Goal: Task Accomplishment & Management: Use online tool/utility

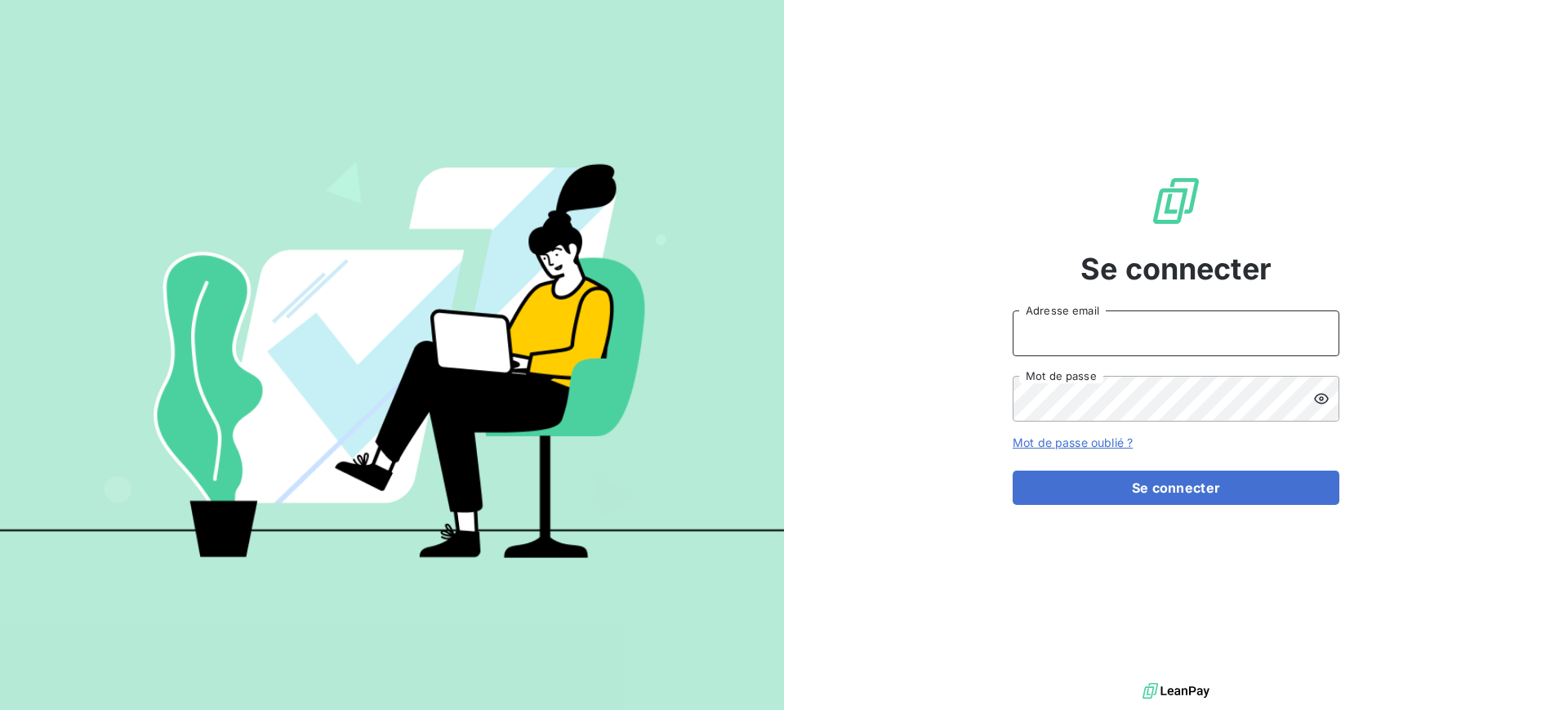
click at [1128, 342] on input "Adresse email" at bounding box center [1176, 333] width 326 height 46
type input "[PERSON_NAME][EMAIL_ADDRESS][DOMAIN_NAME]"
click at [1319, 397] on icon at bounding box center [1321, 398] width 17 height 17
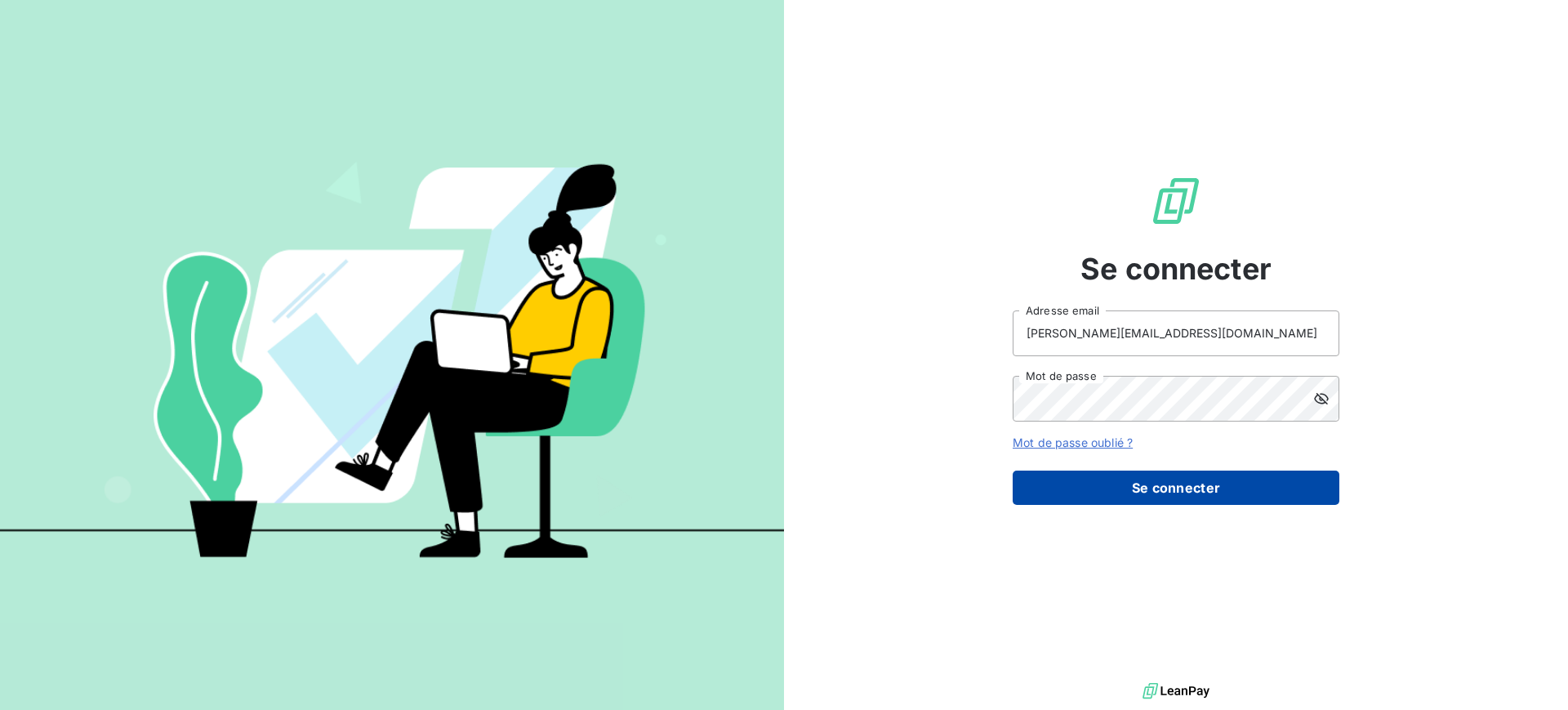
click at [1177, 488] on button "Se connecter" at bounding box center [1176, 487] width 326 height 34
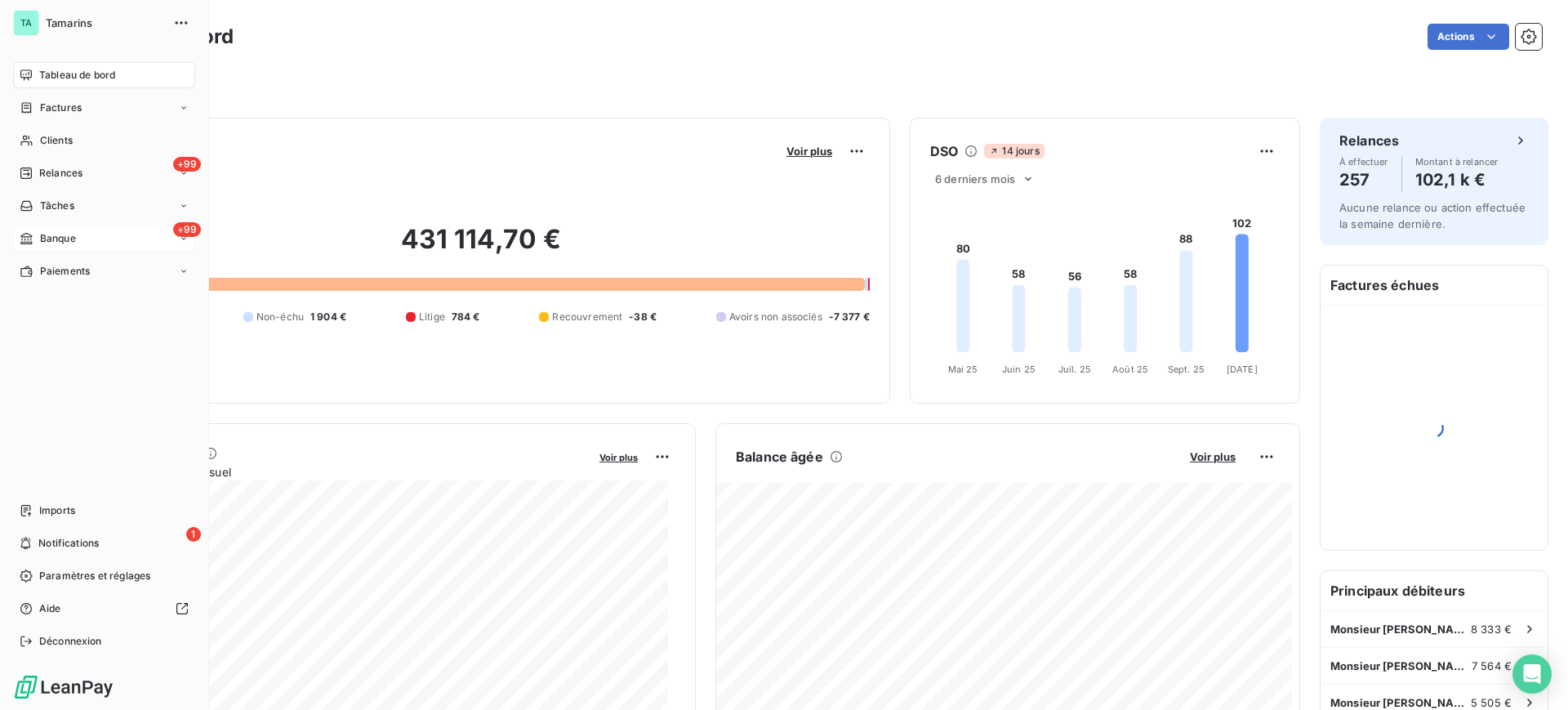
click at [61, 240] on span "Banque" at bounding box center [57, 238] width 36 height 15
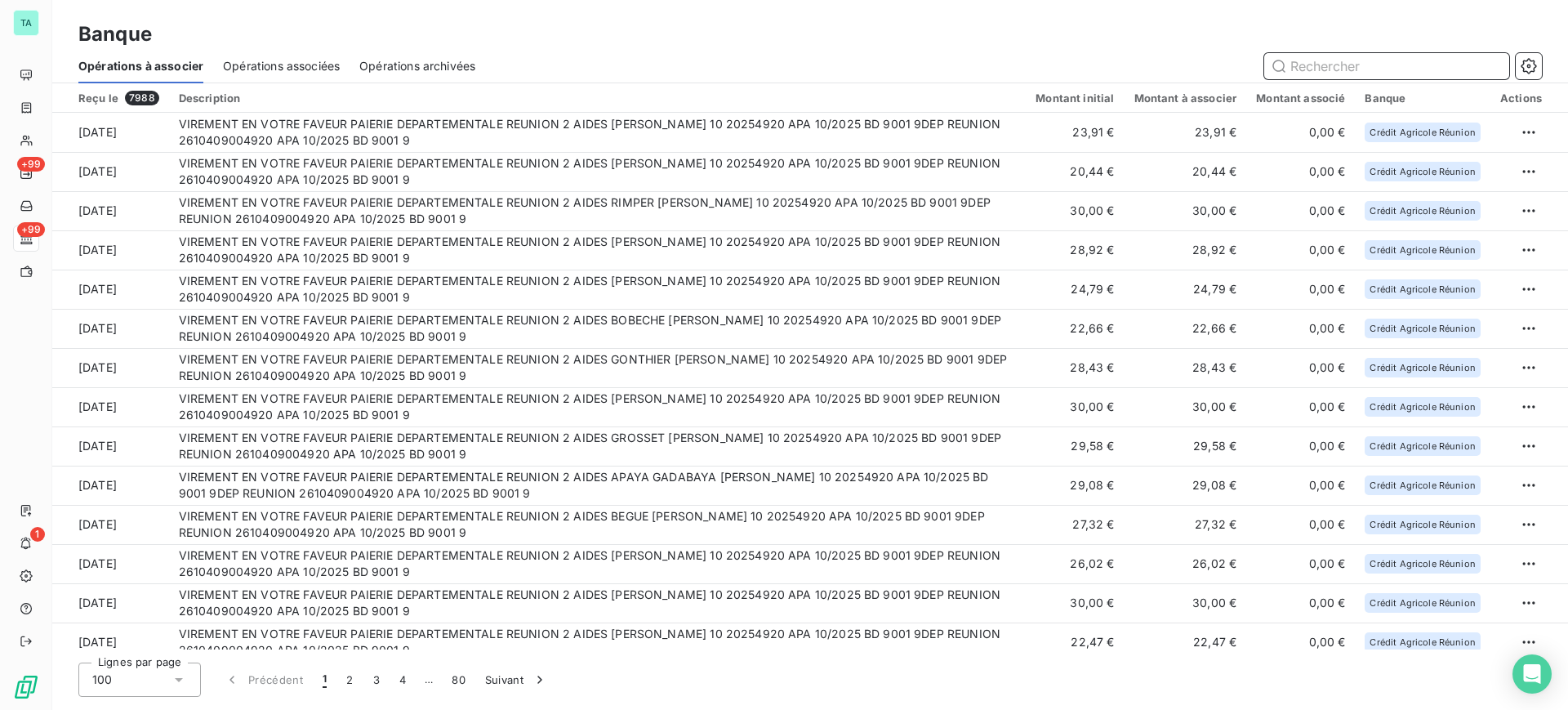
click at [1328, 62] on input "text" at bounding box center [1387, 65] width 245 height 26
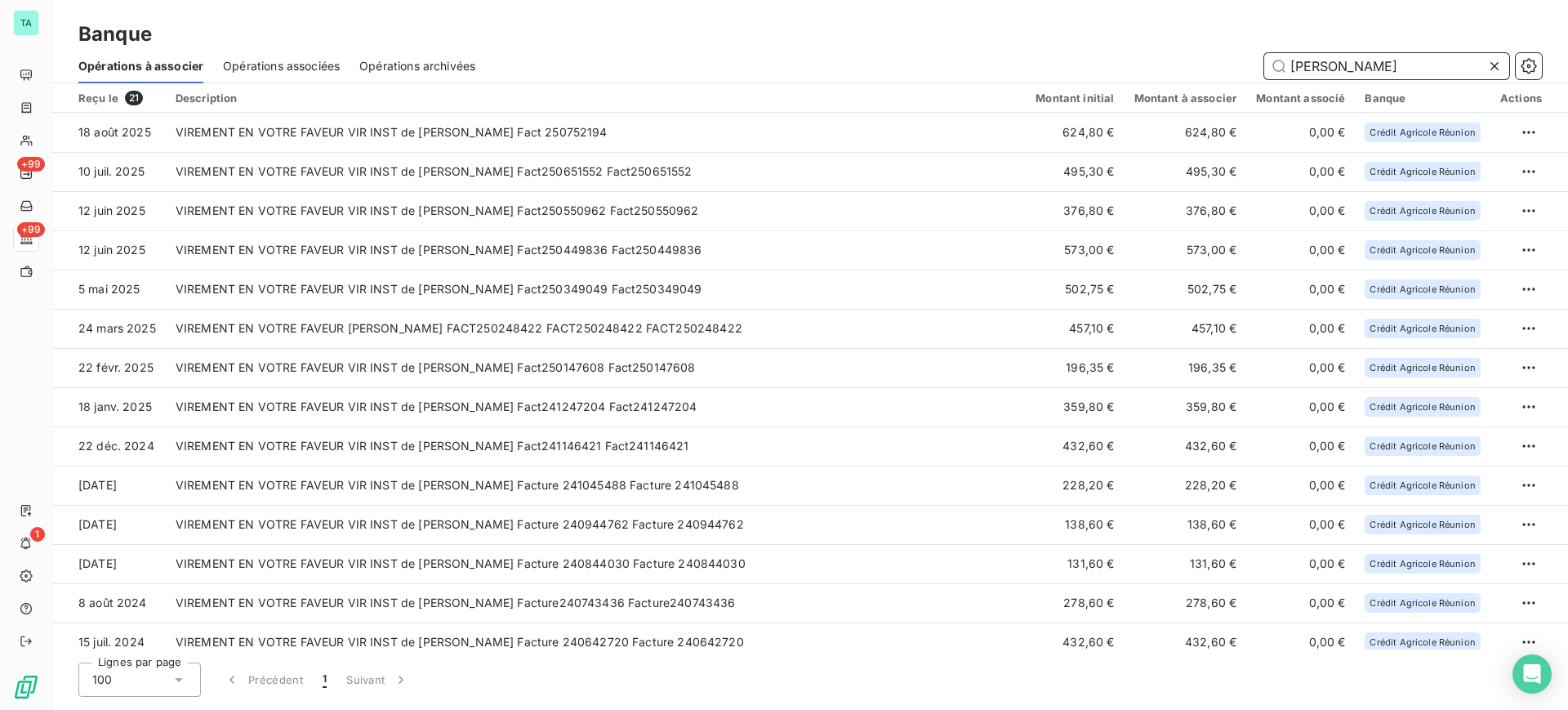
type input "[PERSON_NAME]"
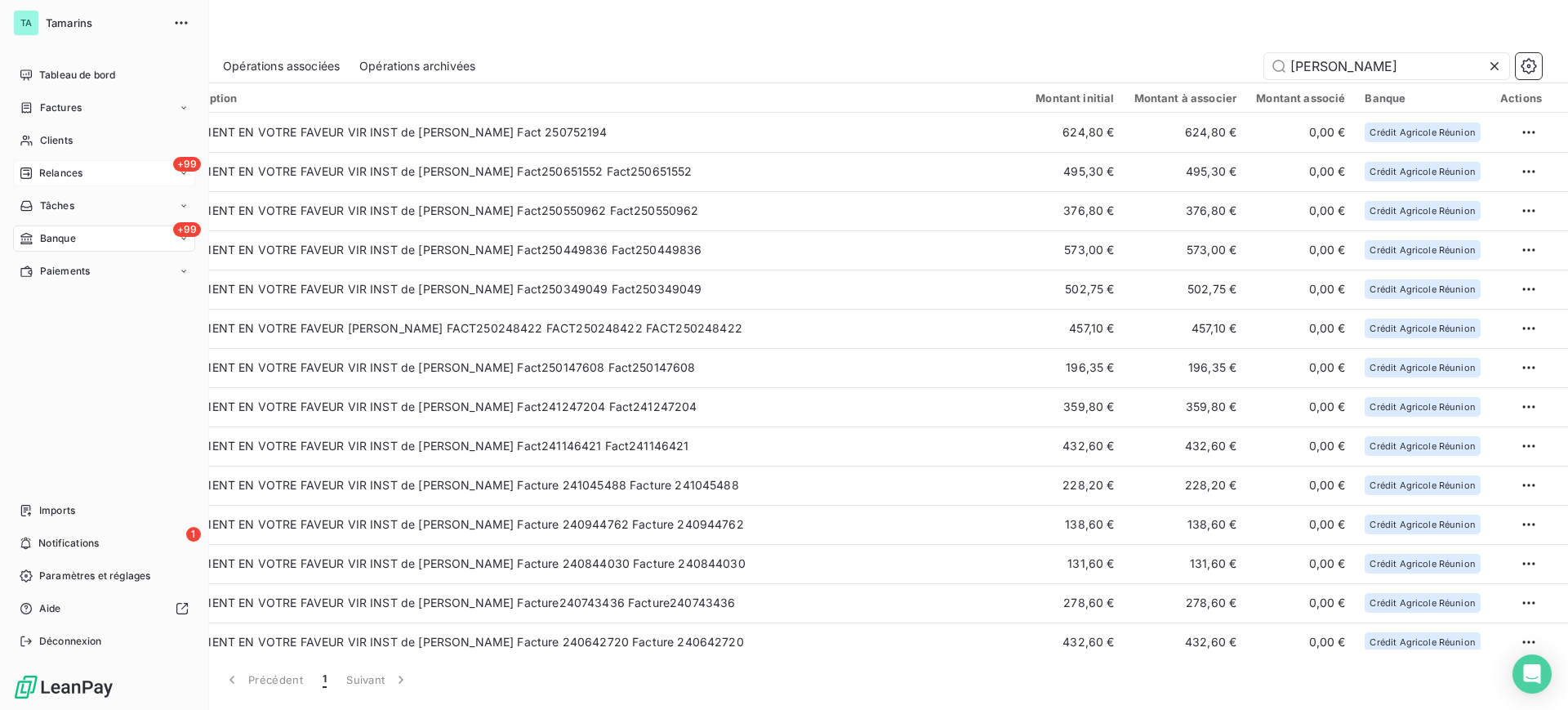
click at [64, 170] on span "Relances" at bounding box center [60, 172] width 43 height 15
click at [80, 205] on span "À effectuer" at bounding box center [65, 206] width 53 height 15
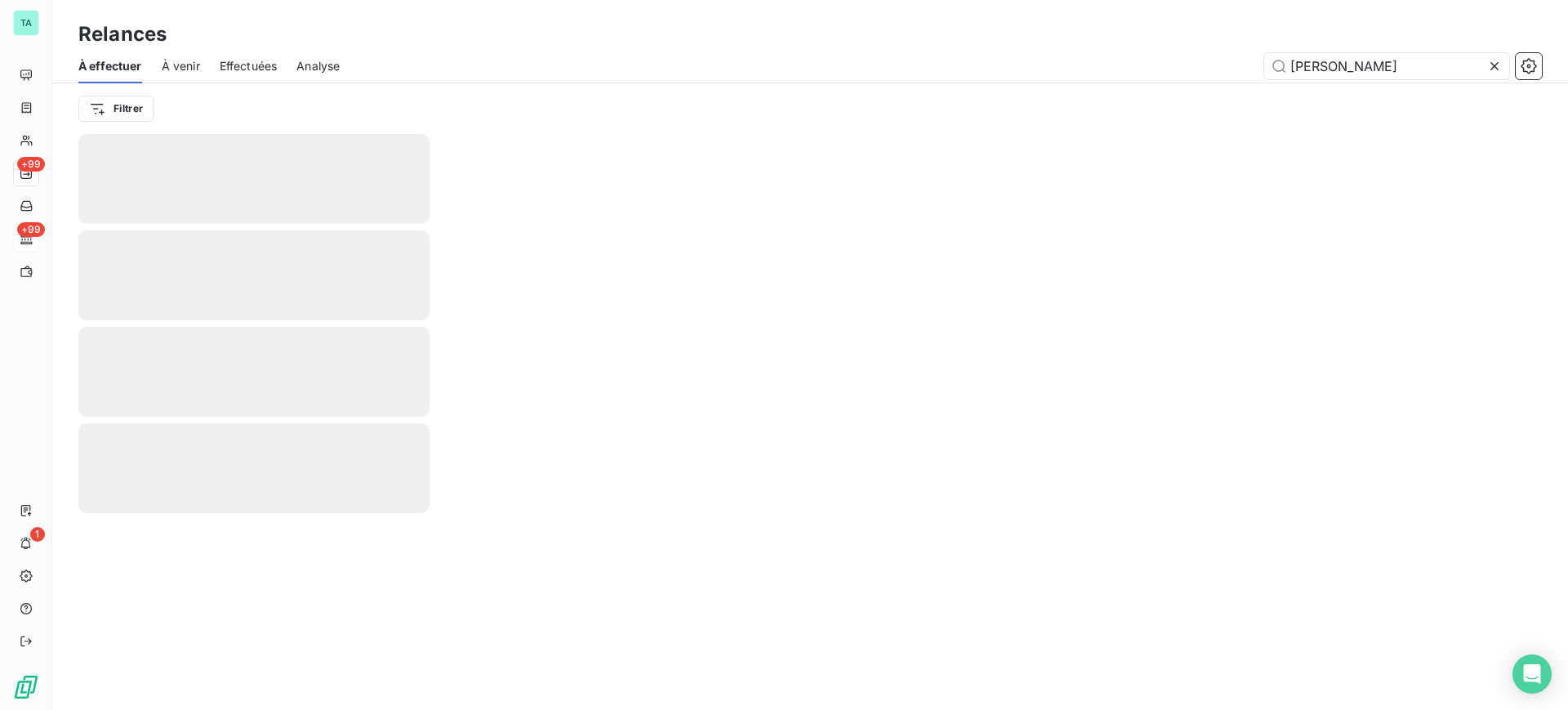
type input "J"
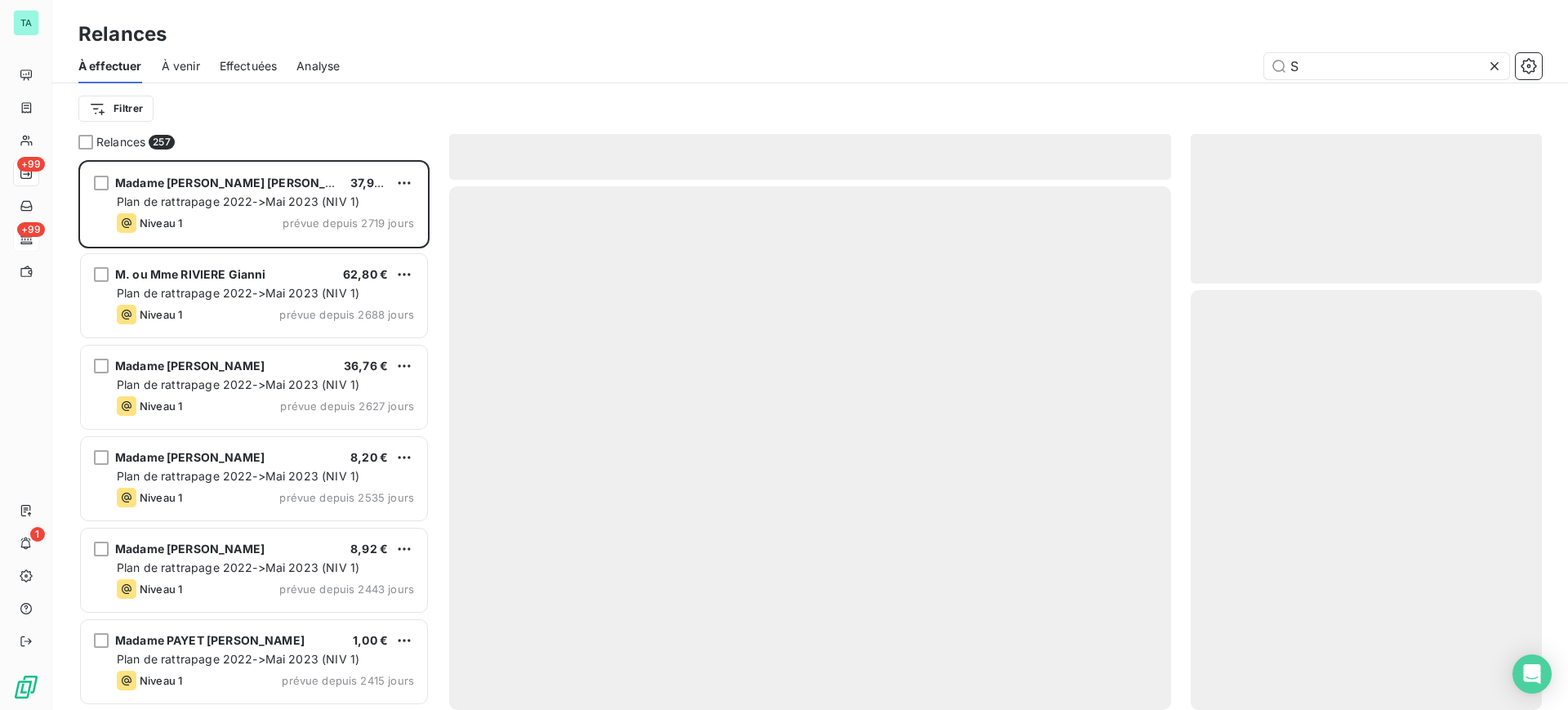
scroll to position [534, 336]
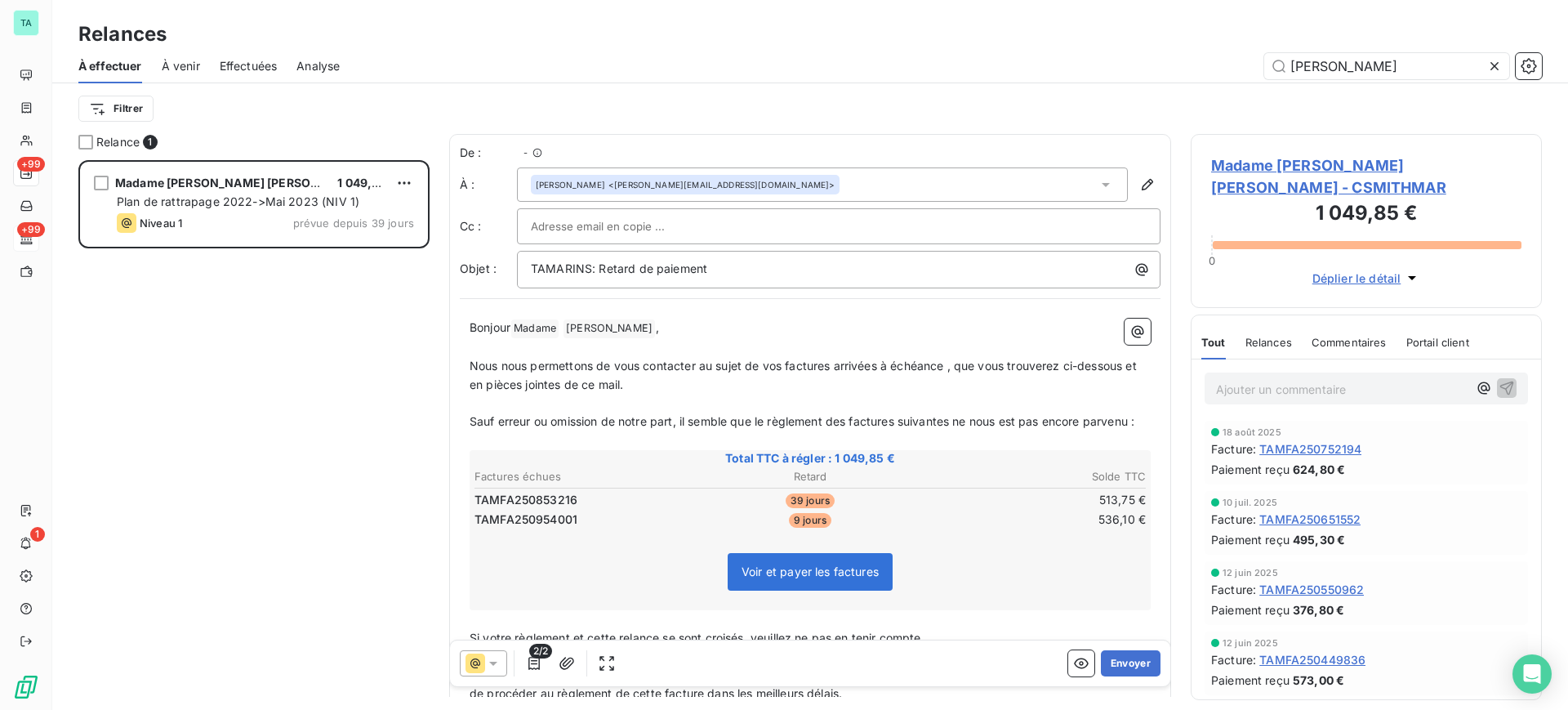
scroll to position [534, 336]
click at [650, 329] on p "Bonjour Madame ﻿ [PERSON_NAME] ﻿ ," at bounding box center [809, 328] width 681 height 19
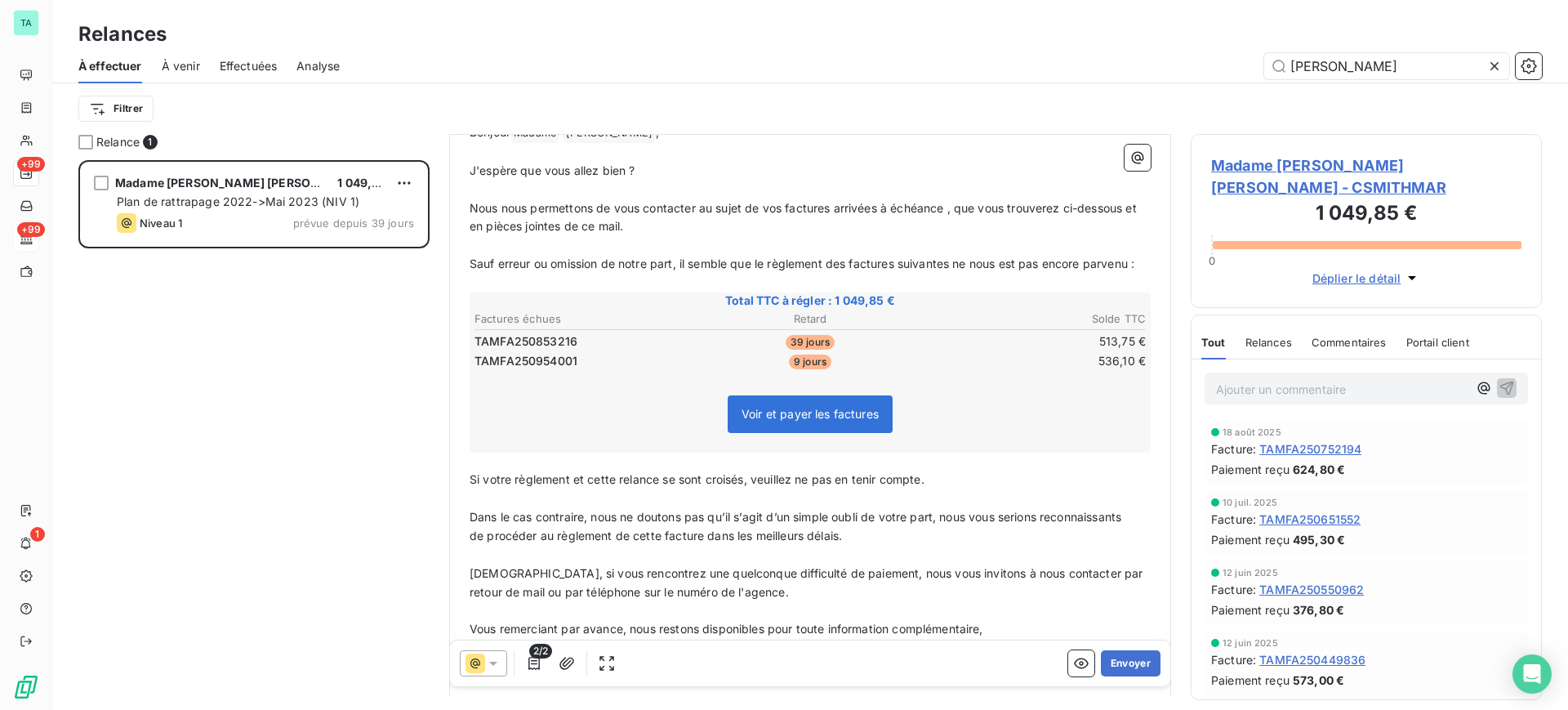
scroll to position [375, 0]
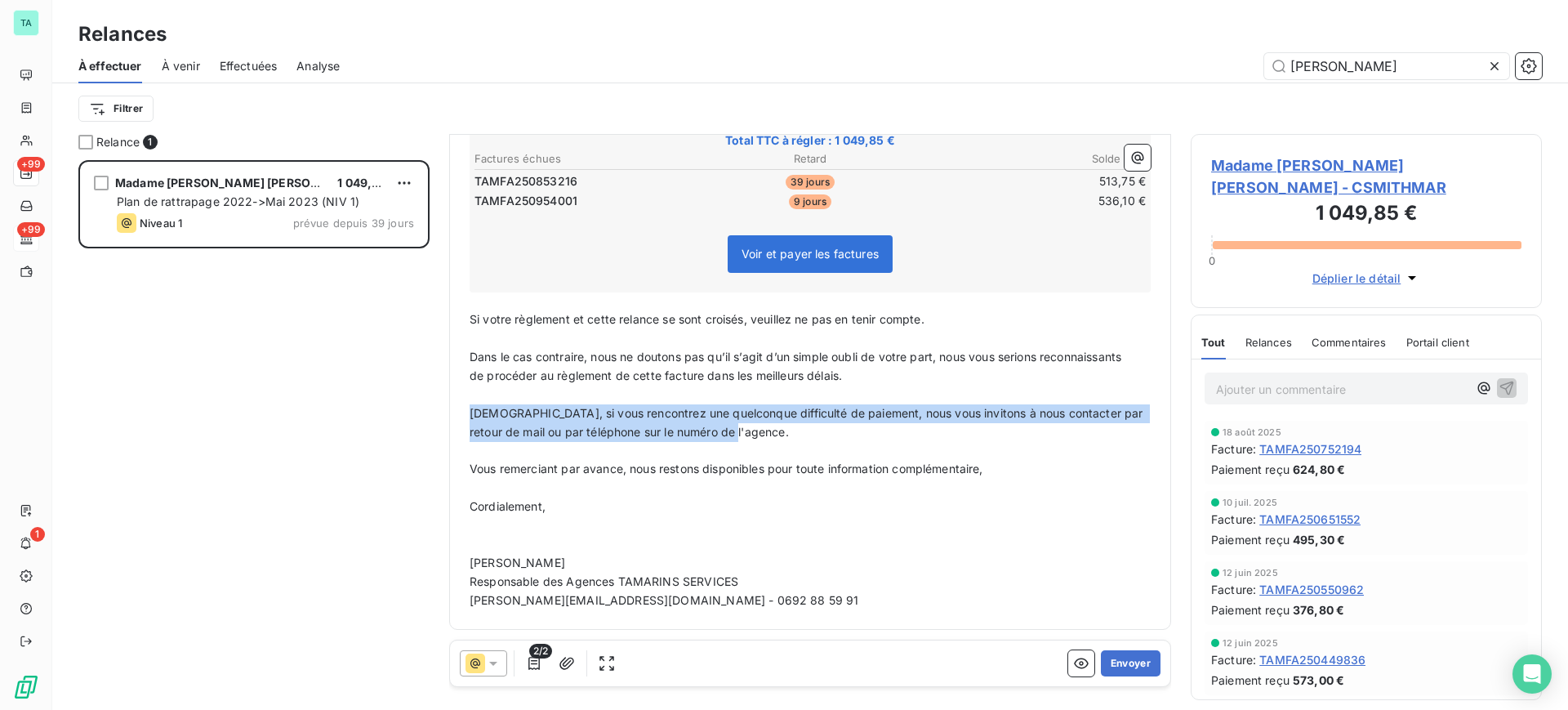
drag, startPoint x: 761, startPoint y: 431, endPoint x: 467, endPoint y: 418, distance: 294.3
click at [467, 418] on div "[PERSON_NAME] Madame ﻿ [PERSON_NAME] ﻿ , ﻿ J'espère que vous allez bien ? ﻿ Nou…" at bounding box center [809, 285] width 700 height 665
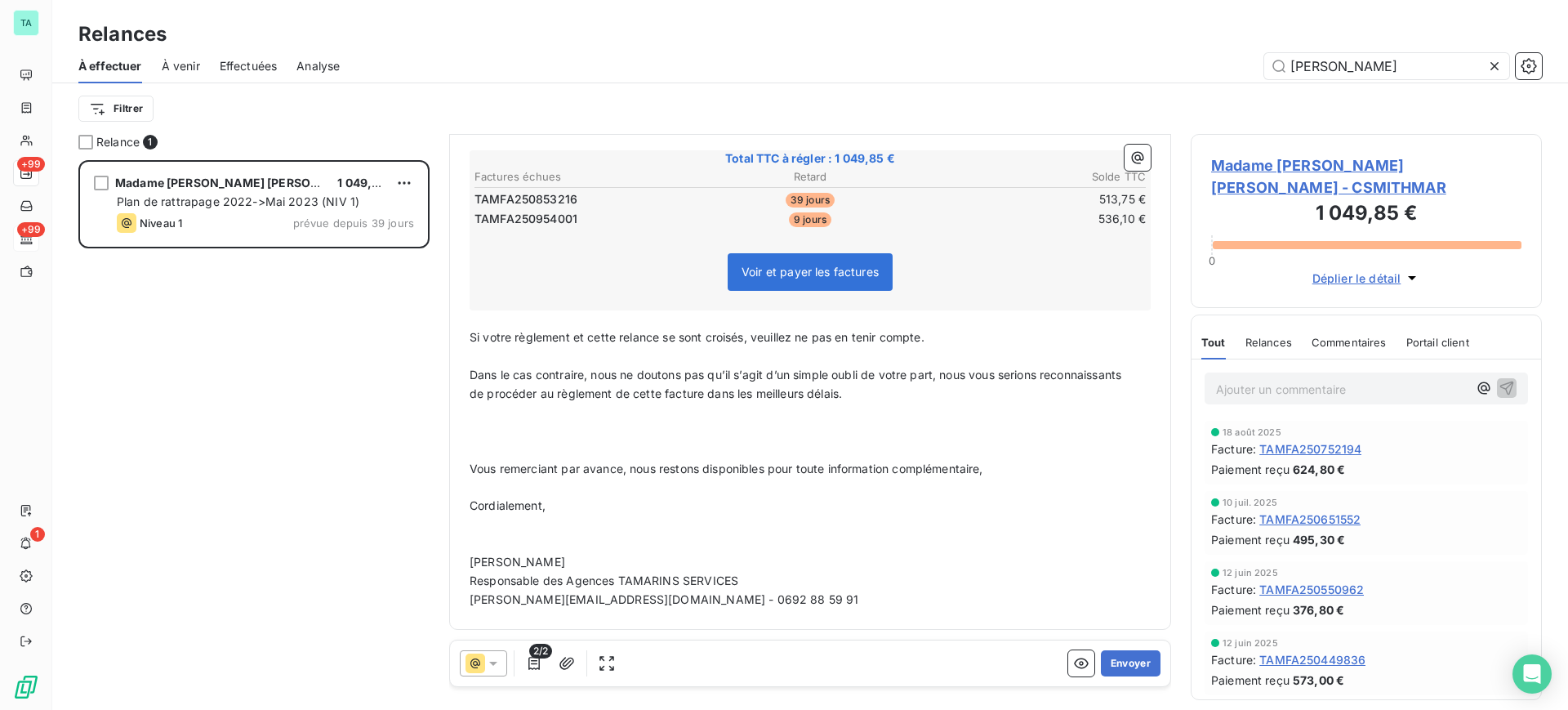
scroll to position [356, 0]
click at [484, 453] on p "﻿" at bounding box center [809, 450] width 681 height 19
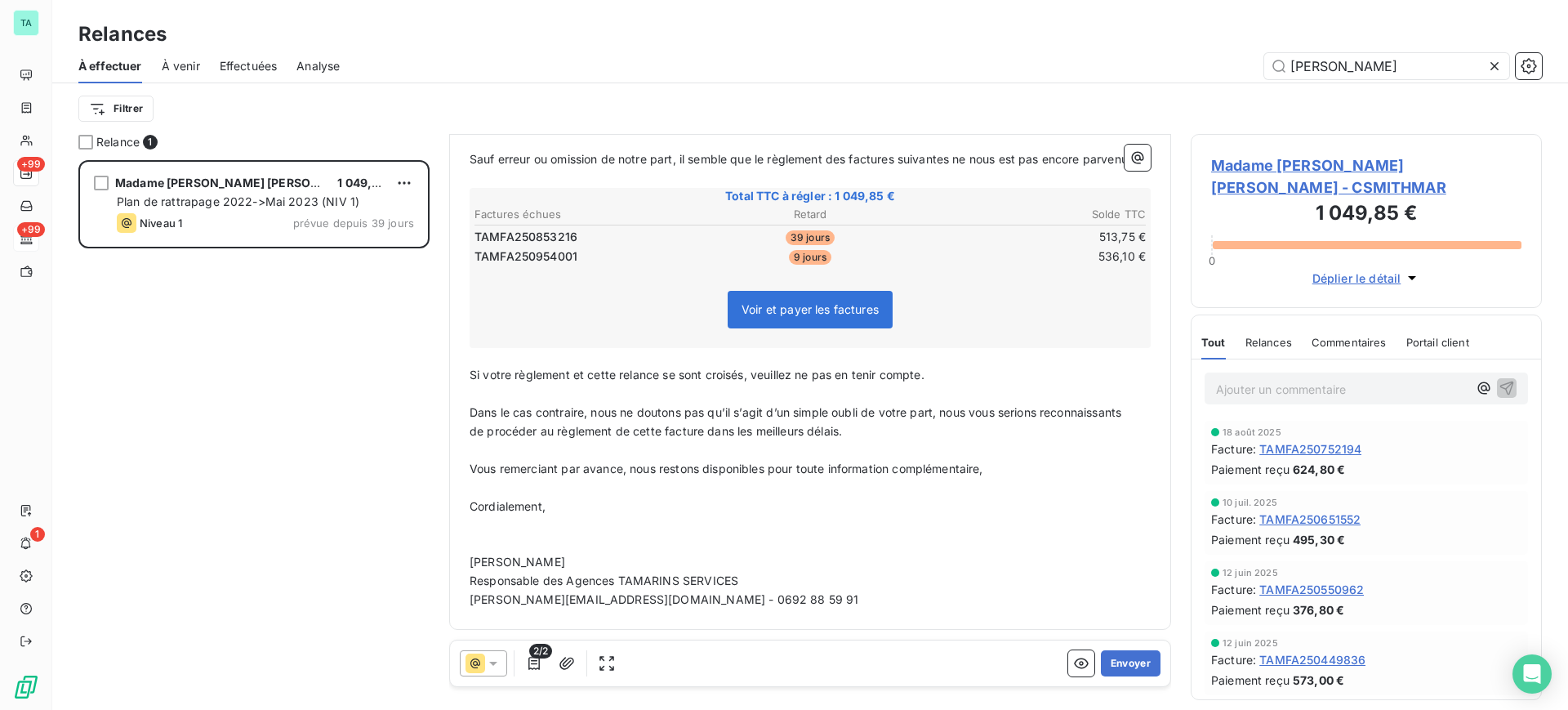
scroll to position [319, 0]
drag, startPoint x: 548, startPoint y: 557, endPoint x: 468, endPoint y: 556, distance: 80.0
click at [468, 556] on div "[PERSON_NAME] Madame ﻿ [PERSON_NAME] ﻿ , ﻿ J'espère que vous allez bien ? ﻿ Nou…" at bounding box center [809, 314] width 700 height 610
click at [515, 563] on span "[PERSON_NAME] [PERSON_NAME]" at bounding box center [567, 561] width 195 height 14
drag, startPoint x: 615, startPoint y: 579, endPoint x: 467, endPoint y: 582, distance: 148.0
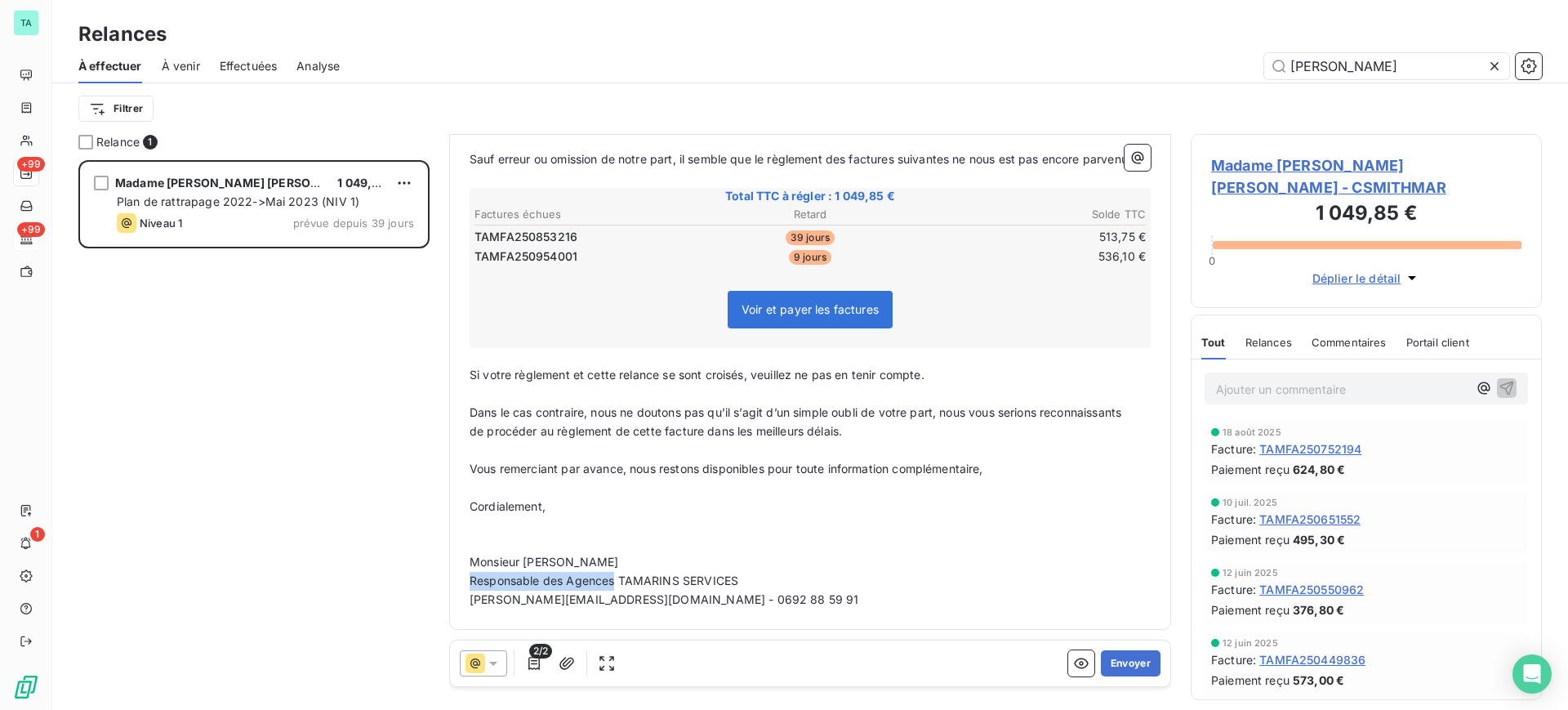
click at [467, 582] on div "[PERSON_NAME] Madame ﻿ [PERSON_NAME] ﻿ , ﻿ J'espère que vous allez bien ? ﻿ Nou…" at bounding box center [809, 314] width 700 height 610
drag, startPoint x: 503, startPoint y: 583, endPoint x: 467, endPoint y: 581, distance: 36.1
click at [467, 581] on div "[PERSON_NAME] Madame ﻿ [PERSON_NAME] ﻿ , ﻿ J'espère que vous allez bien ? ﻿ Nou…" at bounding box center [809, 314] width 700 height 610
drag, startPoint x: 692, startPoint y: 604, endPoint x: 464, endPoint y: 599, distance: 228.1
click at [464, 599] on div "[PERSON_NAME] Madame ﻿ [PERSON_NAME] ﻿ , ﻿ J'espère que vous allez bien ? ﻿ Nou…" at bounding box center [809, 314] width 700 height 610
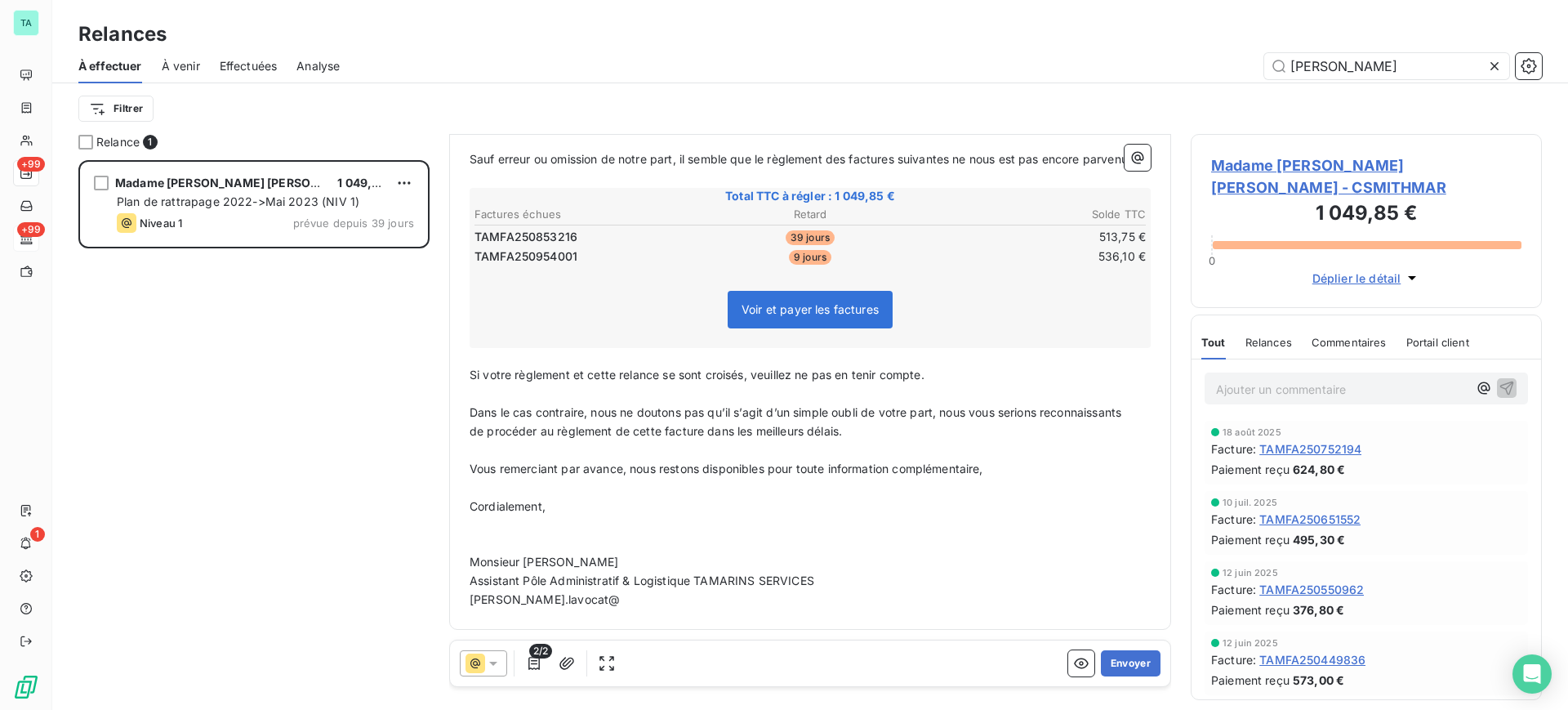
click at [567, 595] on html "TA +99 +99 1 Relances À effectuer À venir Effectuées Analyse SMITH Filtrer Rela…" at bounding box center [784, 355] width 1568 height 710
click at [616, 563] on span "Monsieur [PERSON_NAME]" at bounding box center [543, 561] width 149 height 14
click at [1122, 664] on button "Envoyer" at bounding box center [1130, 662] width 59 height 26
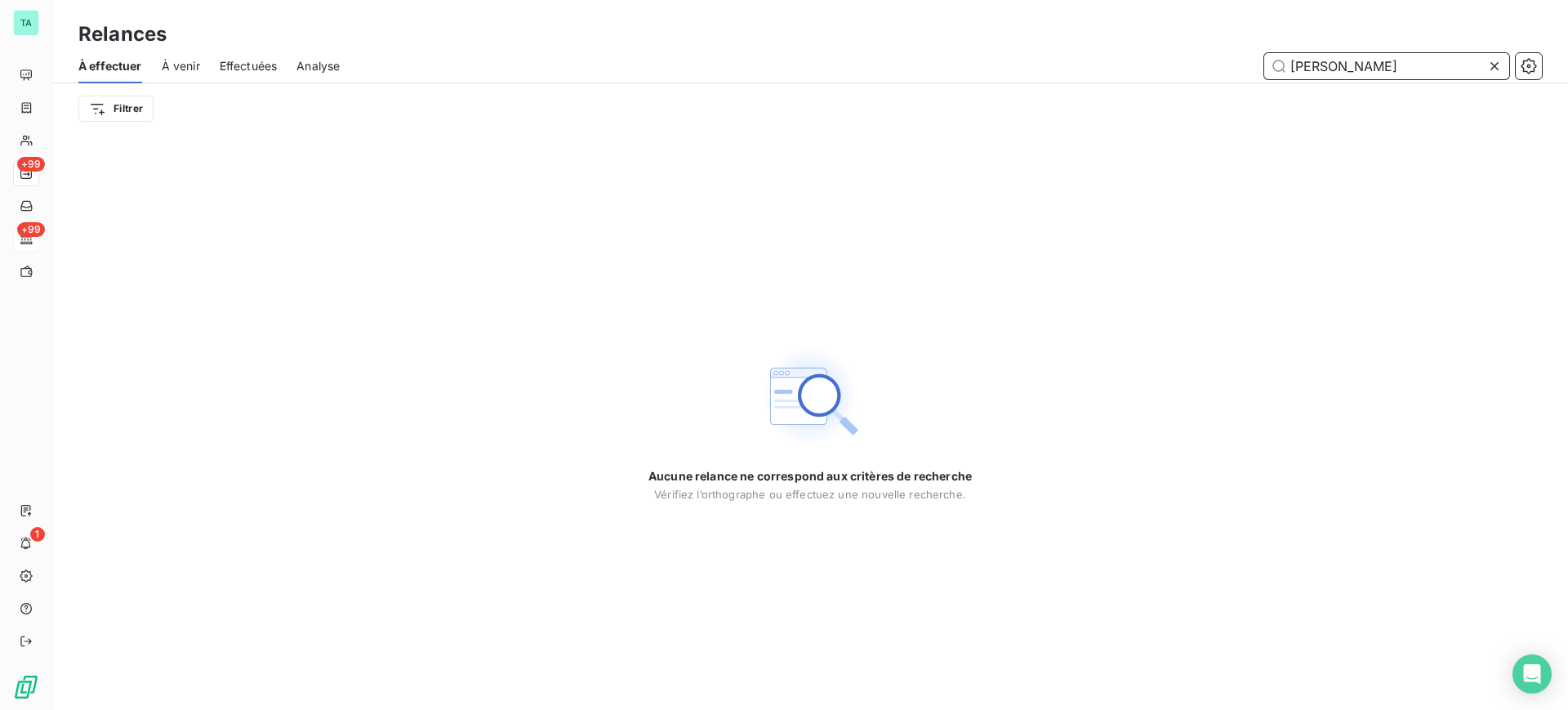
drag, startPoint x: 1360, startPoint y: 59, endPoint x: 1256, endPoint y: 50, distance: 104.4
click at [1256, 50] on div "À effectuer À venir Effectuées Analyse [PERSON_NAME]" at bounding box center [810, 65] width 1515 height 34
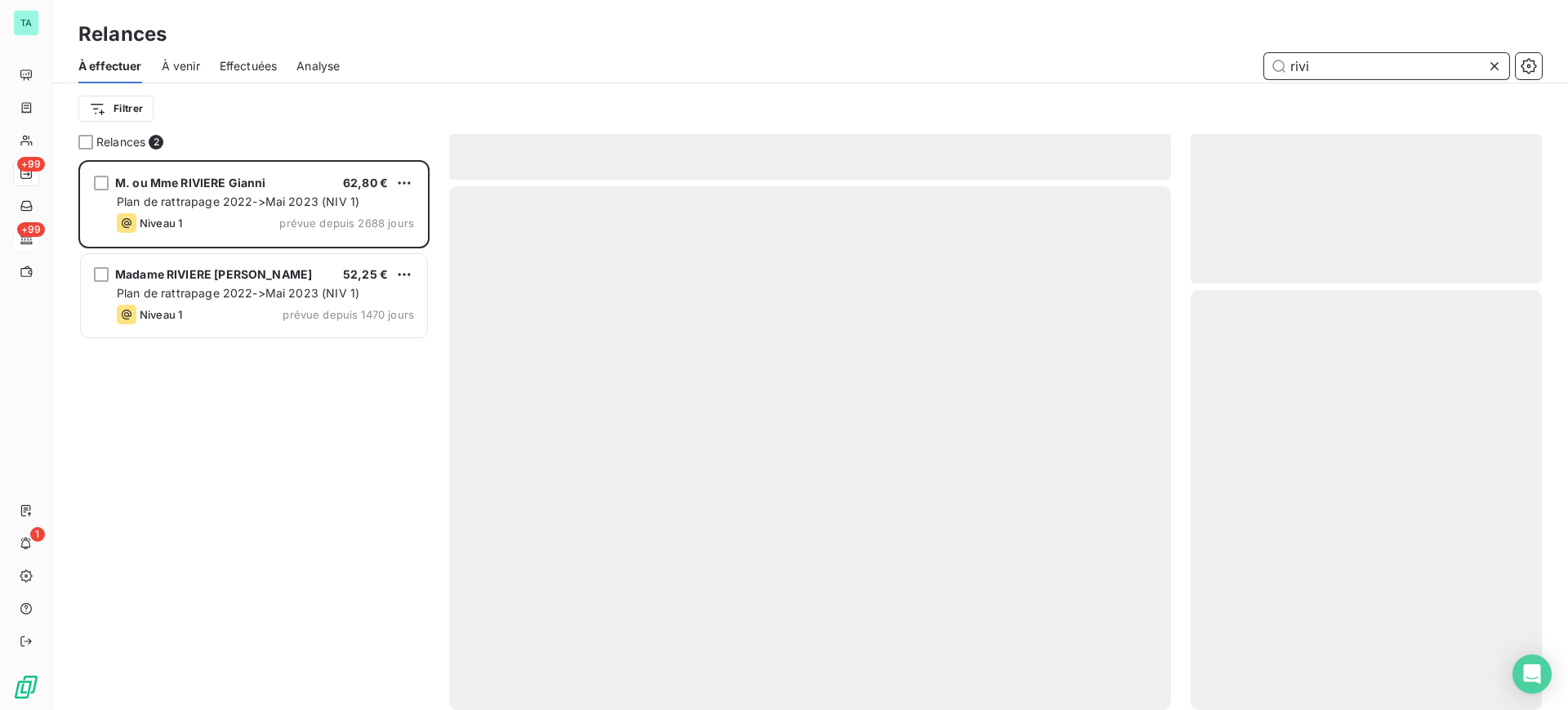
scroll to position [534, 336]
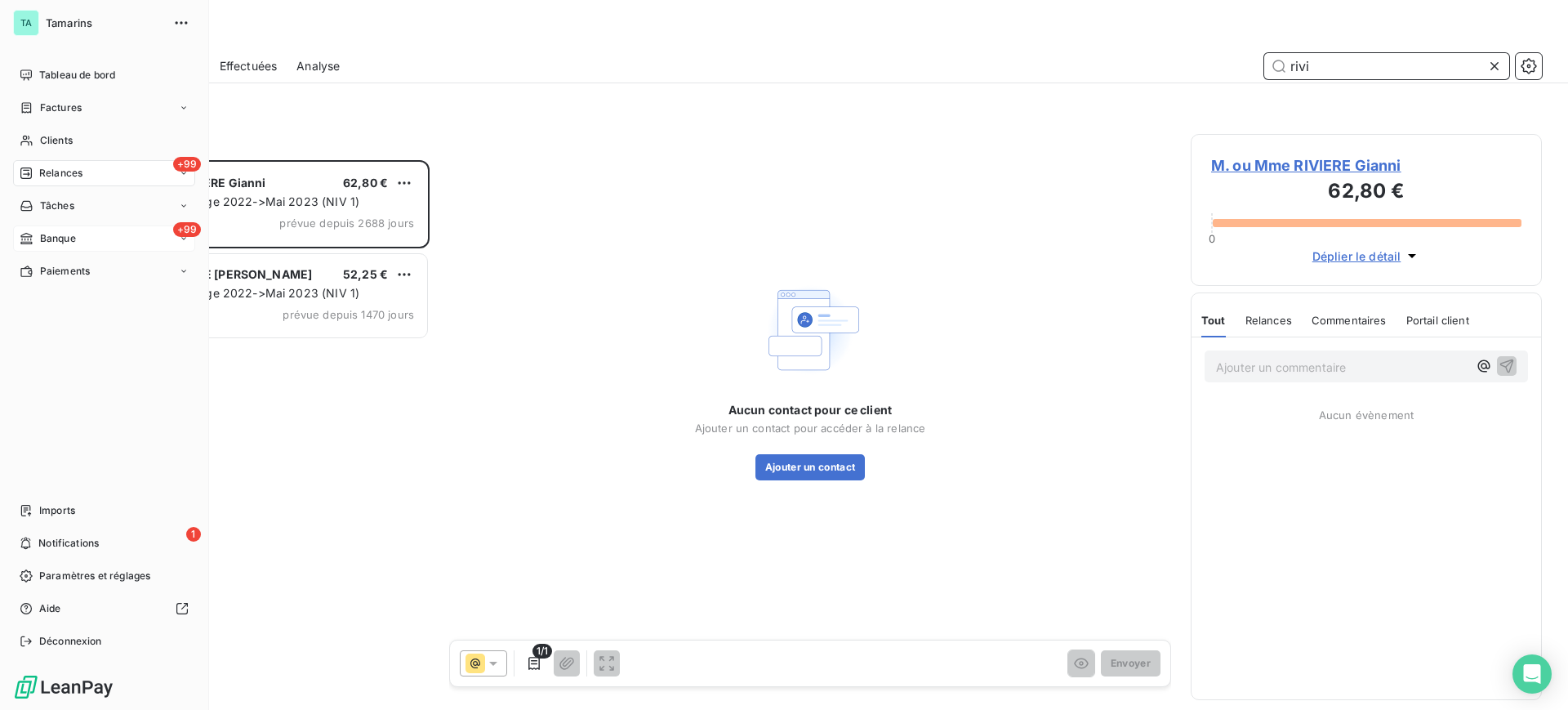
type input "rivi"
click at [59, 235] on span "Banque" at bounding box center [57, 238] width 36 height 15
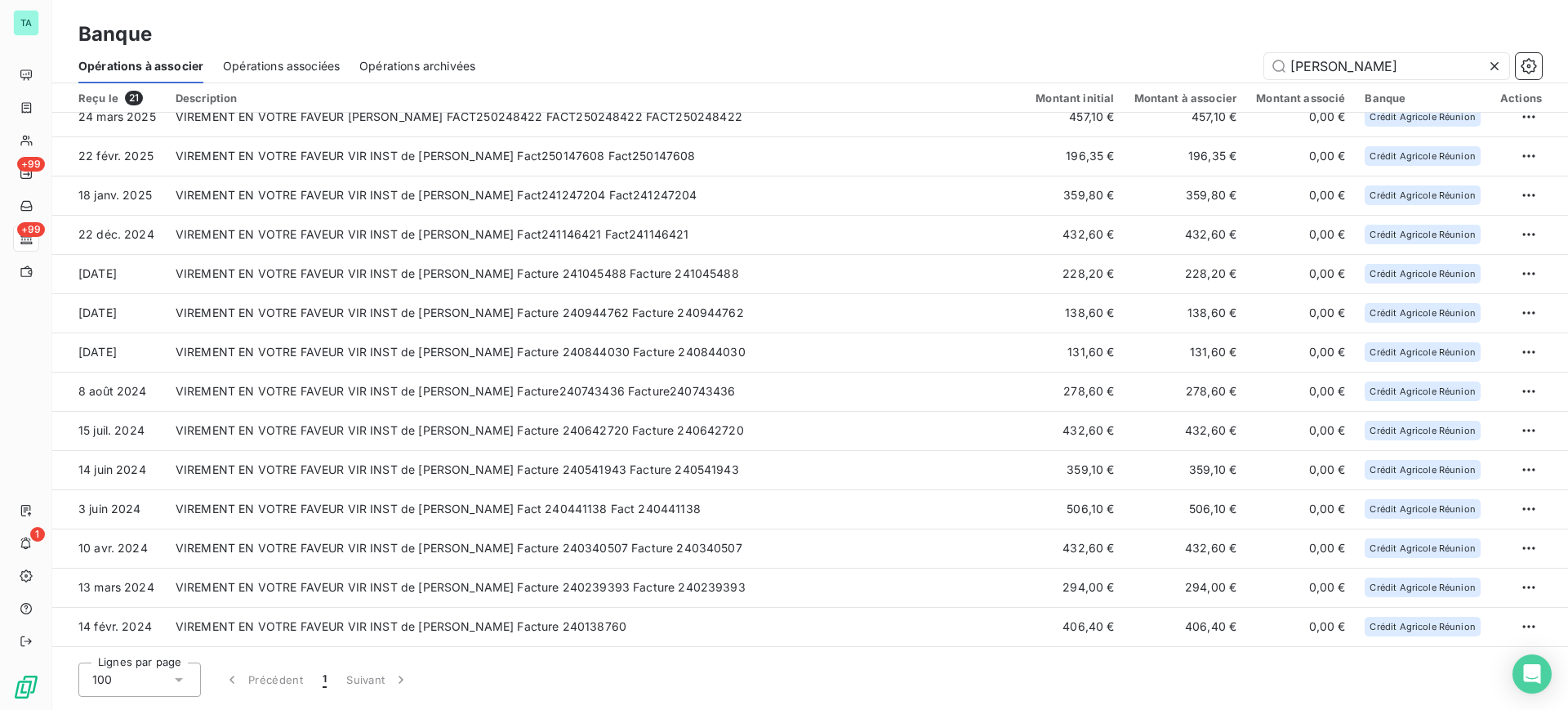
scroll to position [287, 0]
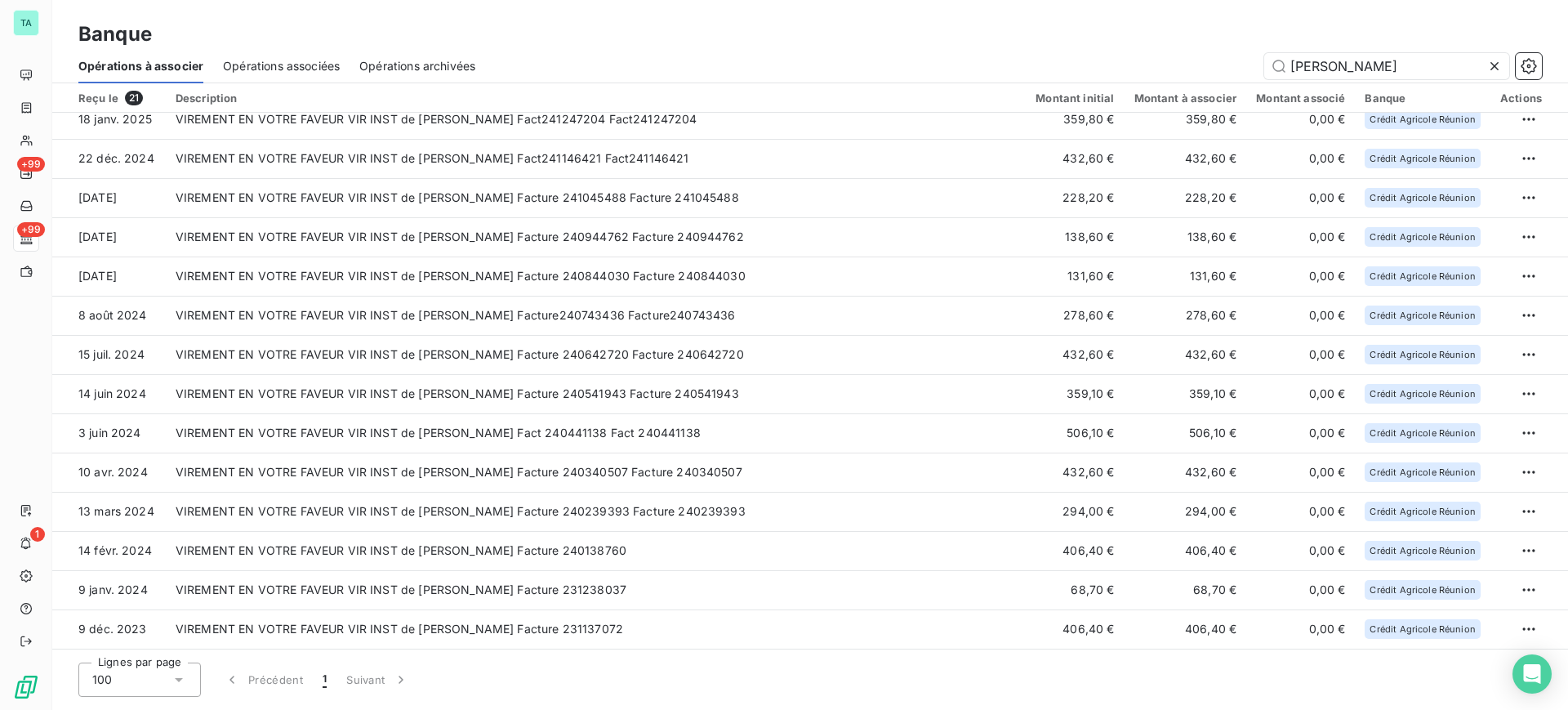
drag, startPoint x: 1356, startPoint y: 64, endPoint x: 1255, endPoint y: 62, distance: 101.0
click at [1255, 62] on div "[PERSON_NAME]" at bounding box center [1018, 65] width 1047 height 26
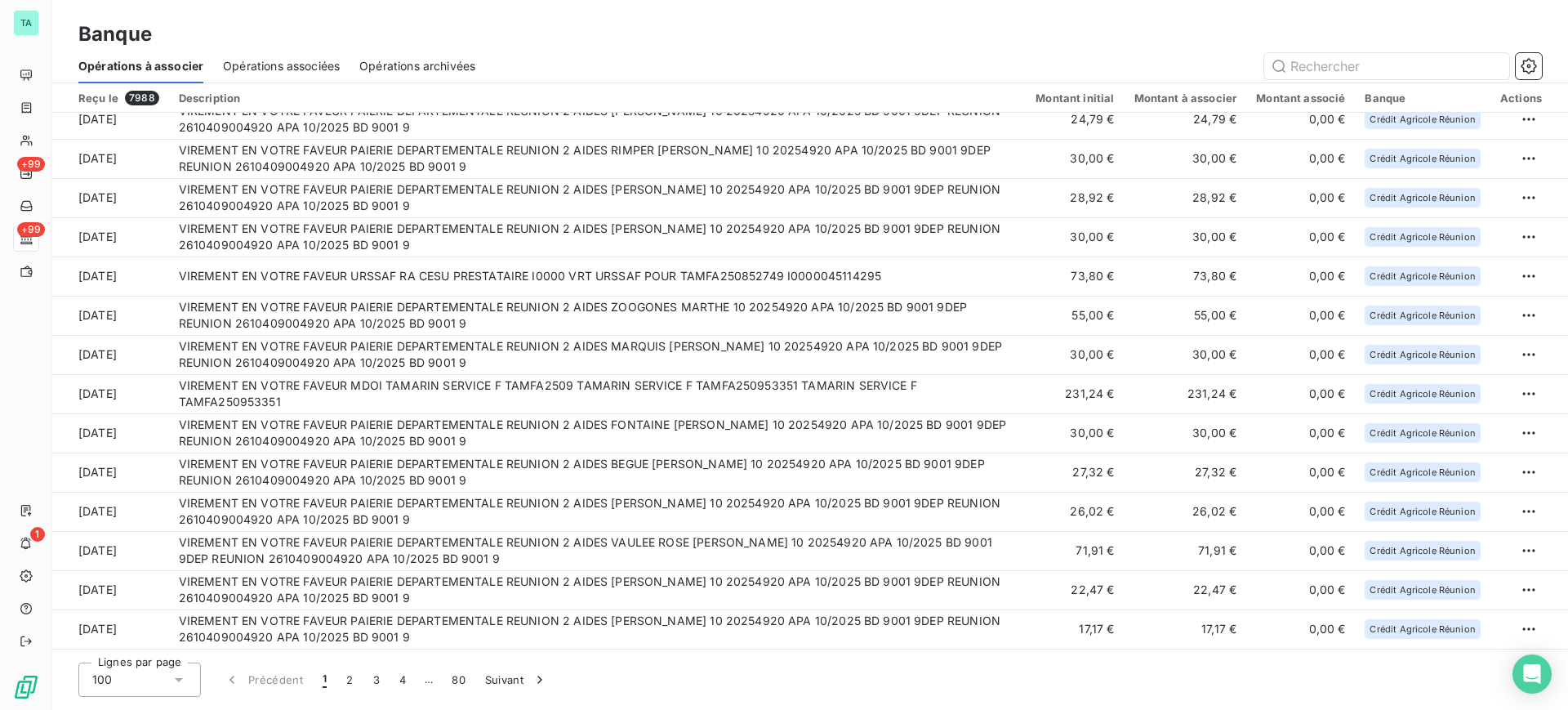
scroll to position [0, 0]
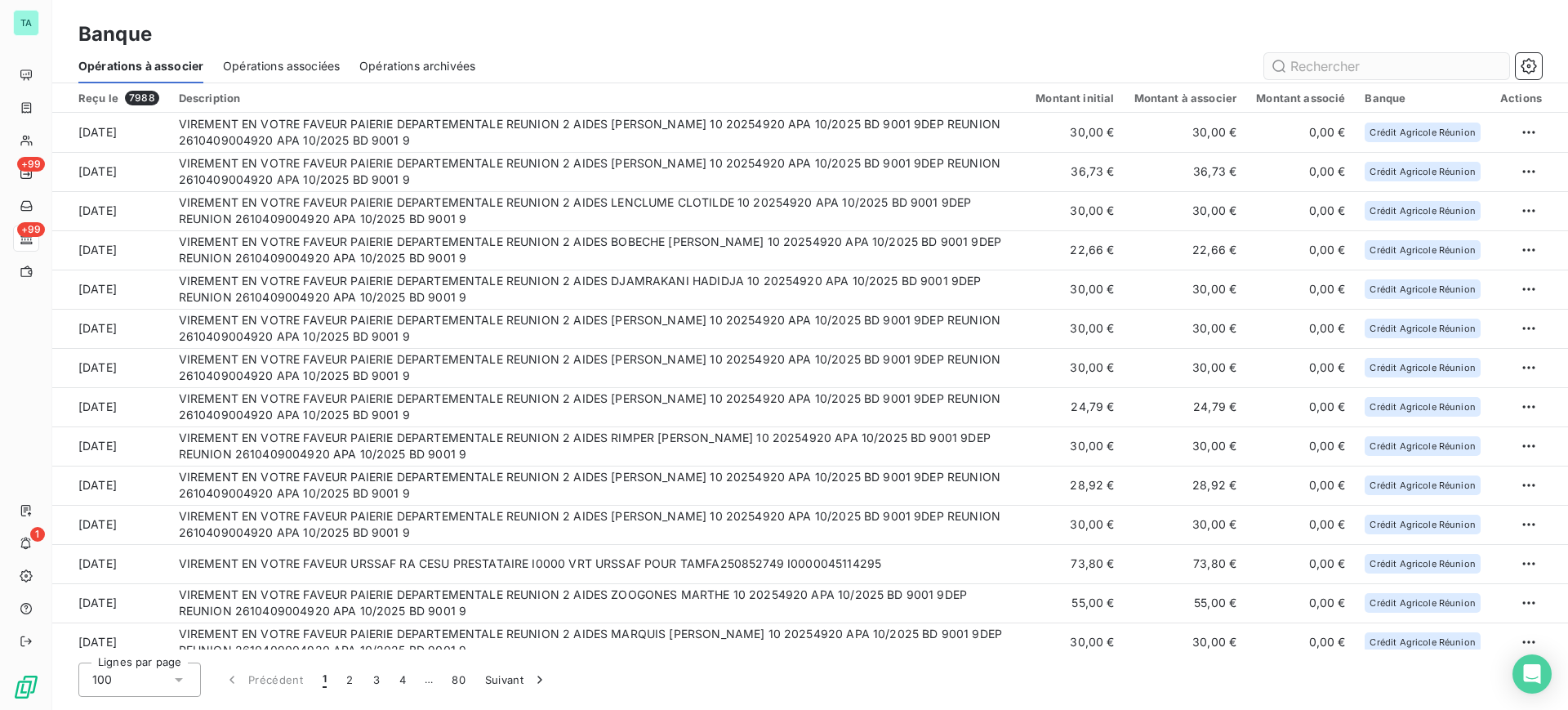
click at [1321, 68] on input "text" at bounding box center [1387, 65] width 245 height 26
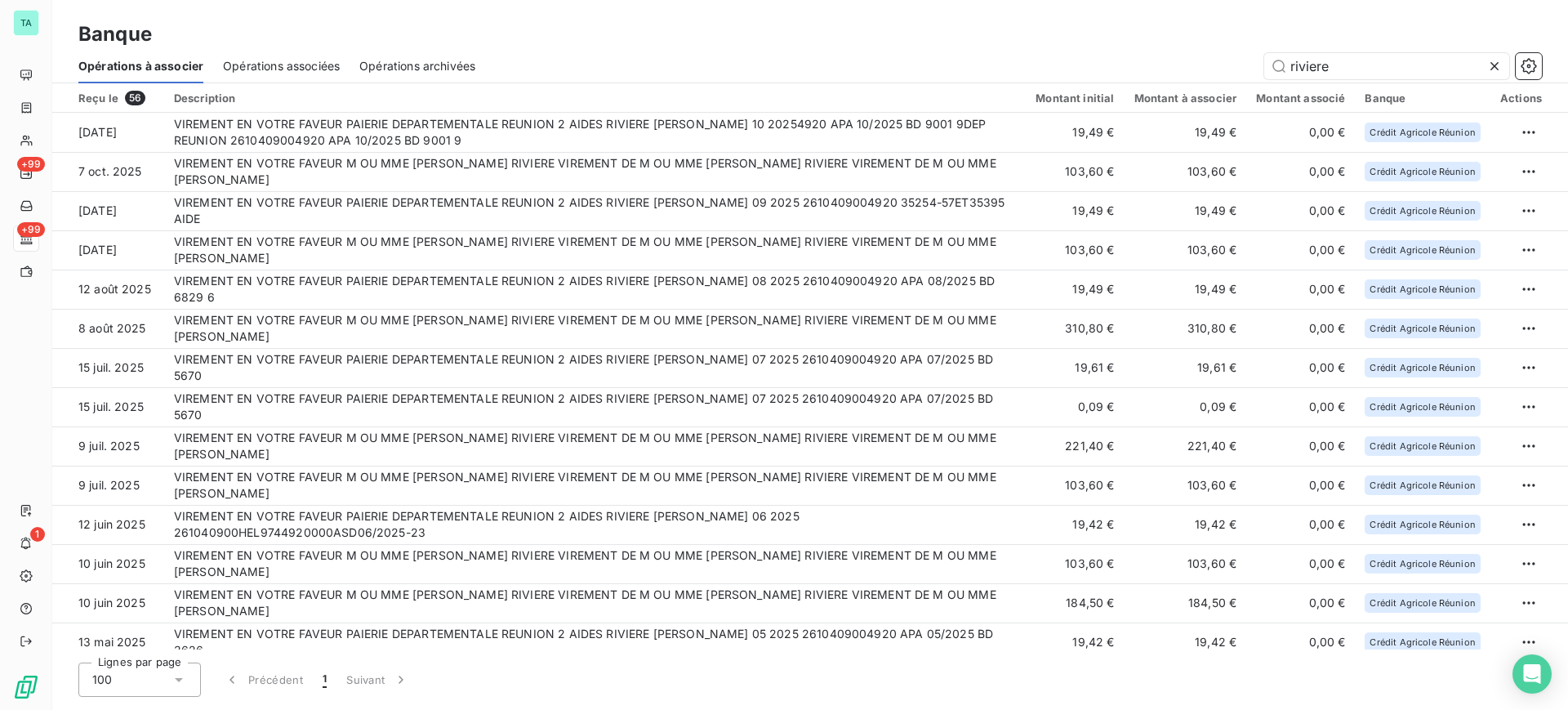
type input "riviere"
drag, startPoint x: 1343, startPoint y: 62, endPoint x: 1272, endPoint y: 58, distance: 71.1
click at [1272, 60] on input "riviere" at bounding box center [1387, 65] width 245 height 26
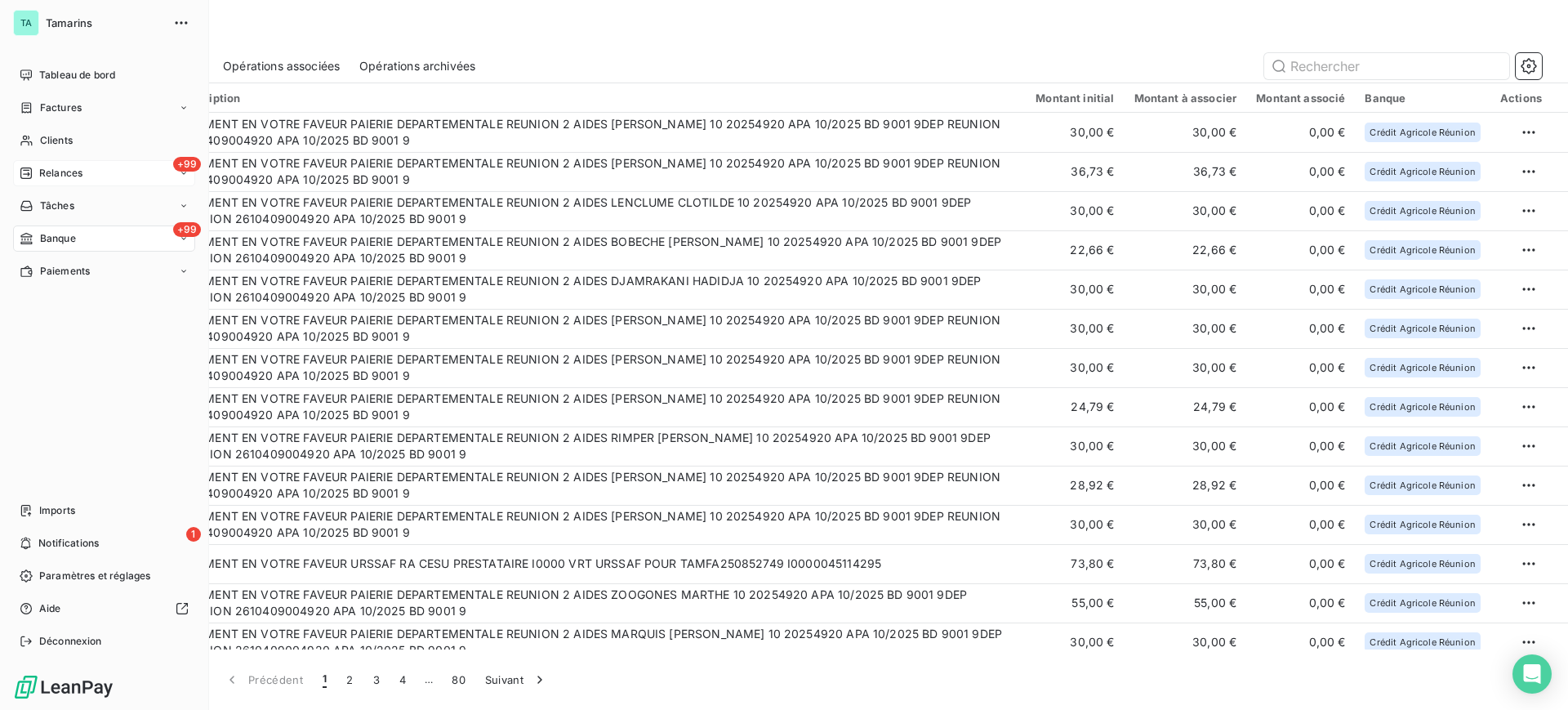
click at [69, 174] on span "Relances" at bounding box center [60, 172] width 43 height 15
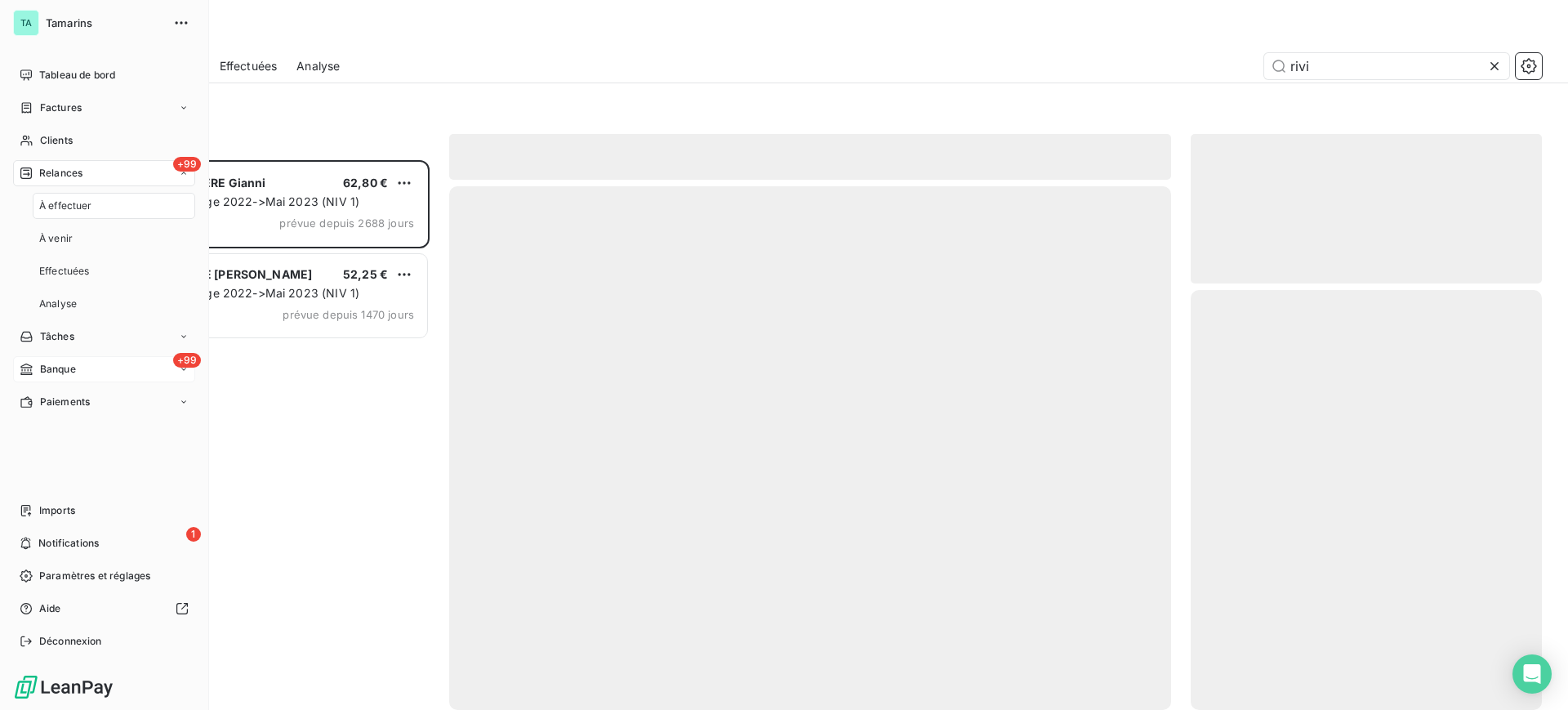
scroll to position [534, 336]
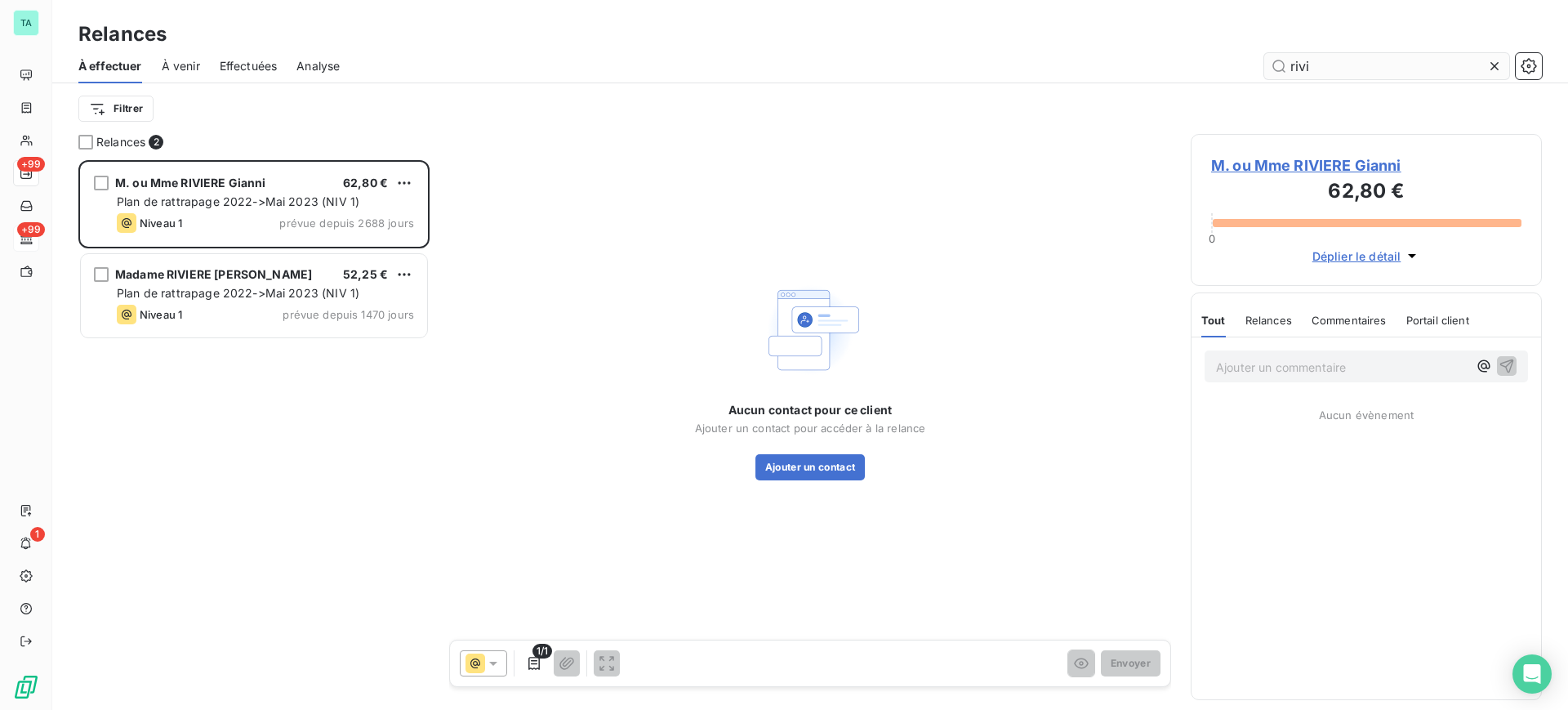
drag, startPoint x: 1326, startPoint y: 63, endPoint x: 1280, endPoint y: 65, distance: 46.0
click at [1280, 65] on input "rivi" at bounding box center [1387, 65] width 245 height 26
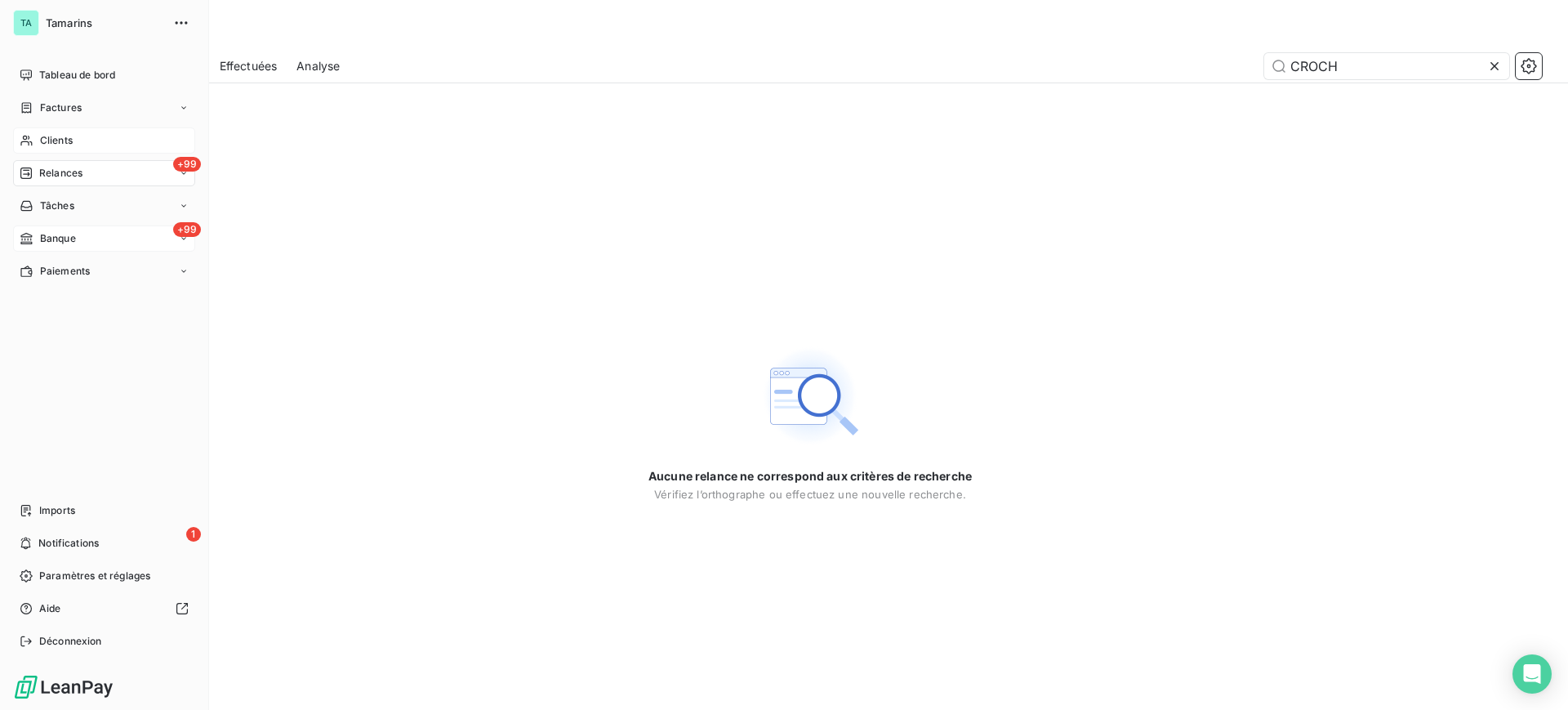
type input "CROCH"
click at [62, 141] on span "Clients" at bounding box center [56, 140] width 33 height 15
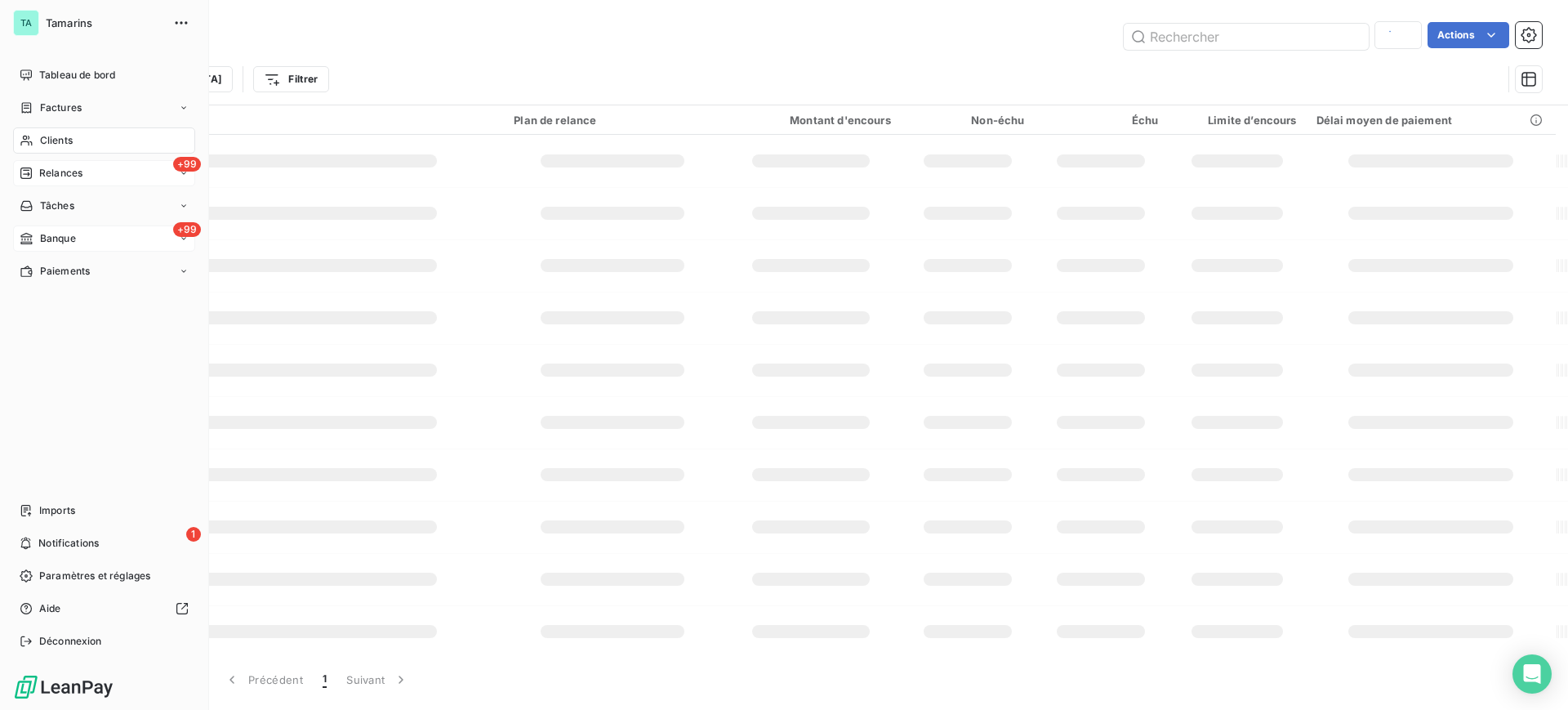
type input "rosev"
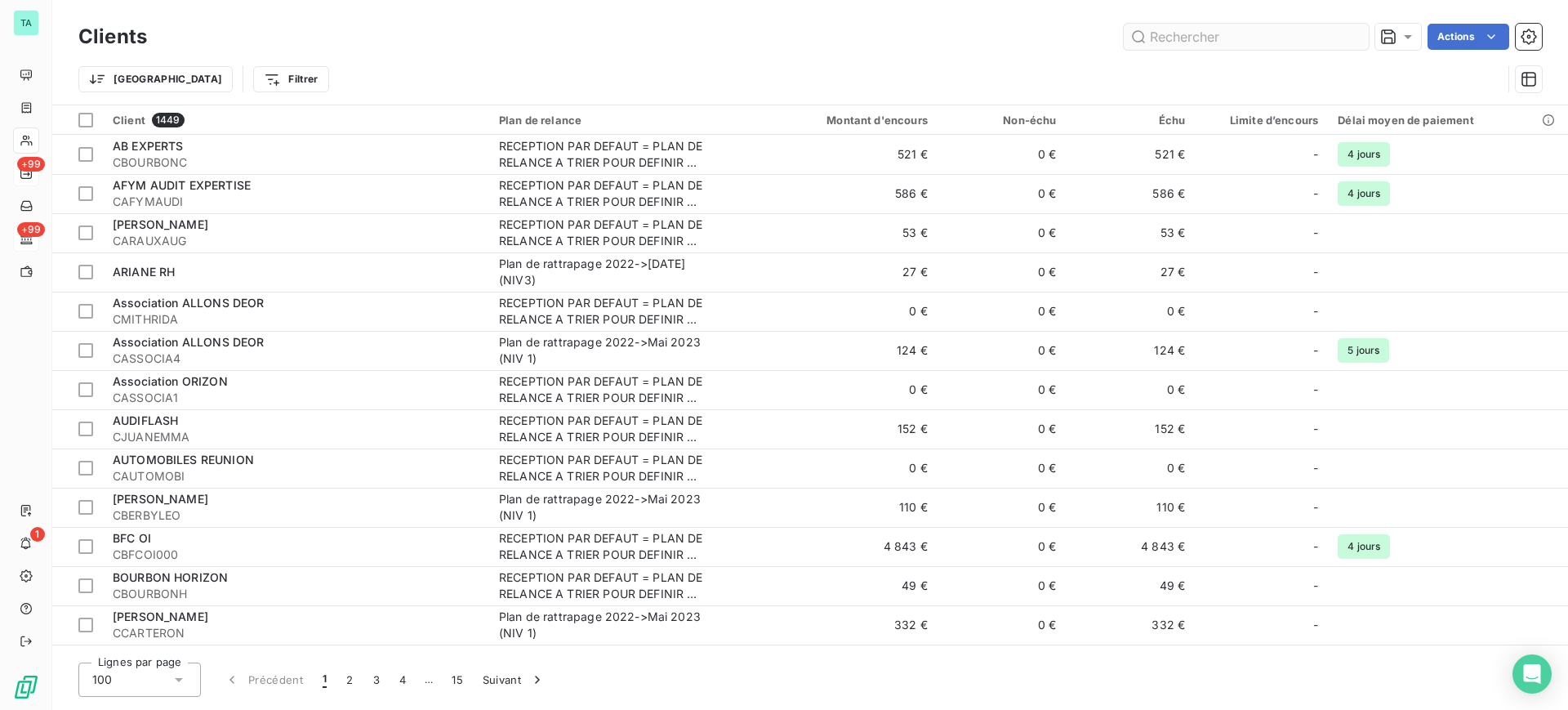
click at [1171, 33] on input "text" at bounding box center [1247, 36] width 245 height 26
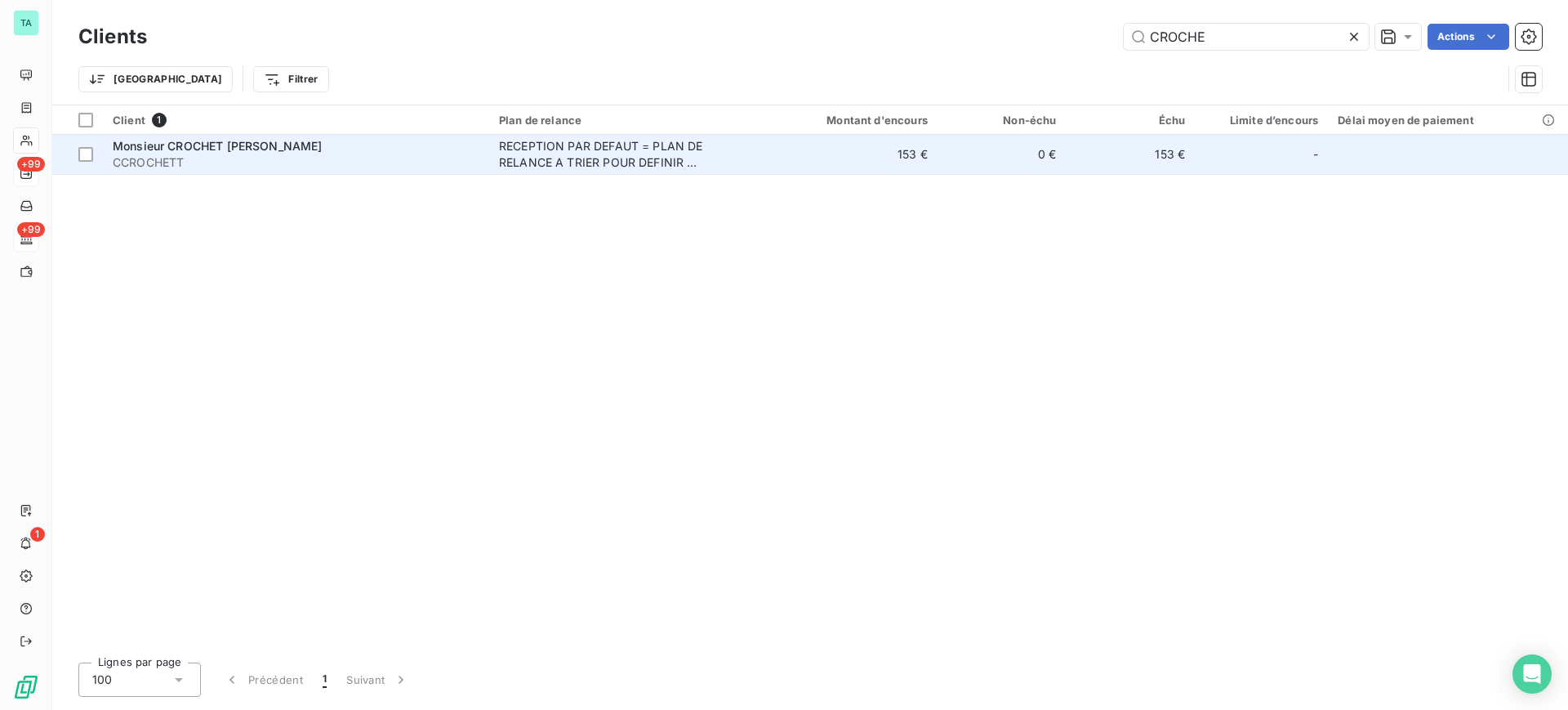
type input "CROCHE"
click at [260, 153] on div "Monsieur CROCHET [PERSON_NAME]" at bounding box center [296, 146] width 366 height 17
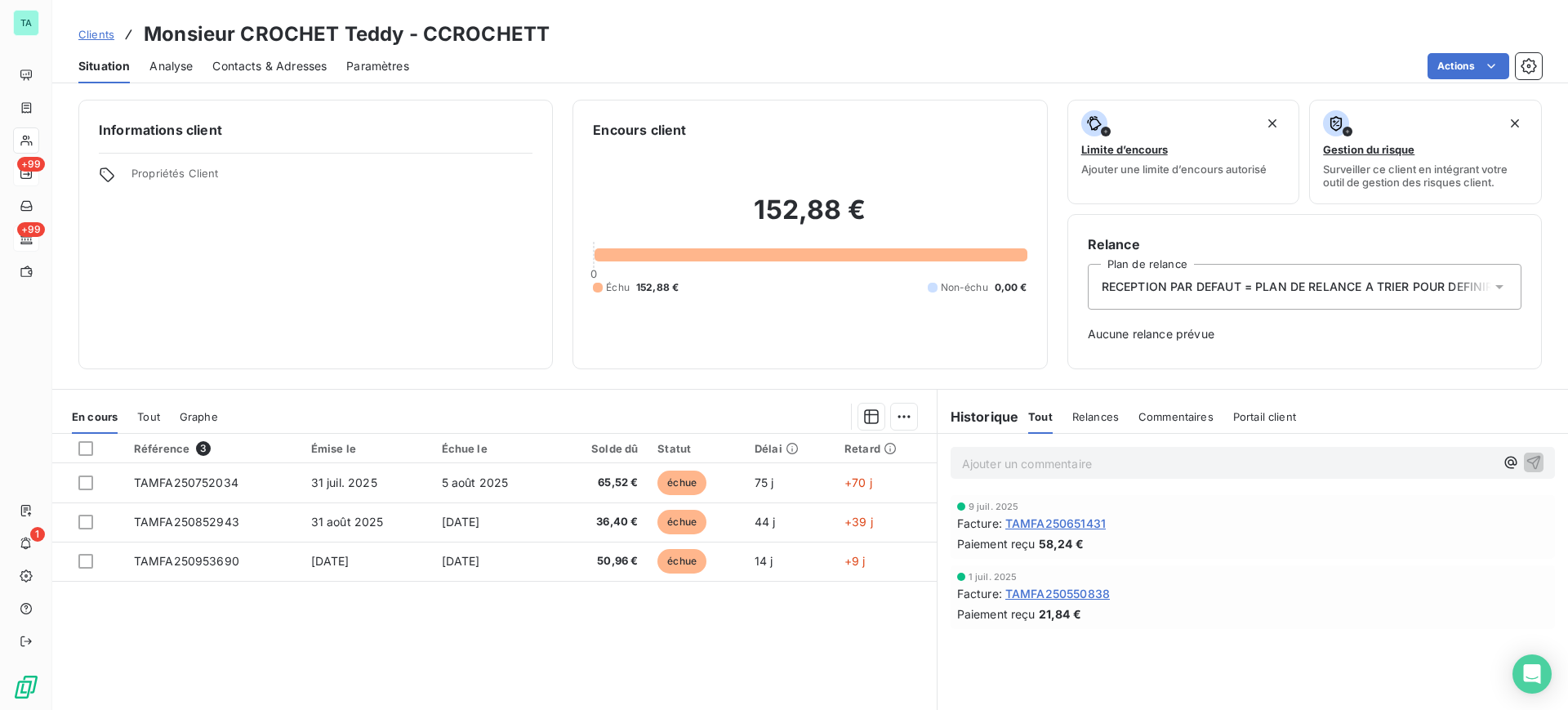
click at [1491, 282] on icon at bounding box center [1499, 286] width 17 height 17
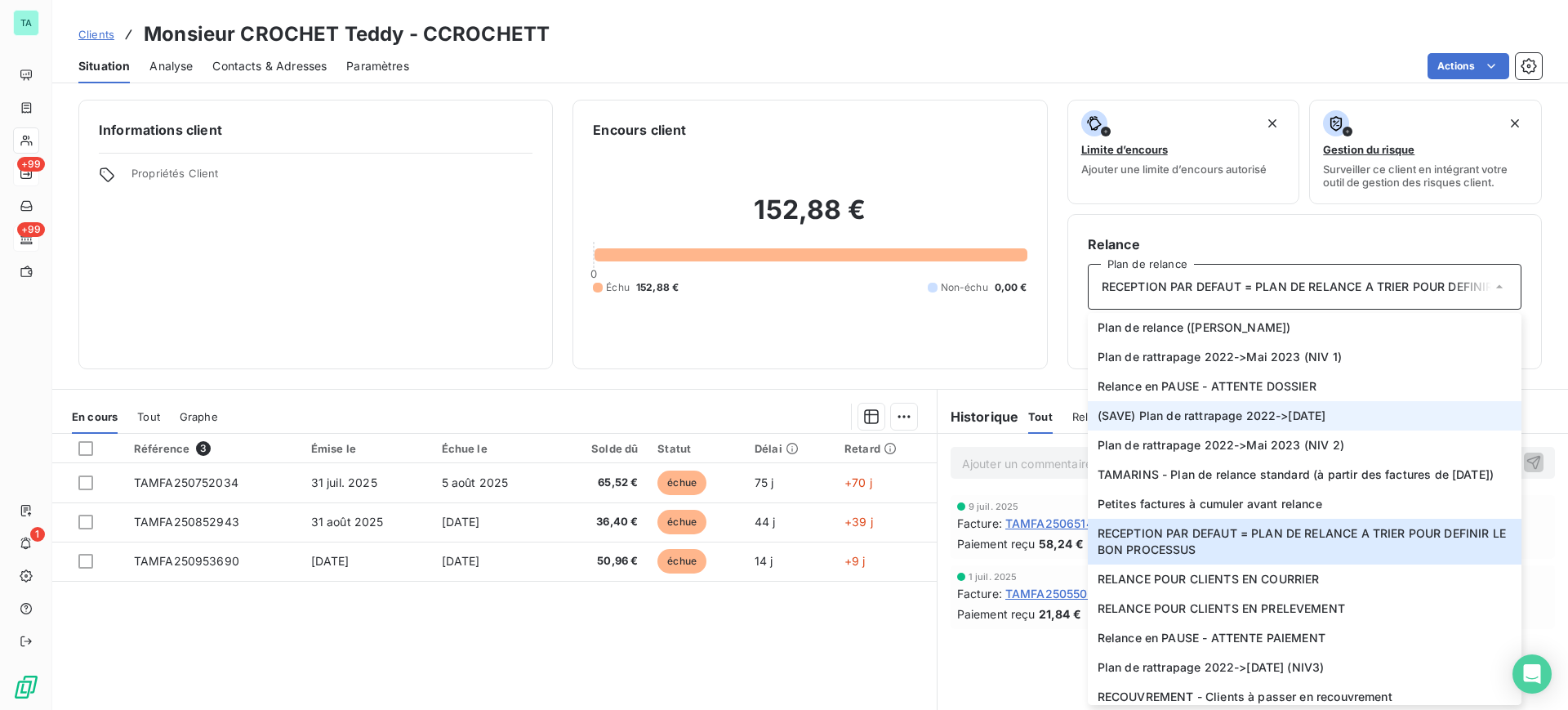
click at [1305, 415] on span "(SAVE) Plan de rattrapage 2022->[DATE]" at bounding box center [1212, 415] width 229 height 17
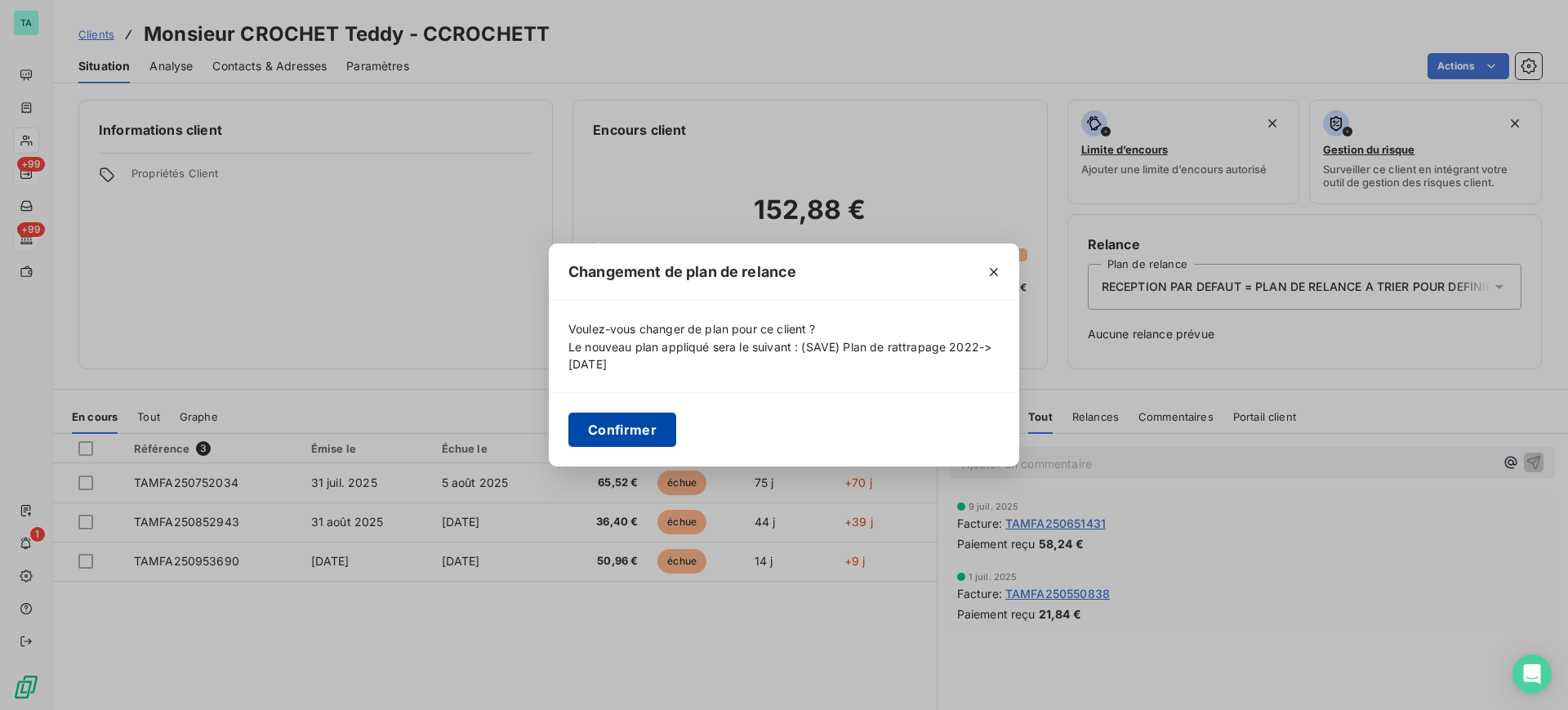
click at [639, 442] on button "Confirmer" at bounding box center [622, 429] width 108 height 34
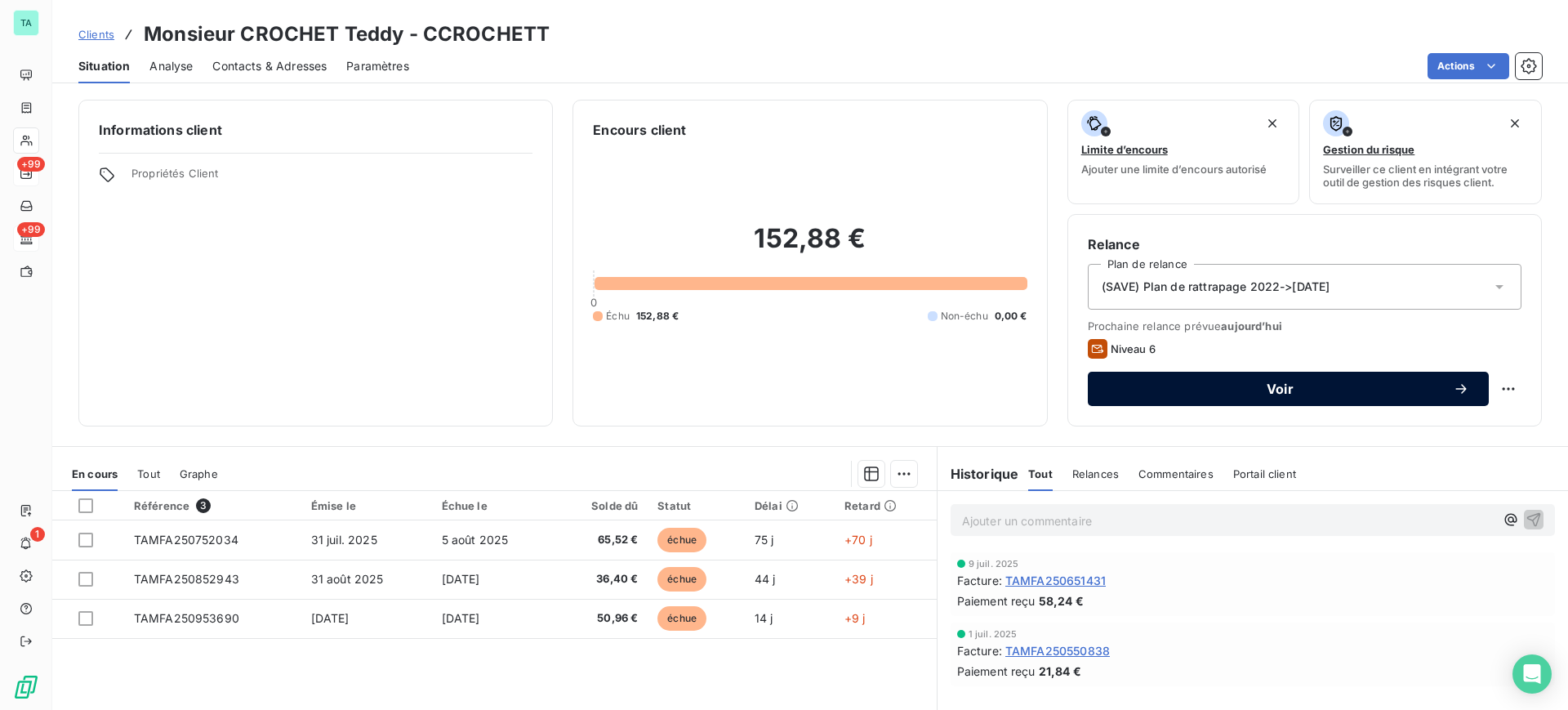
click at [1281, 387] on span "Voir" at bounding box center [1280, 388] width 346 height 13
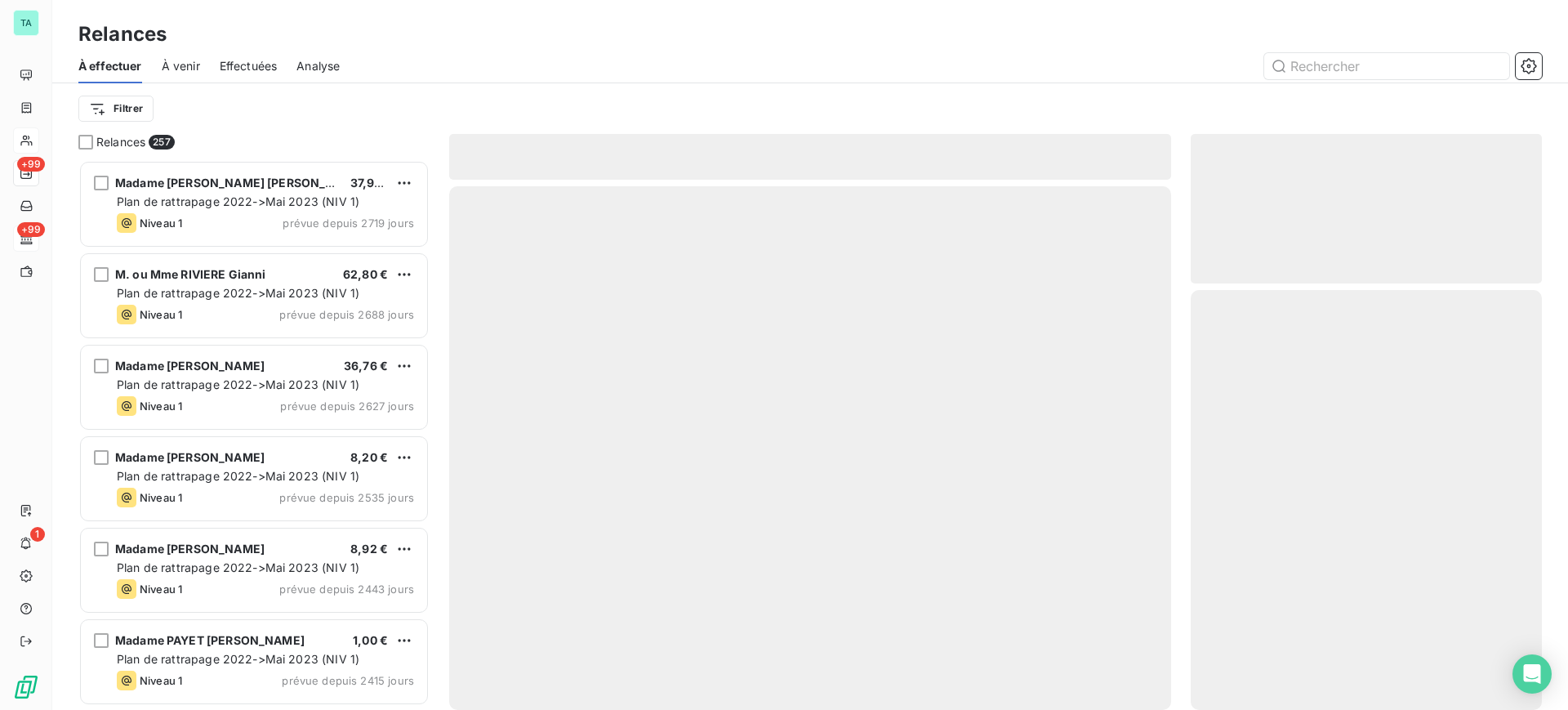
scroll to position [534, 336]
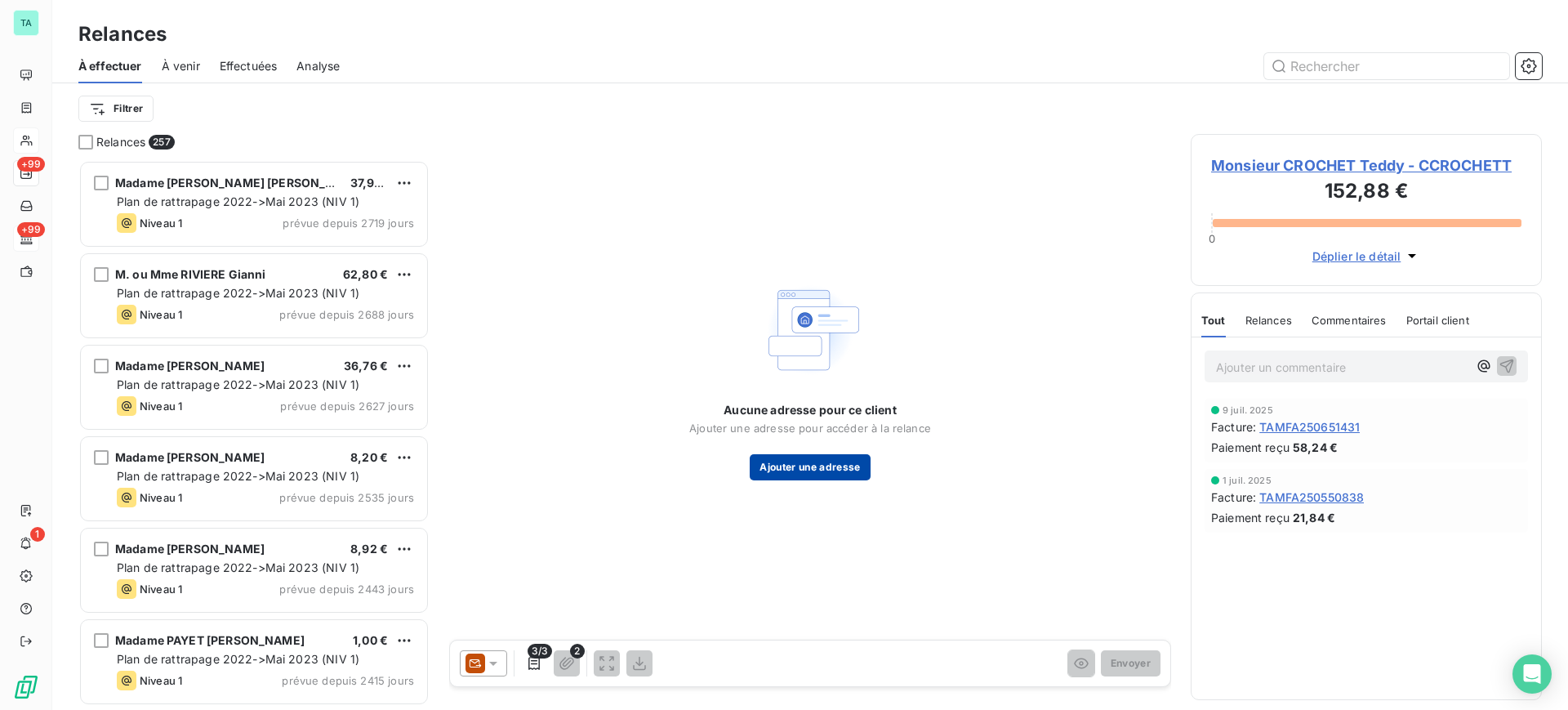
click at [783, 475] on button "Ajouter une adresse" at bounding box center [809, 467] width 120 height 26
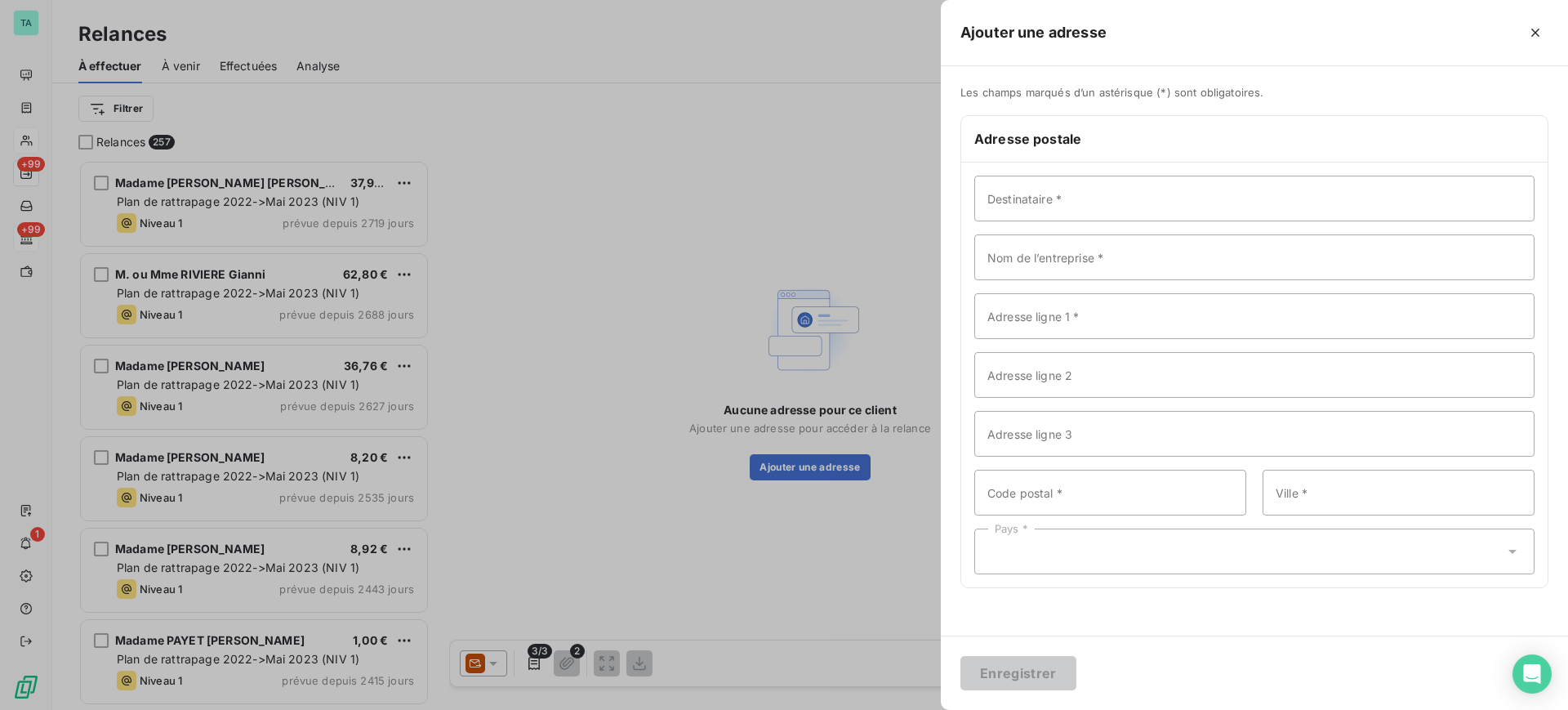
click at [660, 395] on div at bounding box center [784, 355] width 1568 height 710
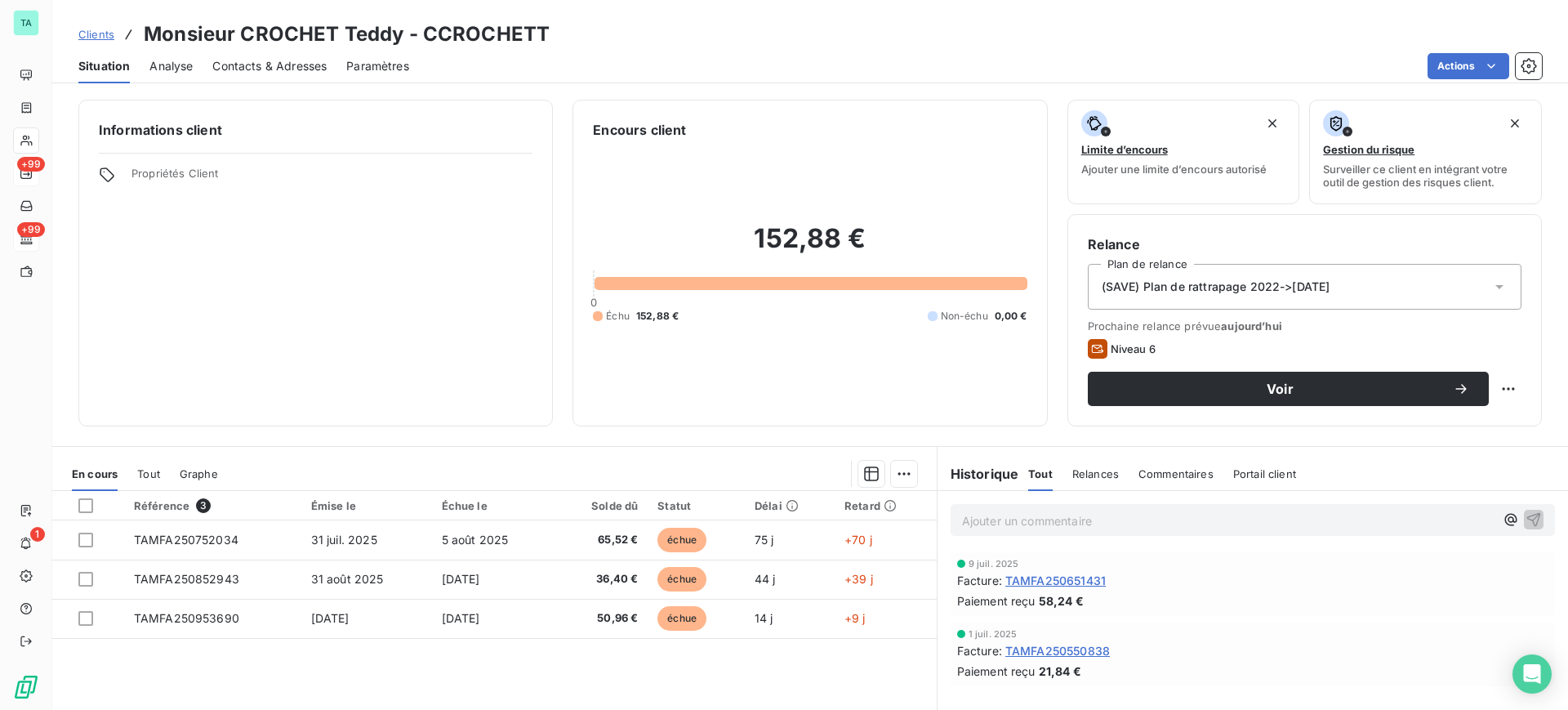
click at [1495, 285] on icon at bounding box center [1499, 287] width 8 height 4
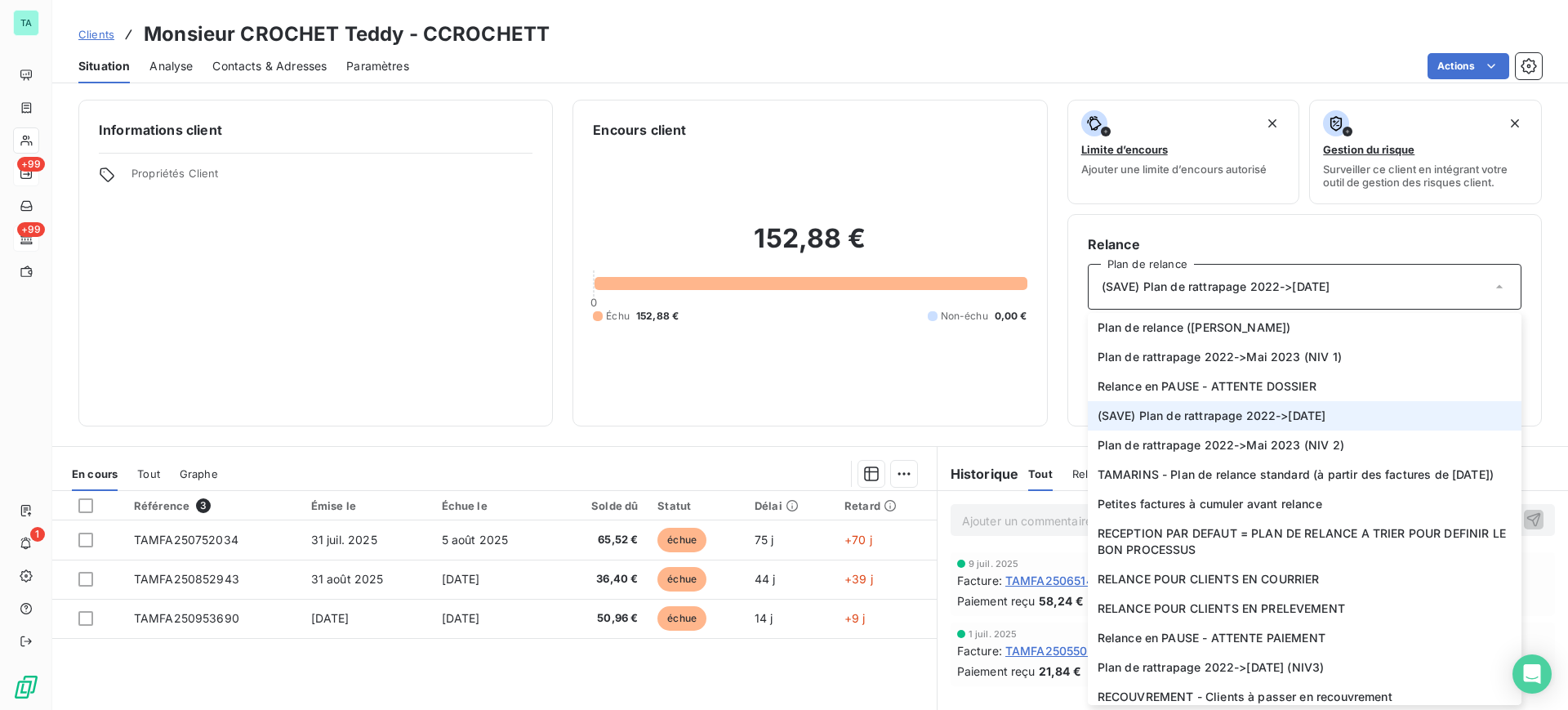
click at [1331, 416] on li "(SAVE) Plan de rattrapage 2022->[DATE]" at bounding box center [1304, 416] width 433 height 29
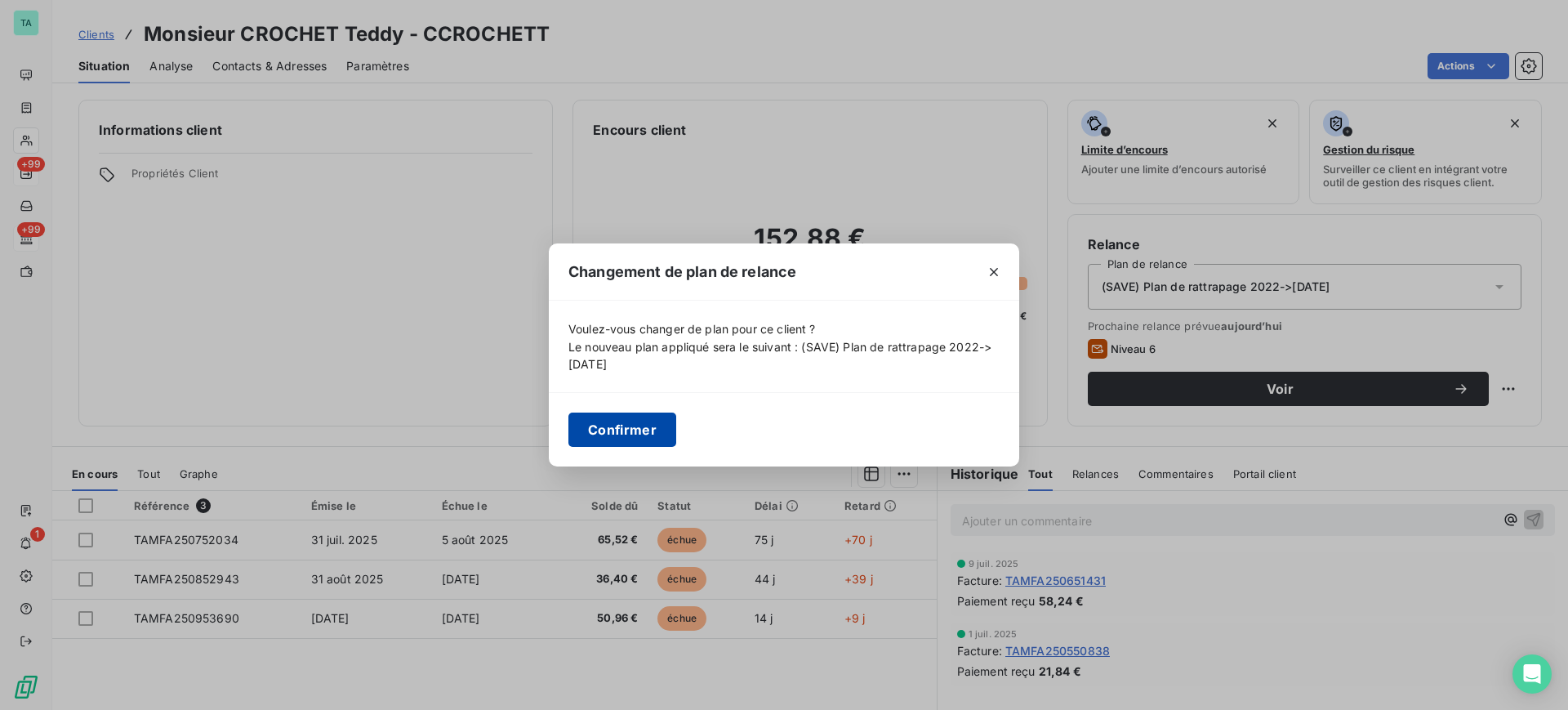
click at [652, 428] on button "Confirmer" at bounding box center [622, 429] width 108 height 34
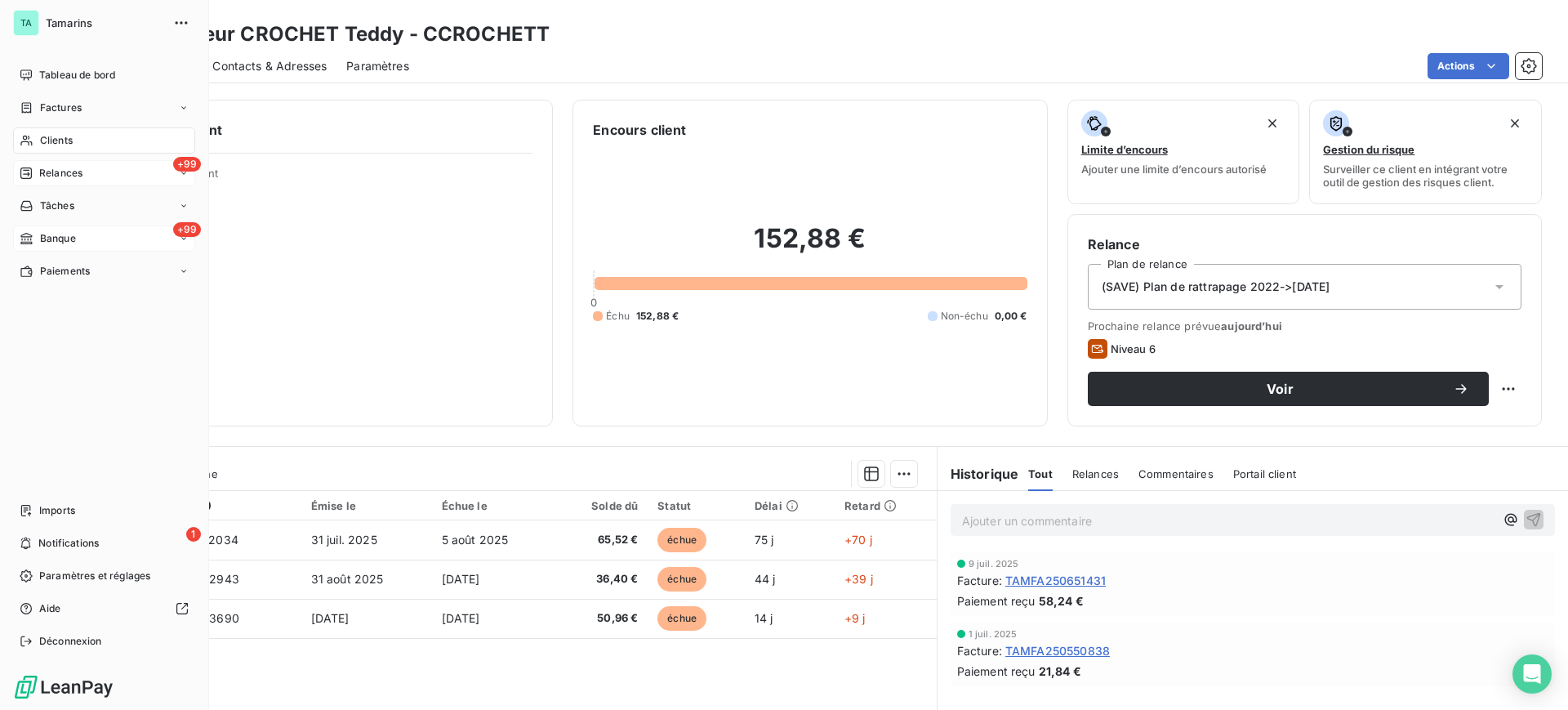
click at [68, 169] on span "Relances" at bounding box center [60, 172] width 43 height 15
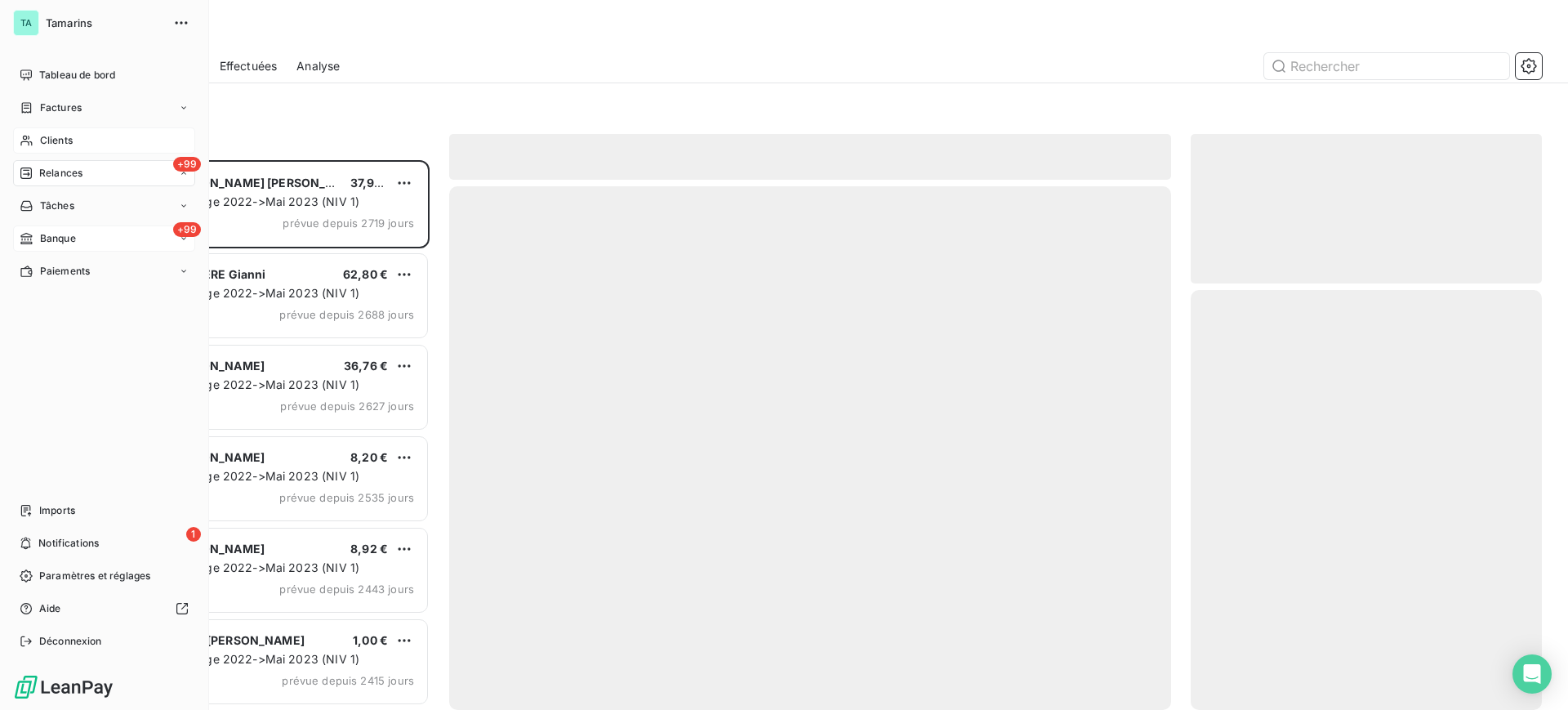
scroll to position [534, 336]
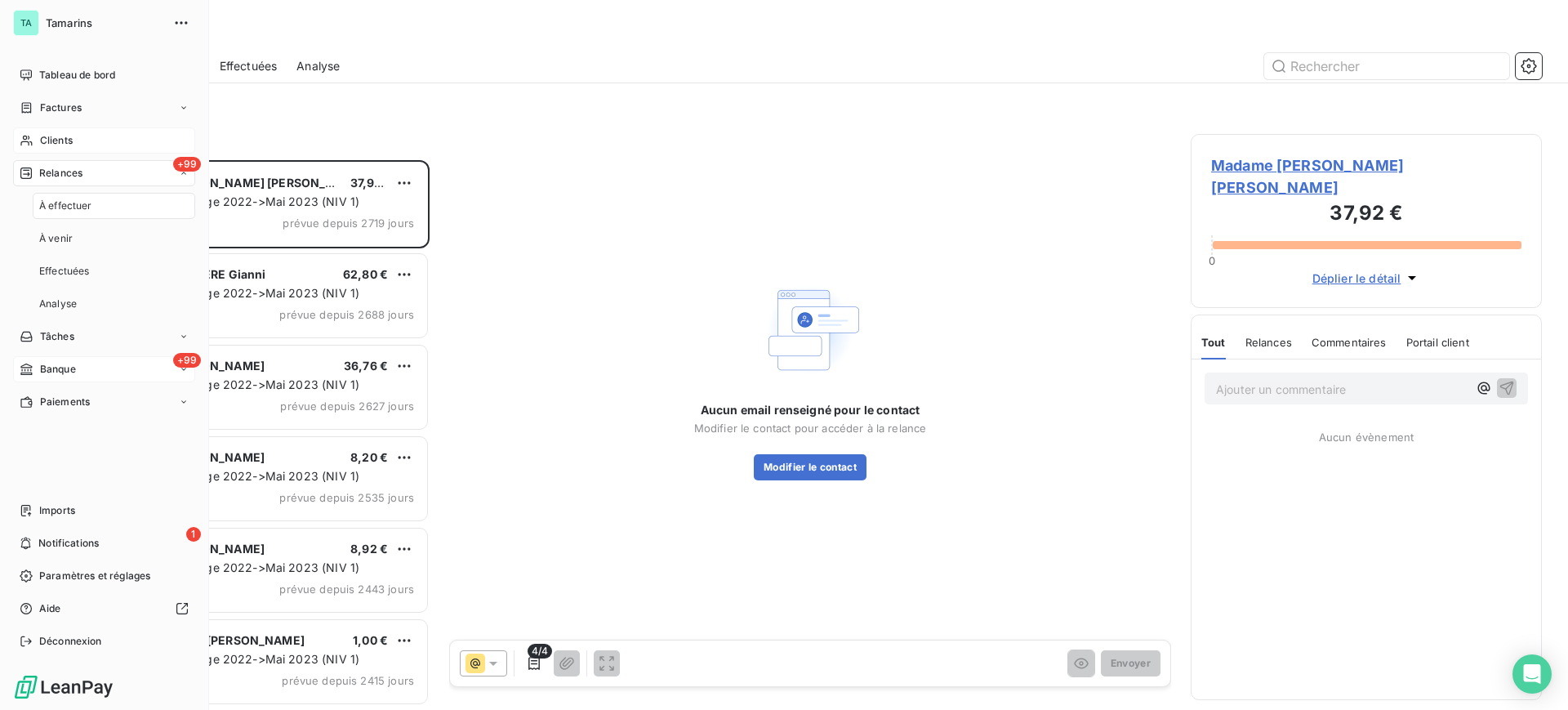
click at [83, 209] on span "À effectuer" at bounding box center [65, 206] width 53 height 15
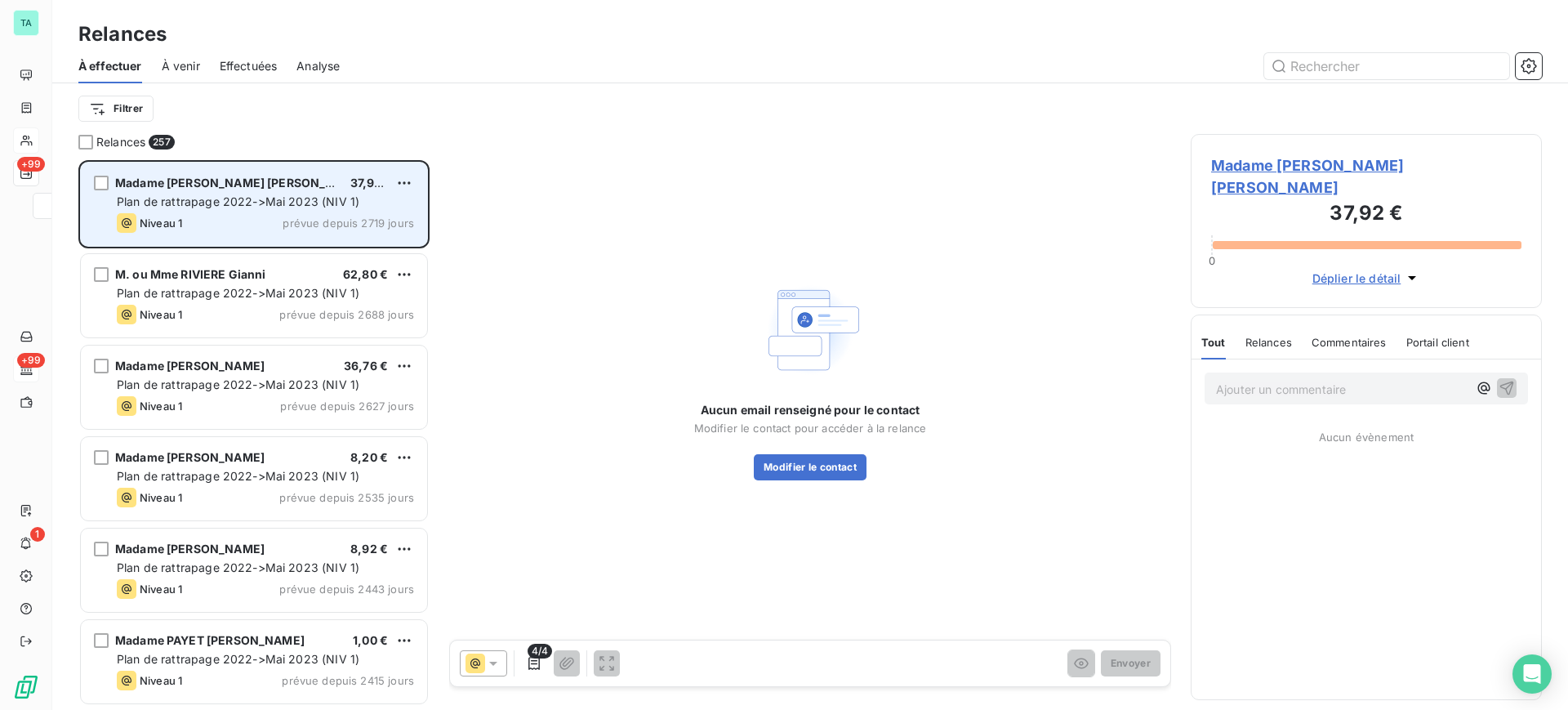
scroll to position [534, 336]
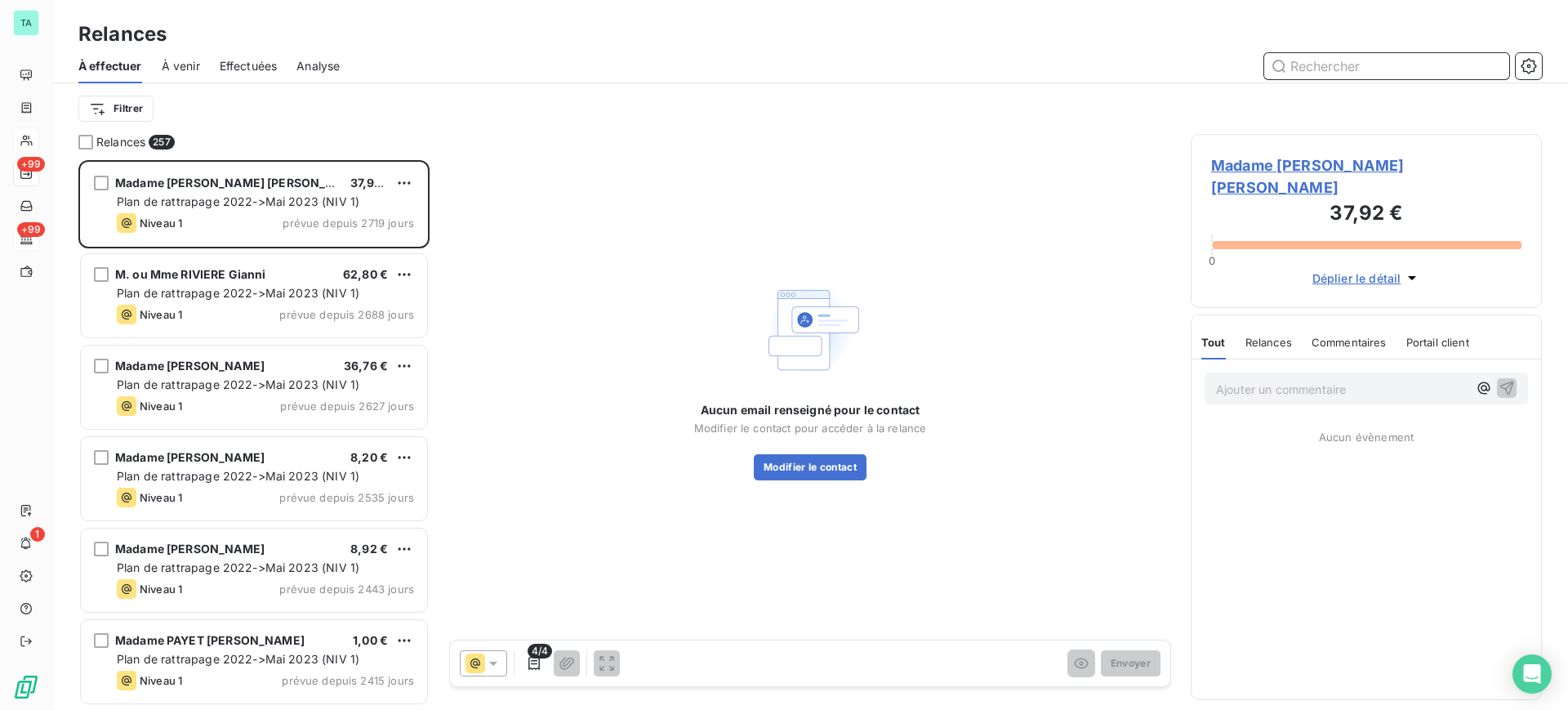
click at [1333, 63] on input "text" at bounding box center [1387, 65] width 245 height 26
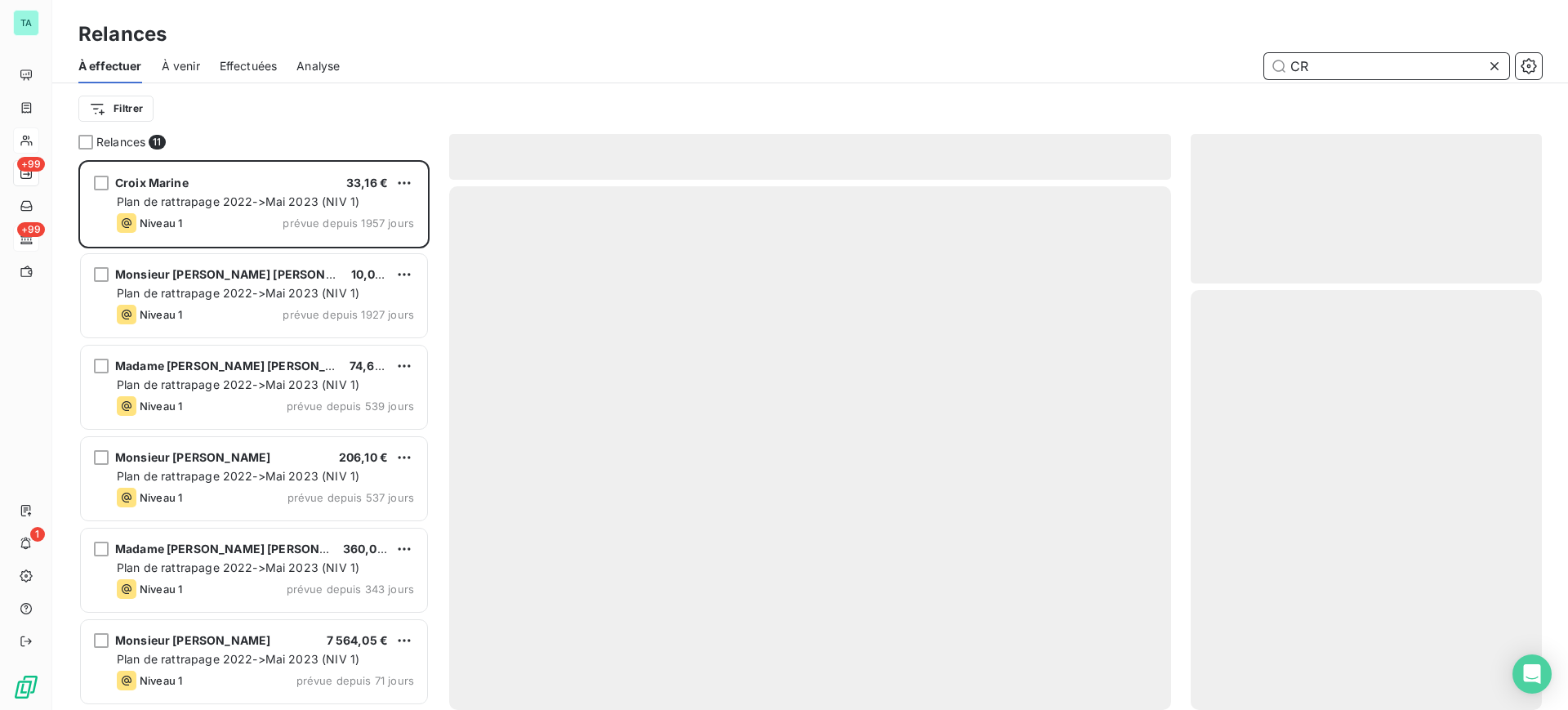
scroll to position [534, 336]
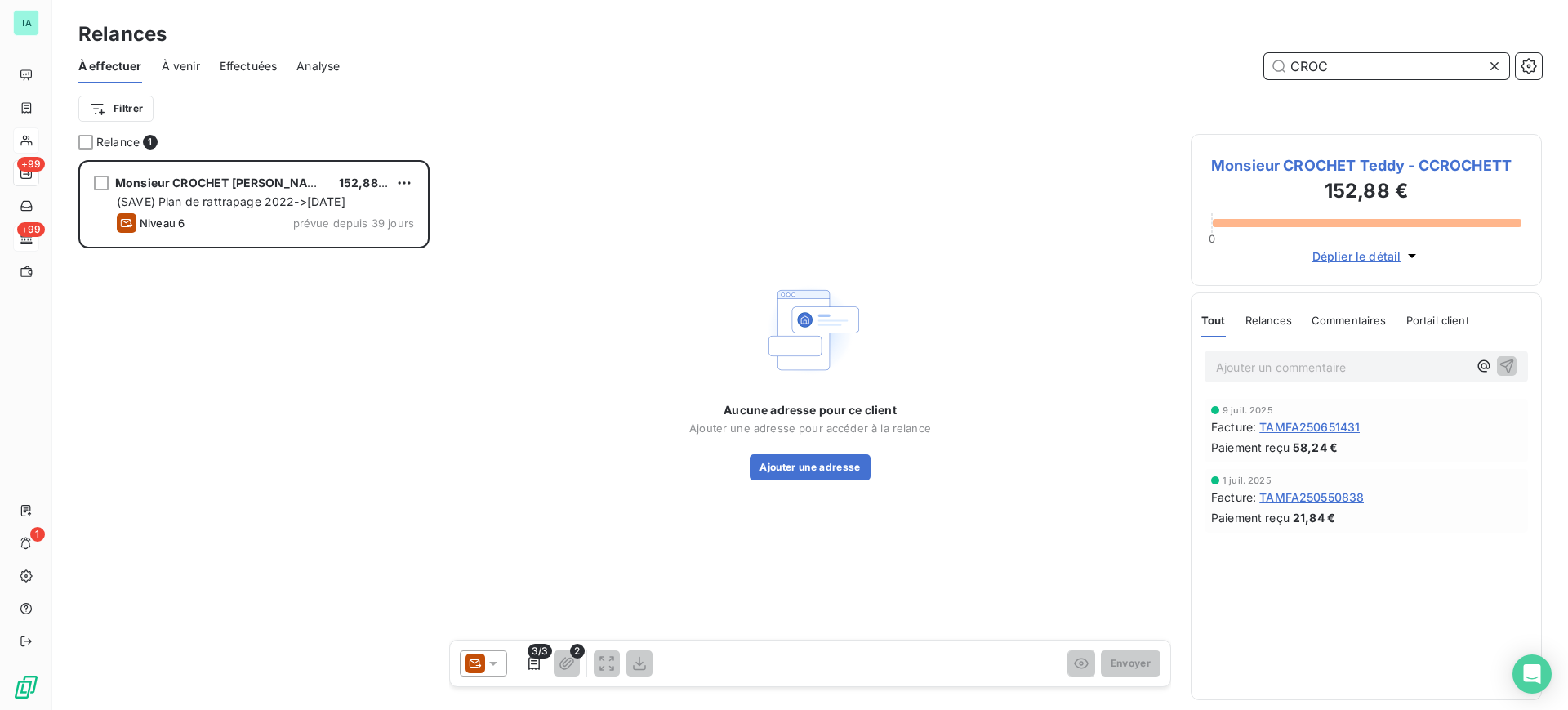
scroll to position [534, 336]
type input "CROC"
click at [832, 458] on button "Ajouter une adresse" at bounding box center [809, 467] width 120 height 26
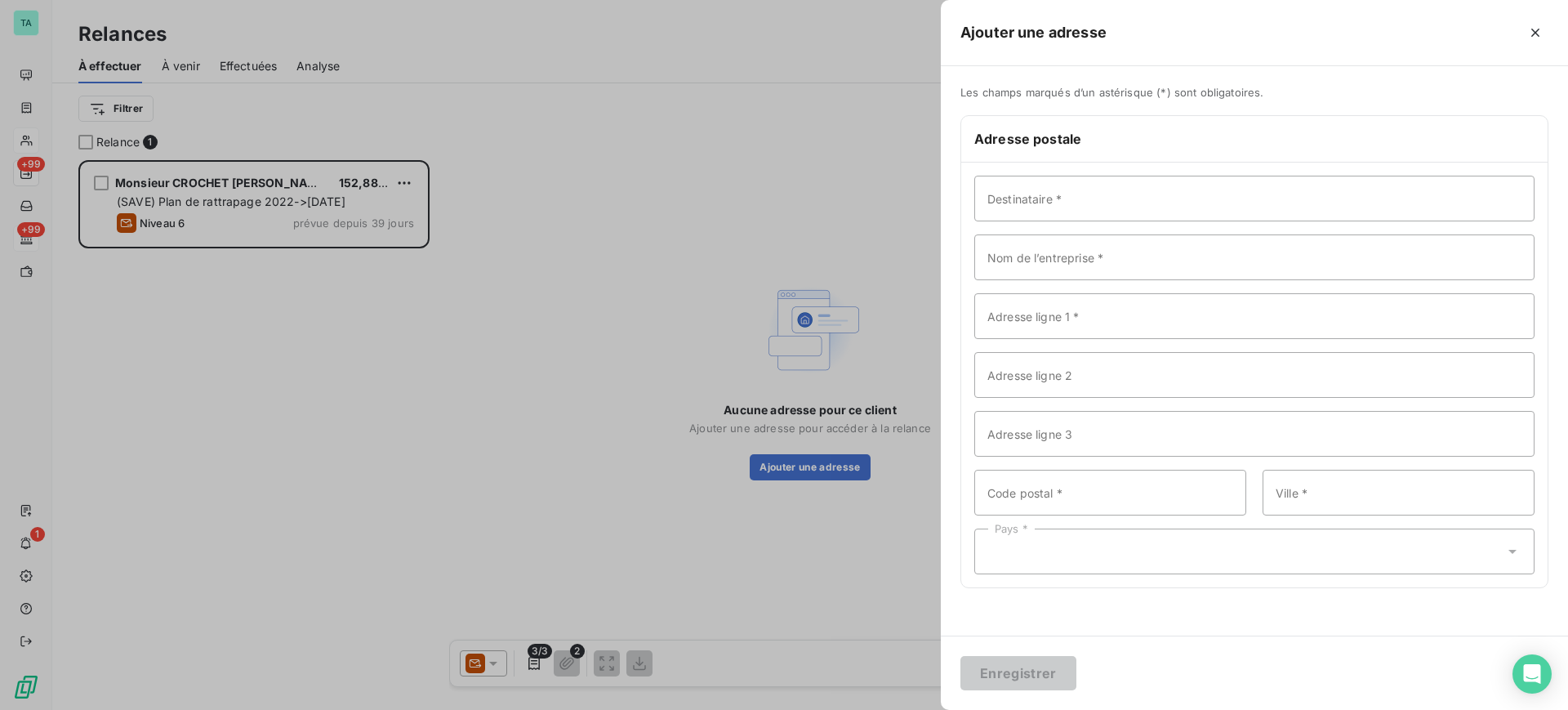
click at [571, 285] on div at bounding box center [784, 355] width 1568 height 710
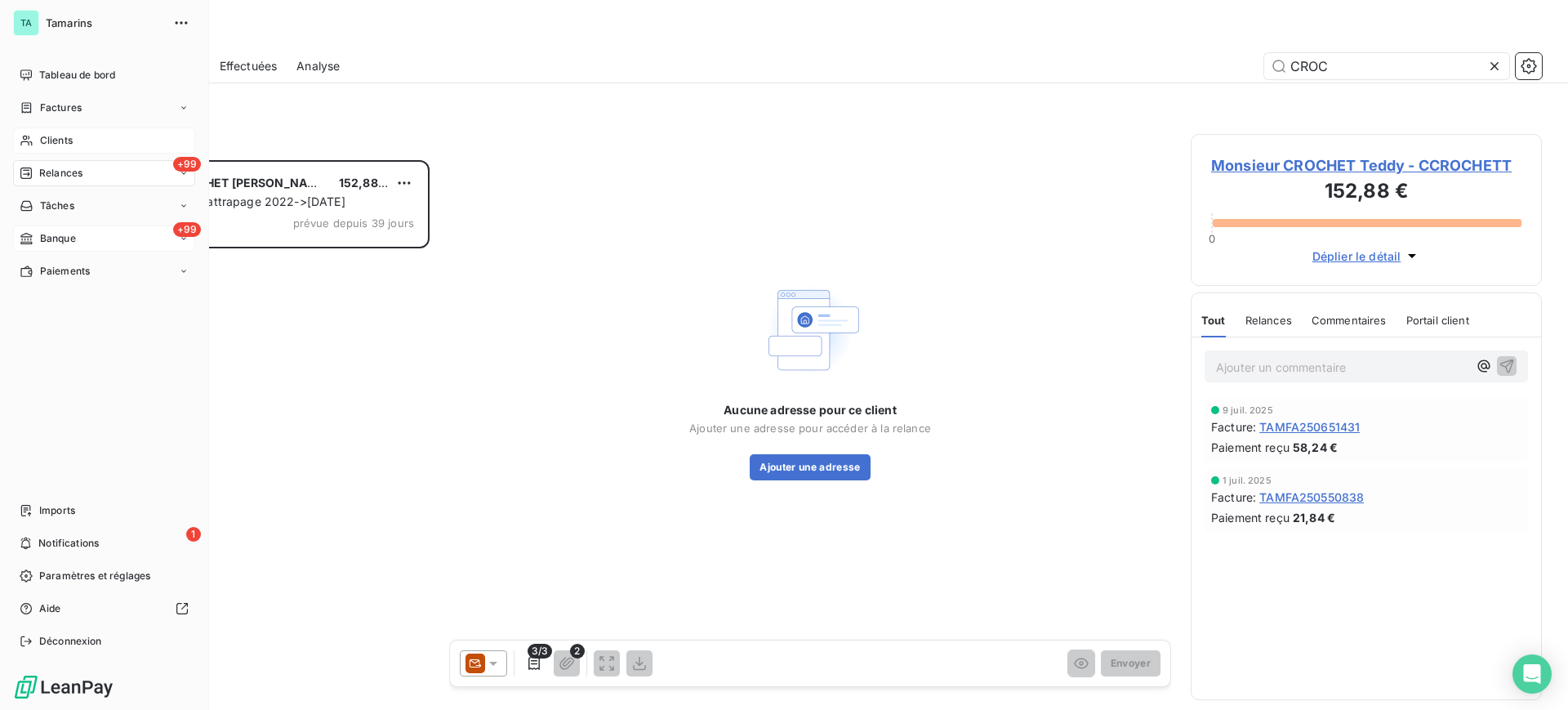
click at [43, 138] on span "Clients" at bounding box center [56, 140] width 33 height 15
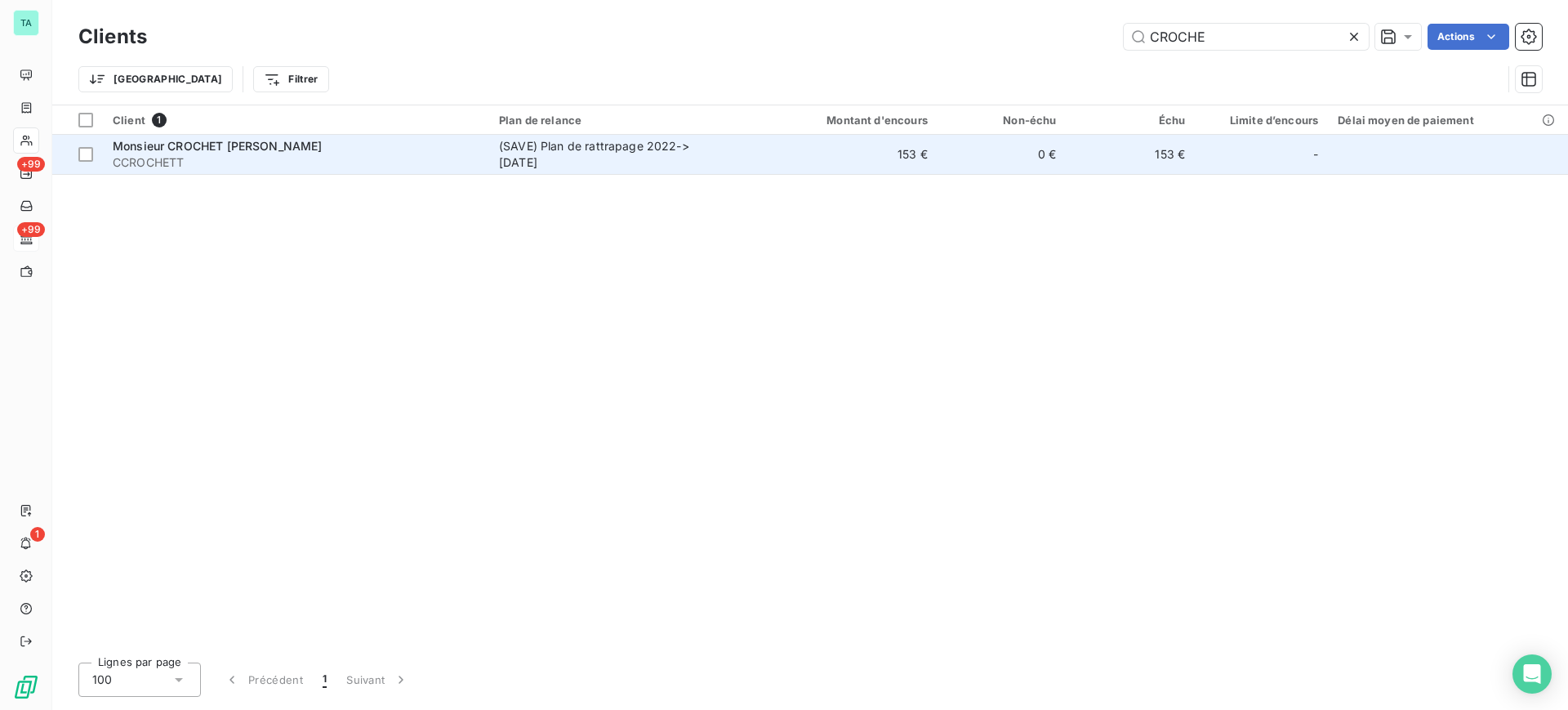
click at [195, 143] on span "Monsieur CROCHET [PERSON_NAME]" at bounding box center [217, 146] width 209 height 14
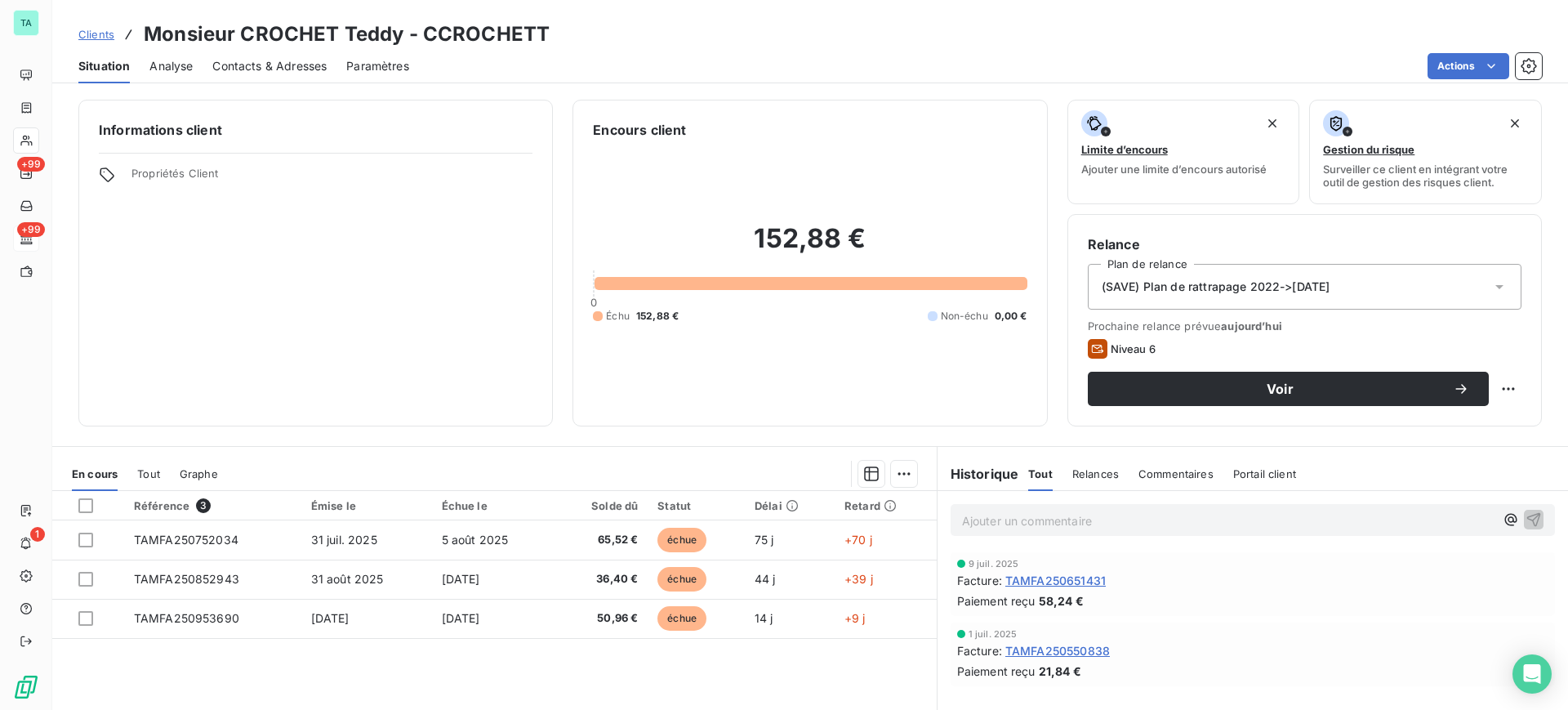
click at [1491, 284] on icon at bounding box center [1499, 286] width 17 height 17
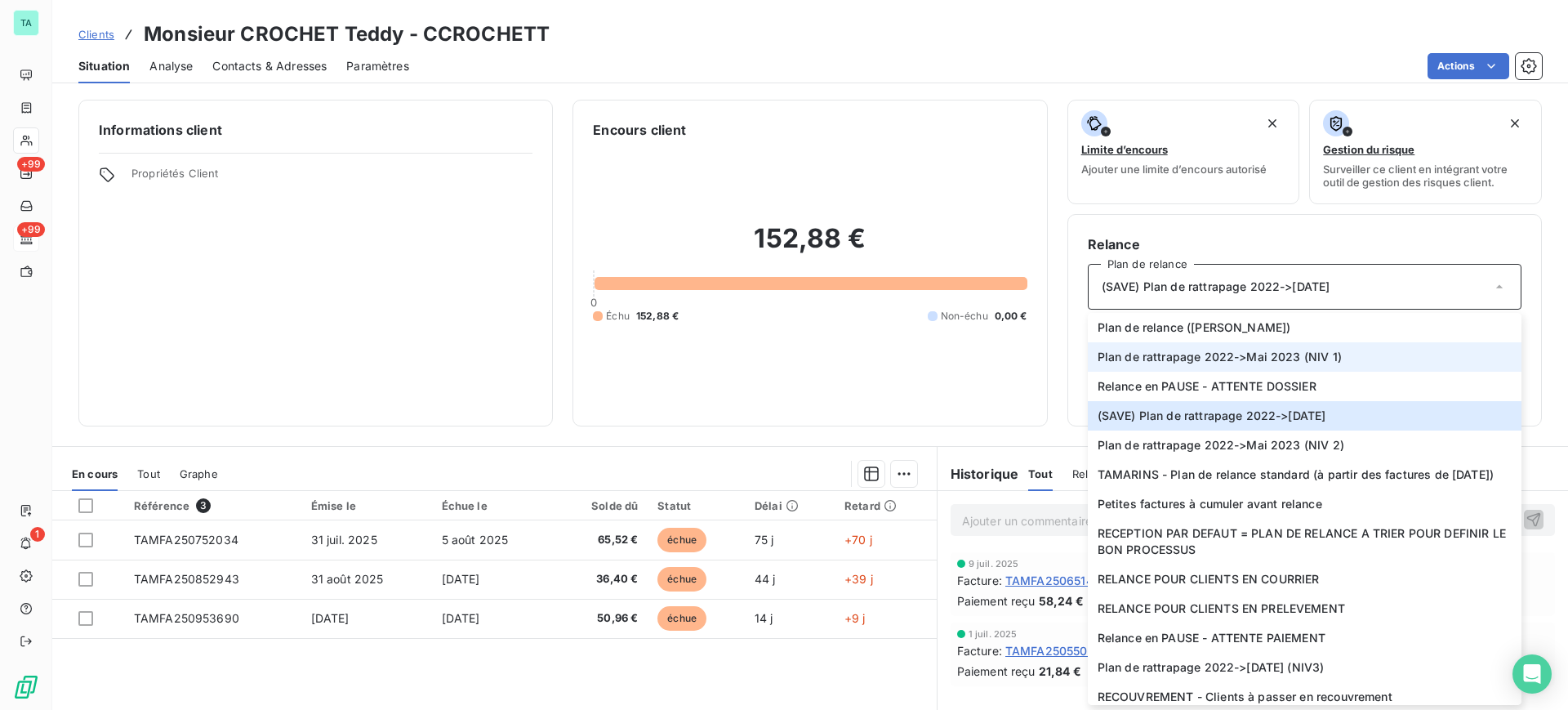
click at [1218, 353] on span "Plan de rattrapage 2022->Mai 2023 (NIV 1)" at bounding box center [1219, 356] width 244 height 17
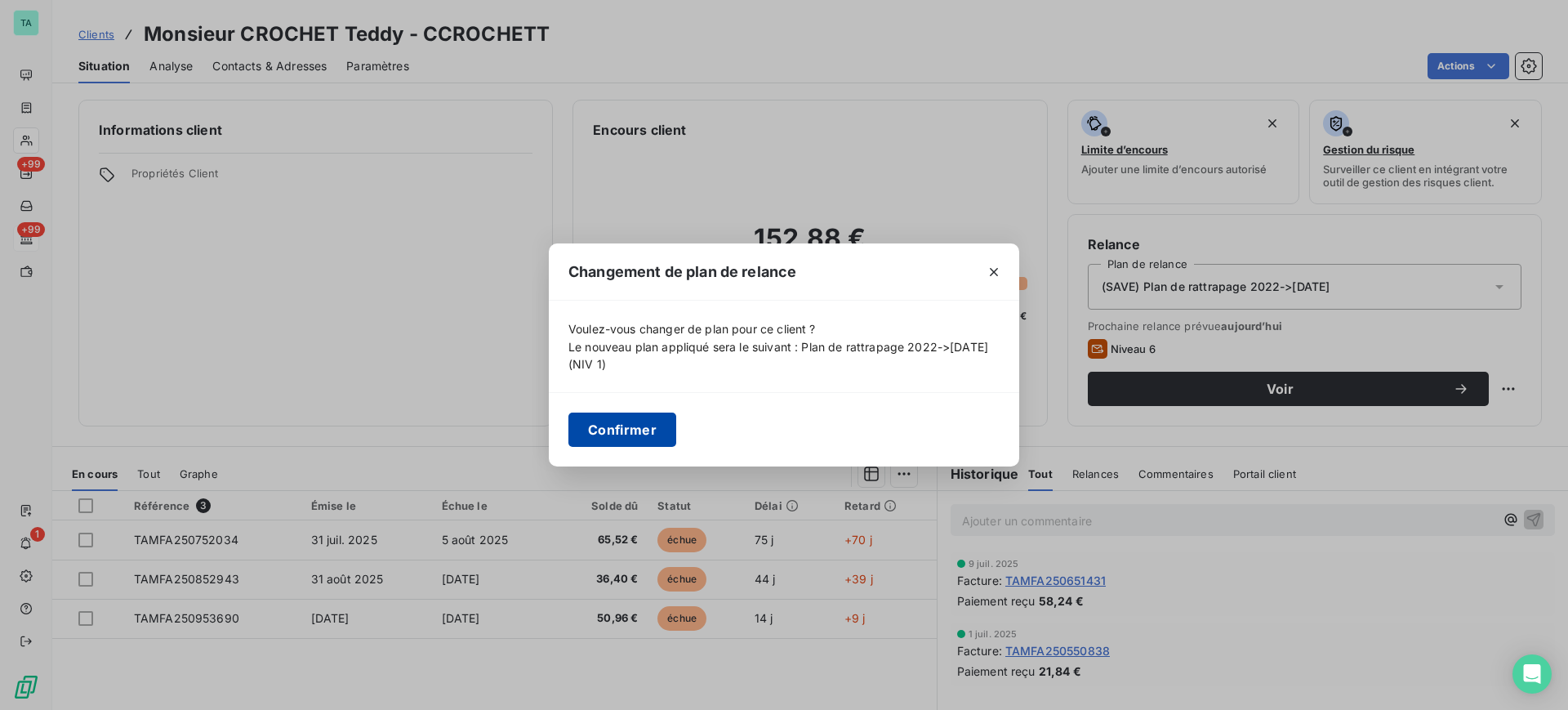
click at [609, 436] on button "Confirmer" at bounding box center [622, 429] width 108 height 34
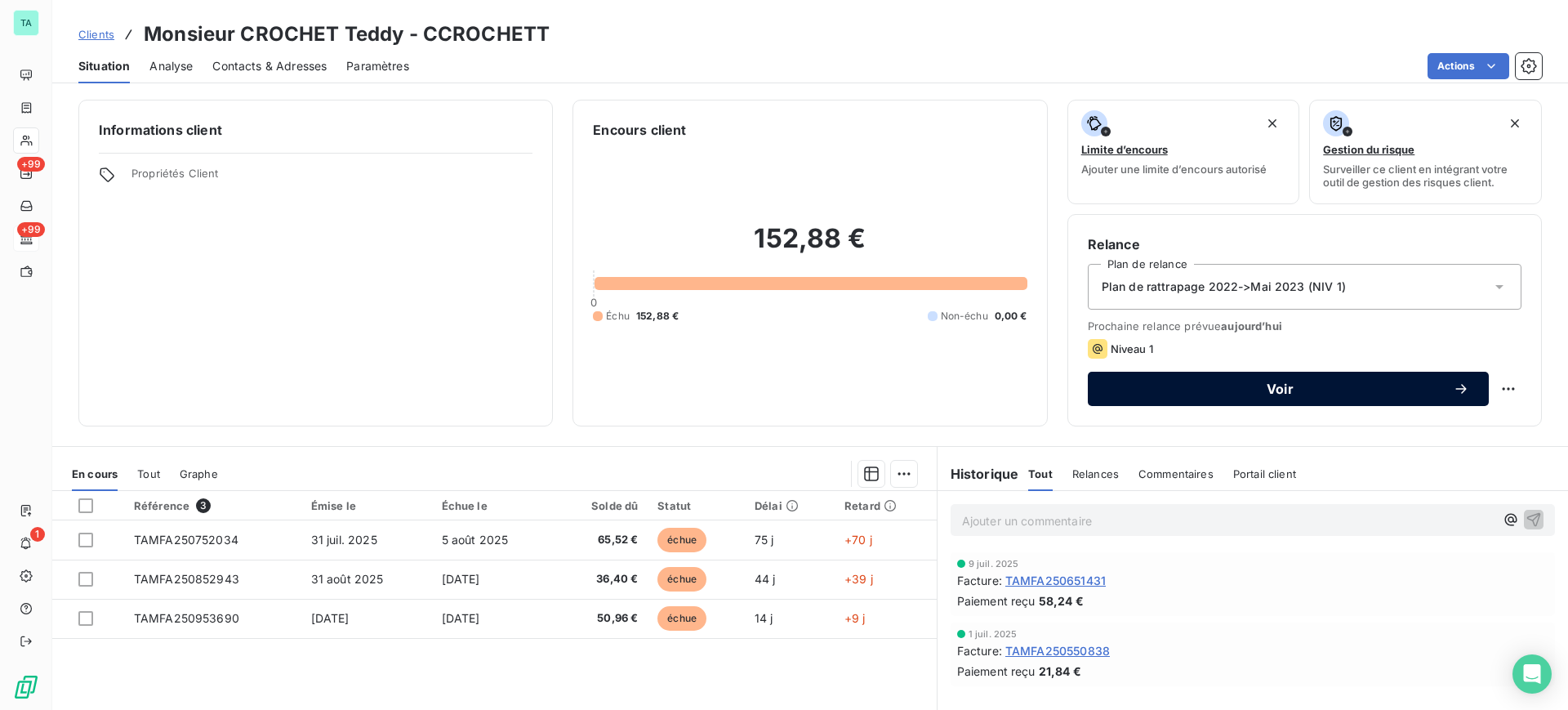
click at [1247, 385] on span "Voir" at bounding box center [1280, 388] width 346 height 13
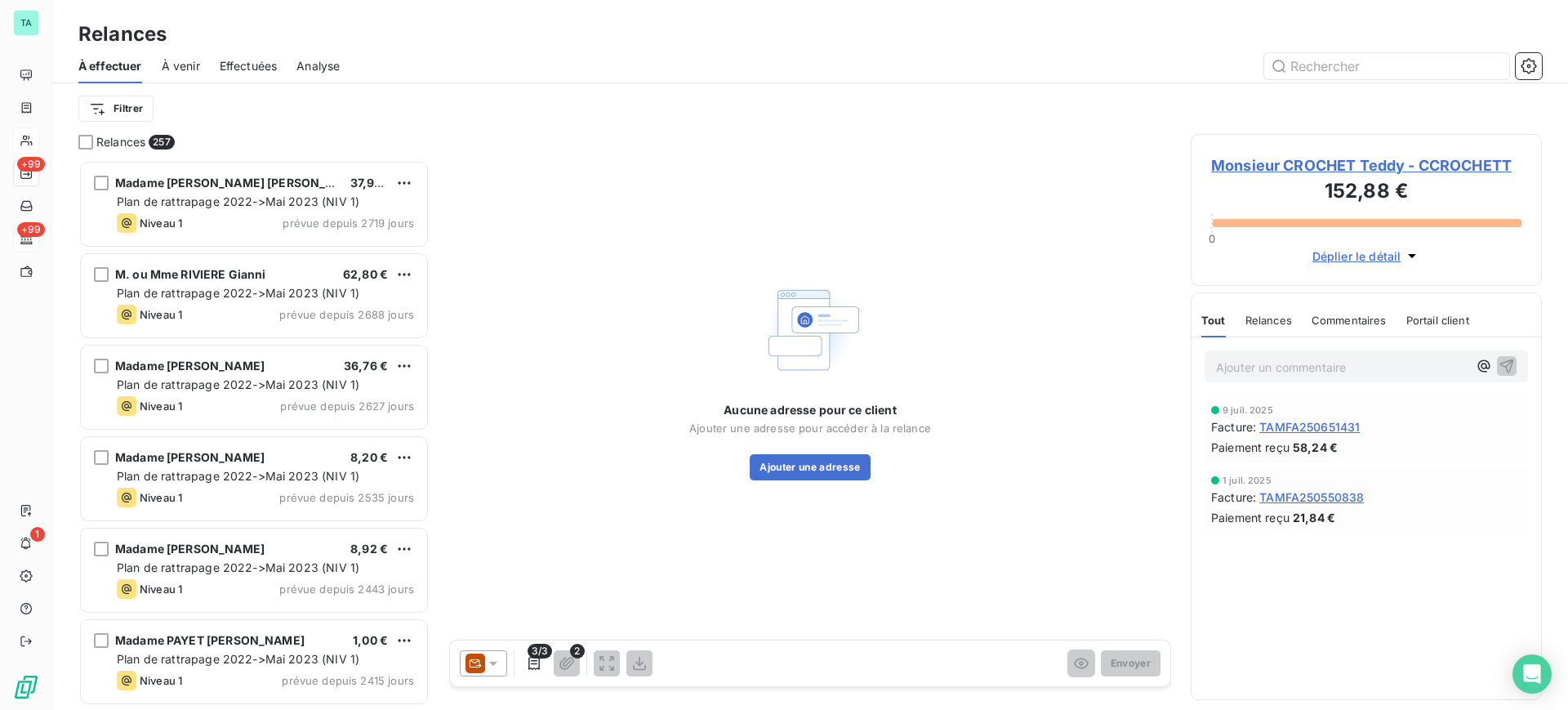
scroll to position [534, 336]
click at [822, 467] on button "Ajouter un contact" at bounding box center [809, 467] width 110 height 26
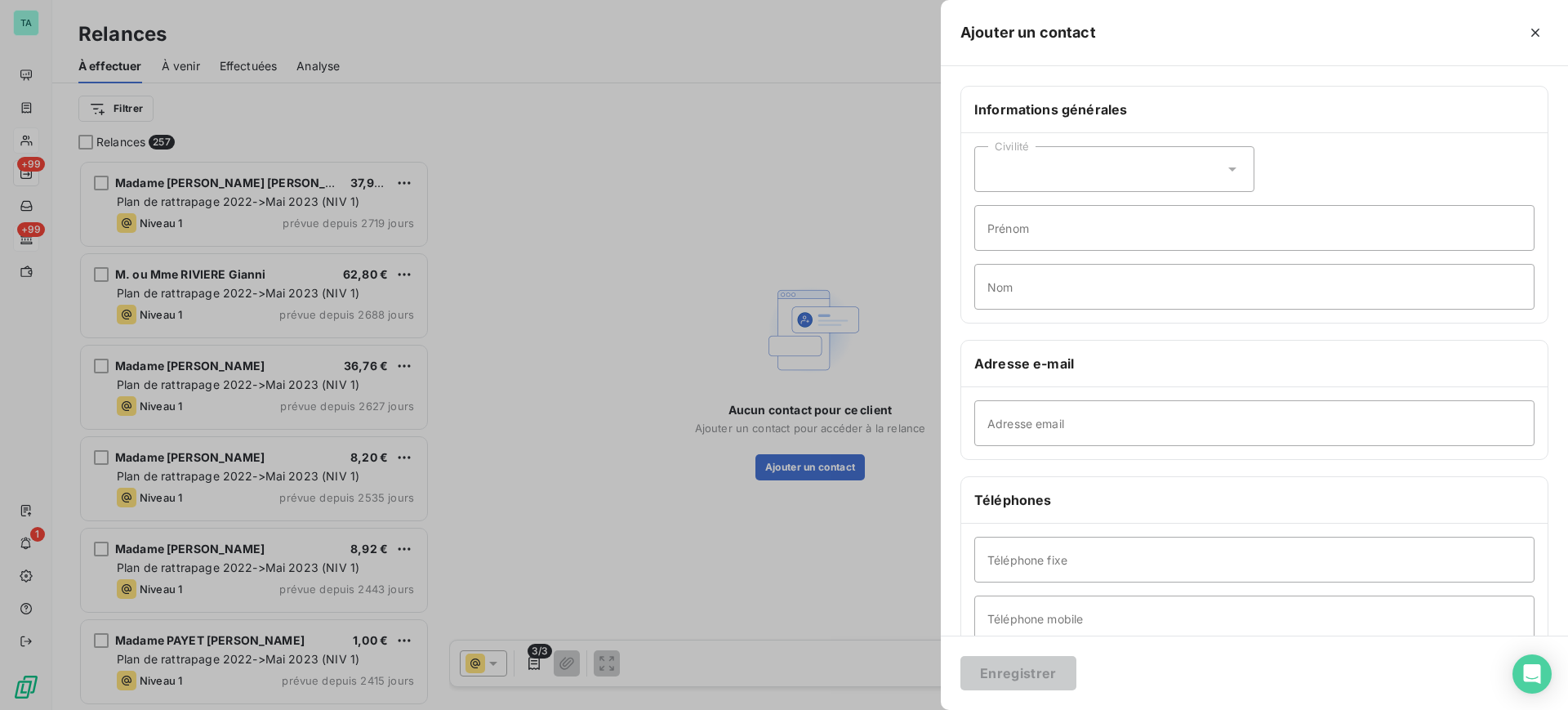
click at [1225, 165] on icon at bounding box center [1232, 168] width 17 height 17
click at [1040, 242] on span "Monsieur" at bounding box center [1031, 240] width 49 height 16
click at [1039, 241] on input "Prénom" at bounding box center [1253, 227] width 560 height 46
type input "Teddy"
click at [1048, 277] on input "Nom" at bounding box center [1253, 286] width 560 height 46
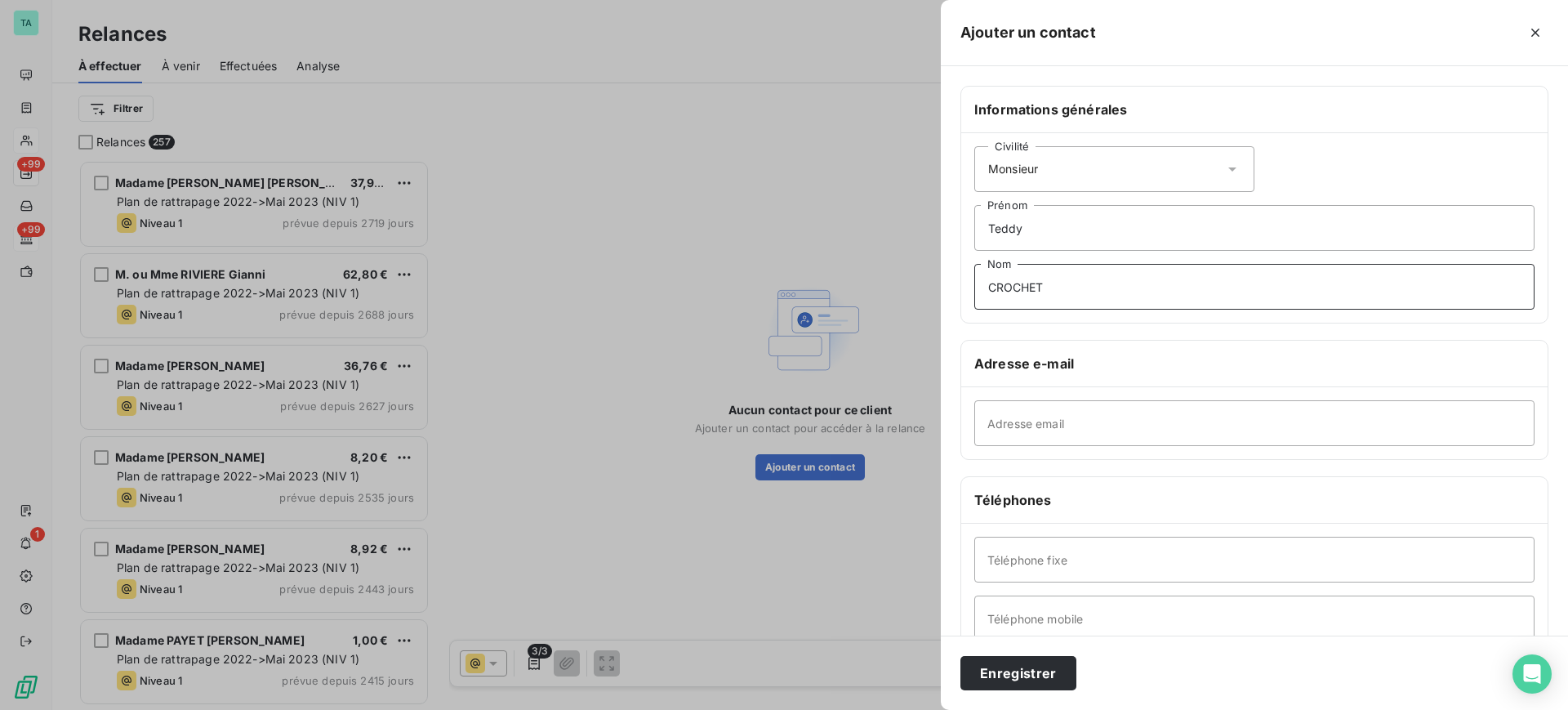
type input "CROCHET"
click at [1044, 414] on input "Adresse email" at bounding box center [1253, 423] width 560 height 46
paste input "[EMAIL_ADDRESS][DOMAIN_NAME]"
type input "[EMAIL_ADDRESS][DOMAIN_NAME]"
click at [1023, 560] on input "Téléphone fixe" at bounding box center [1253, 559] width 560 height 46
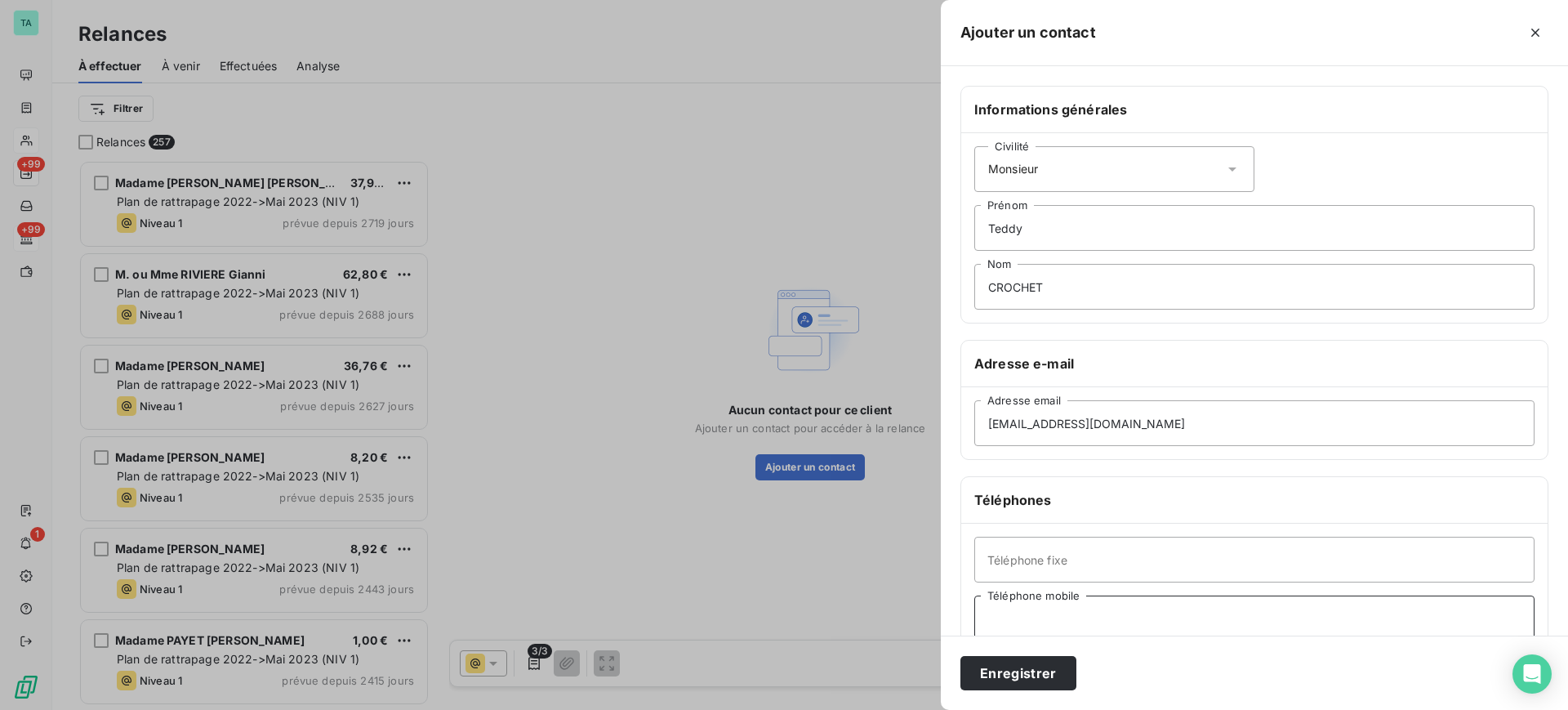
click at [1028, 606] on input "Téléphone mobile" at bounding box center [1253, 617] width 560 height 46
type input "06922994511"
click at [1008, 675] on button "Enregistrer" at bounding box center [1018, 672] width 116 height 34
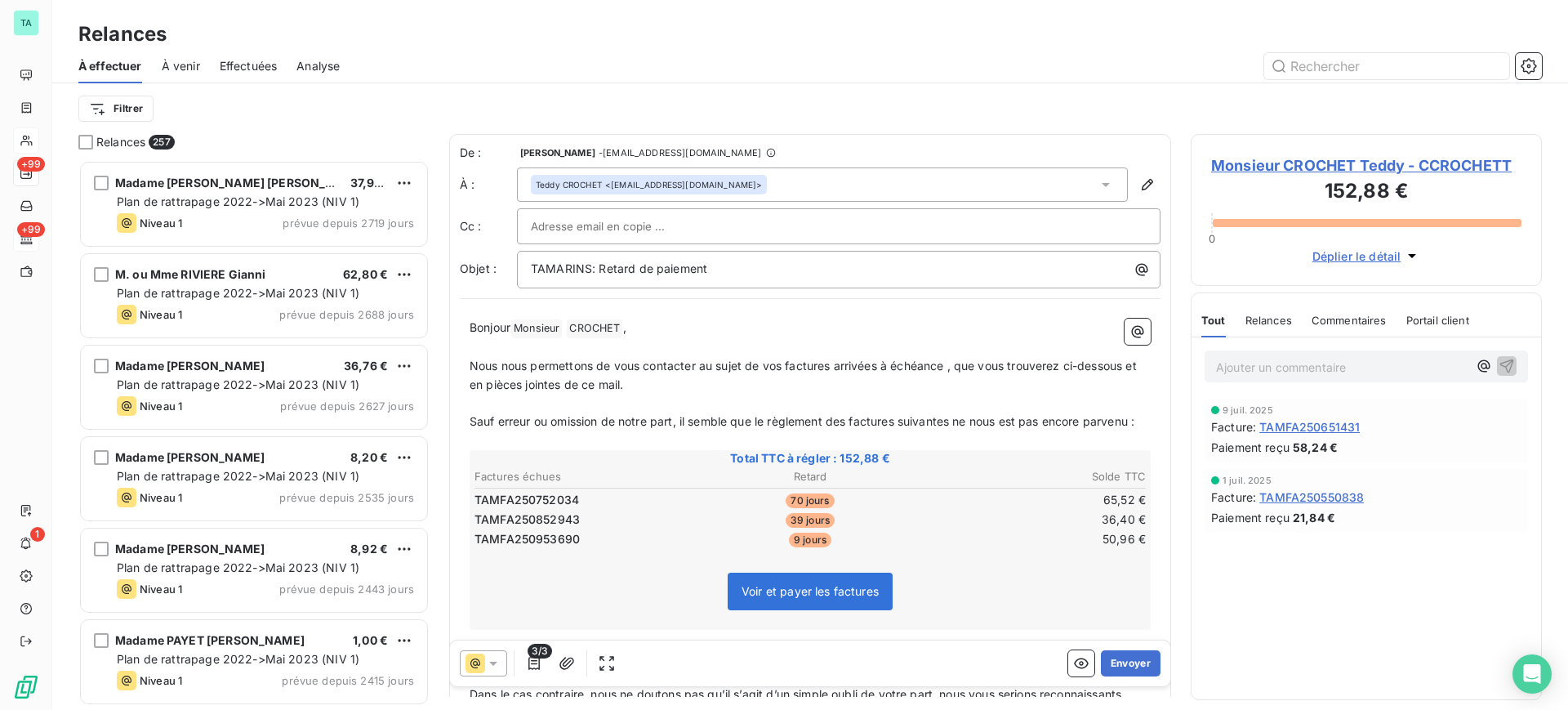
click at [587, 225] on input "text" at bounding box center [618, 226] width 175 height 24
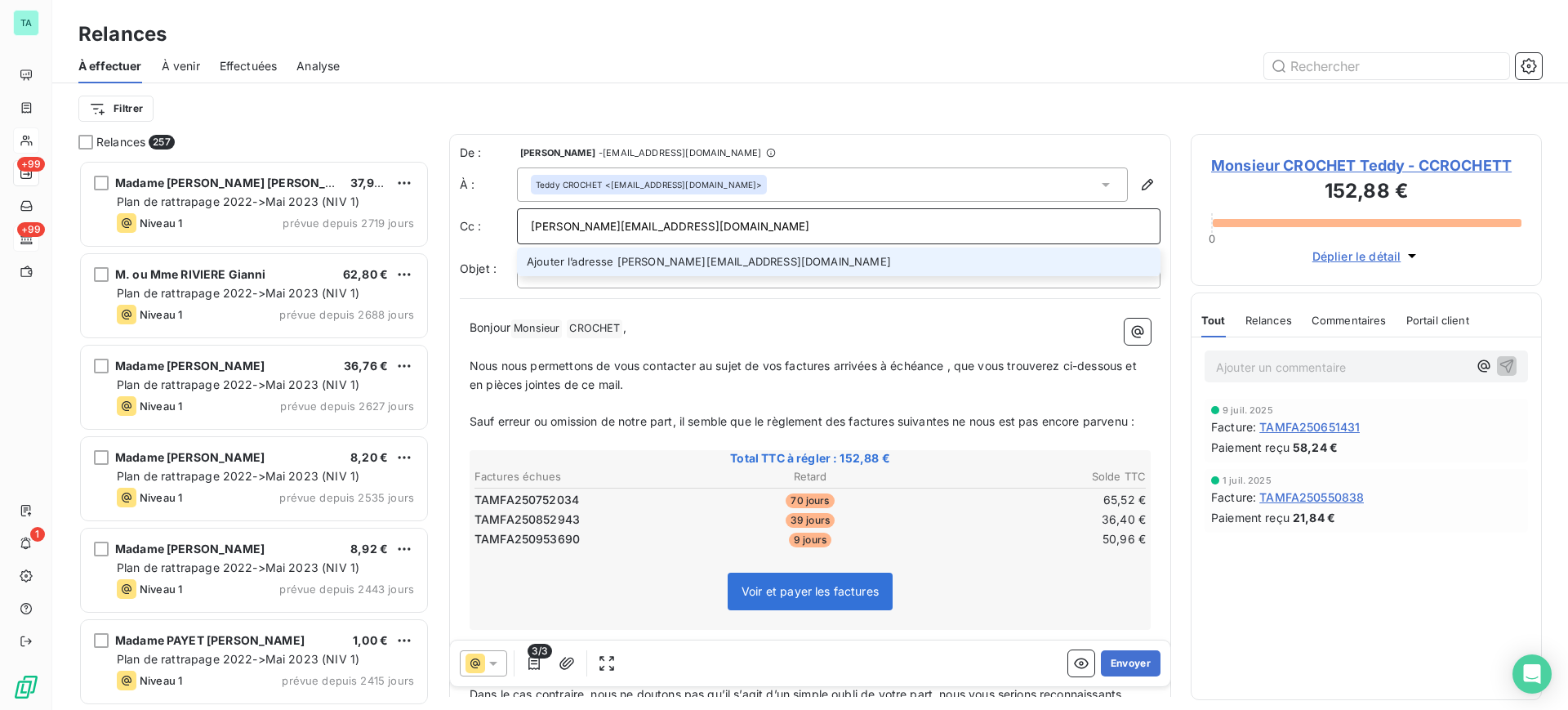
type input "[PERSON_NAME][EMAIL_ADDRESS][DOMAIN_NAME]"
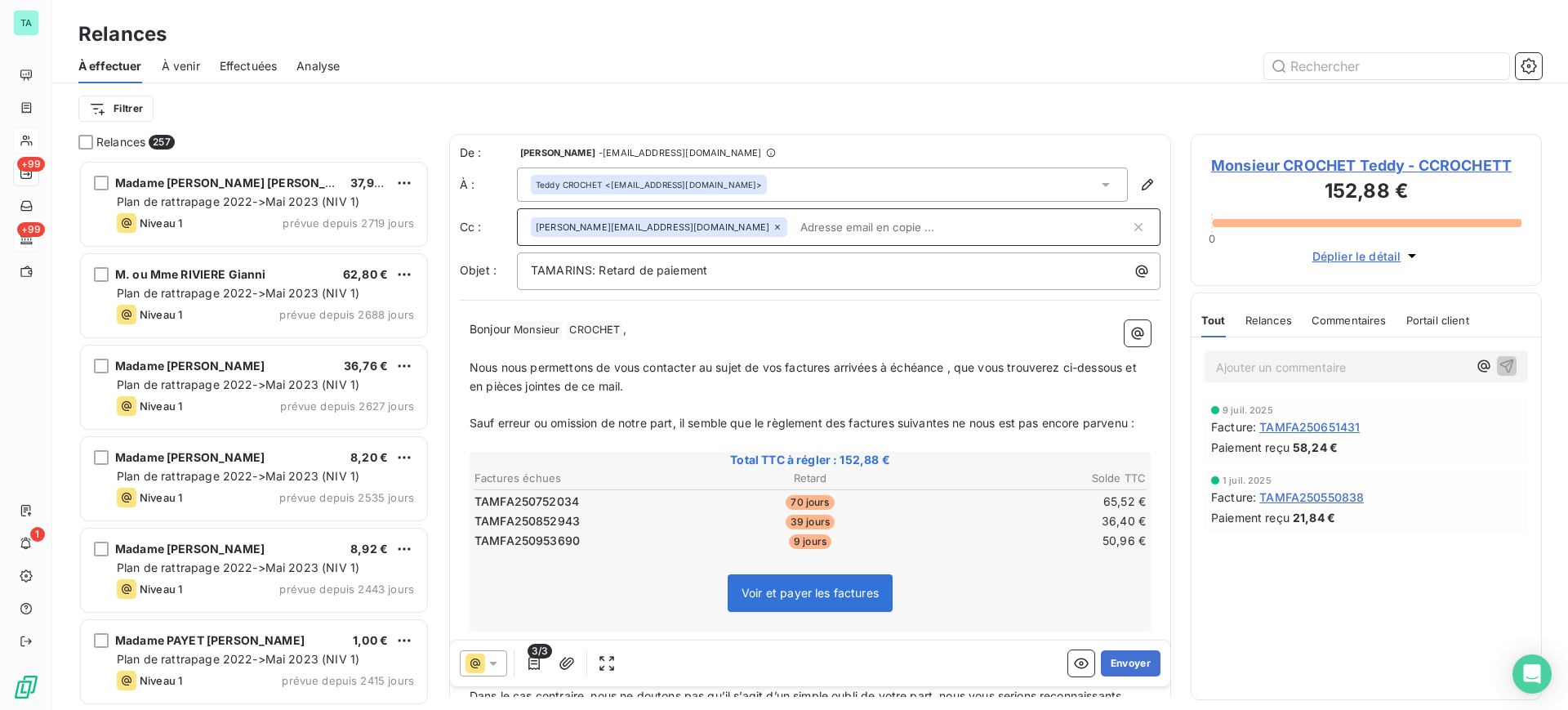
click at [652, 230] on span "[PERSON_NAME][EMAIL_ADDRESS][DOMAIN_NAME]" at bounding box center [653, 227] width 234 height 10
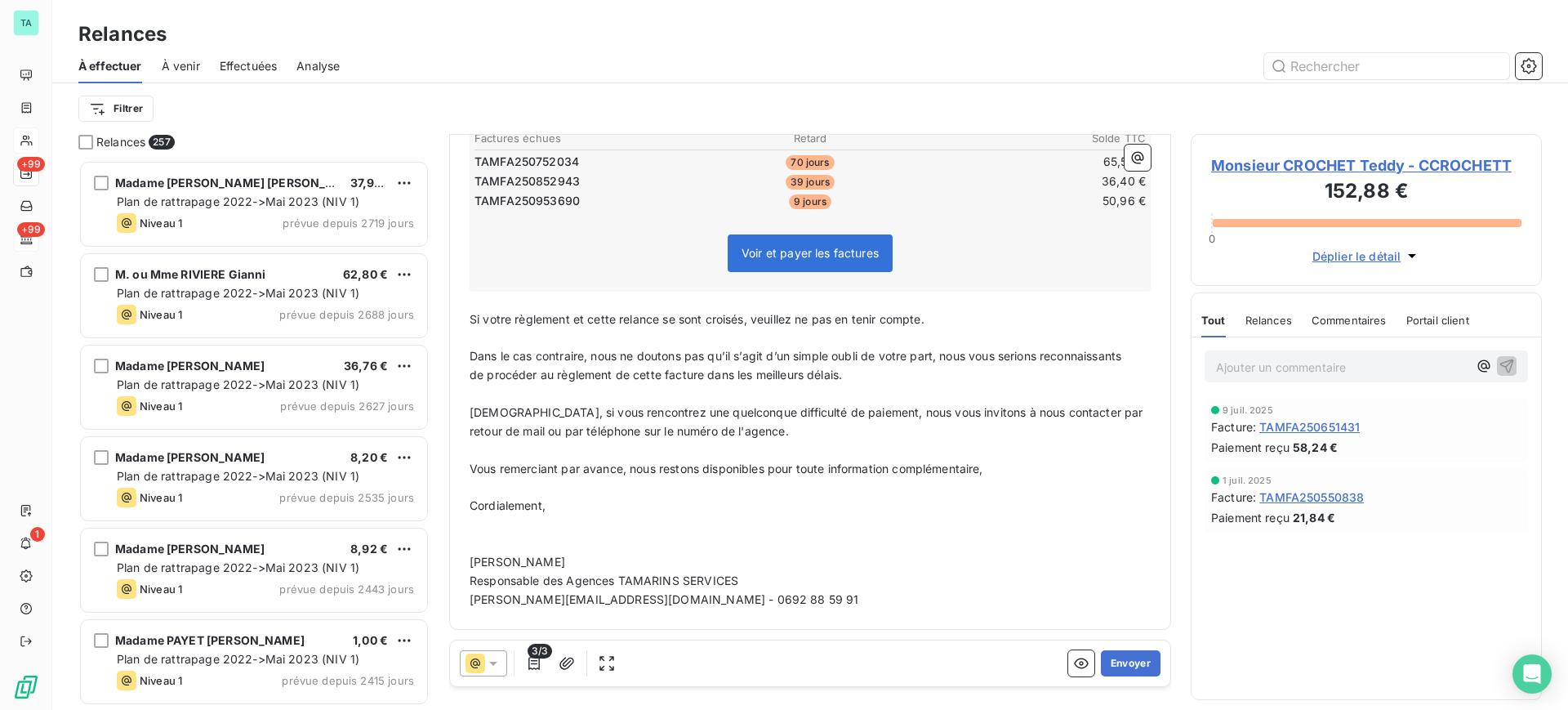
scroll to position [359, 0]
click at [1125, 664] on button "Envoyer" at bounding box center [1130, 662] width 59 height 26
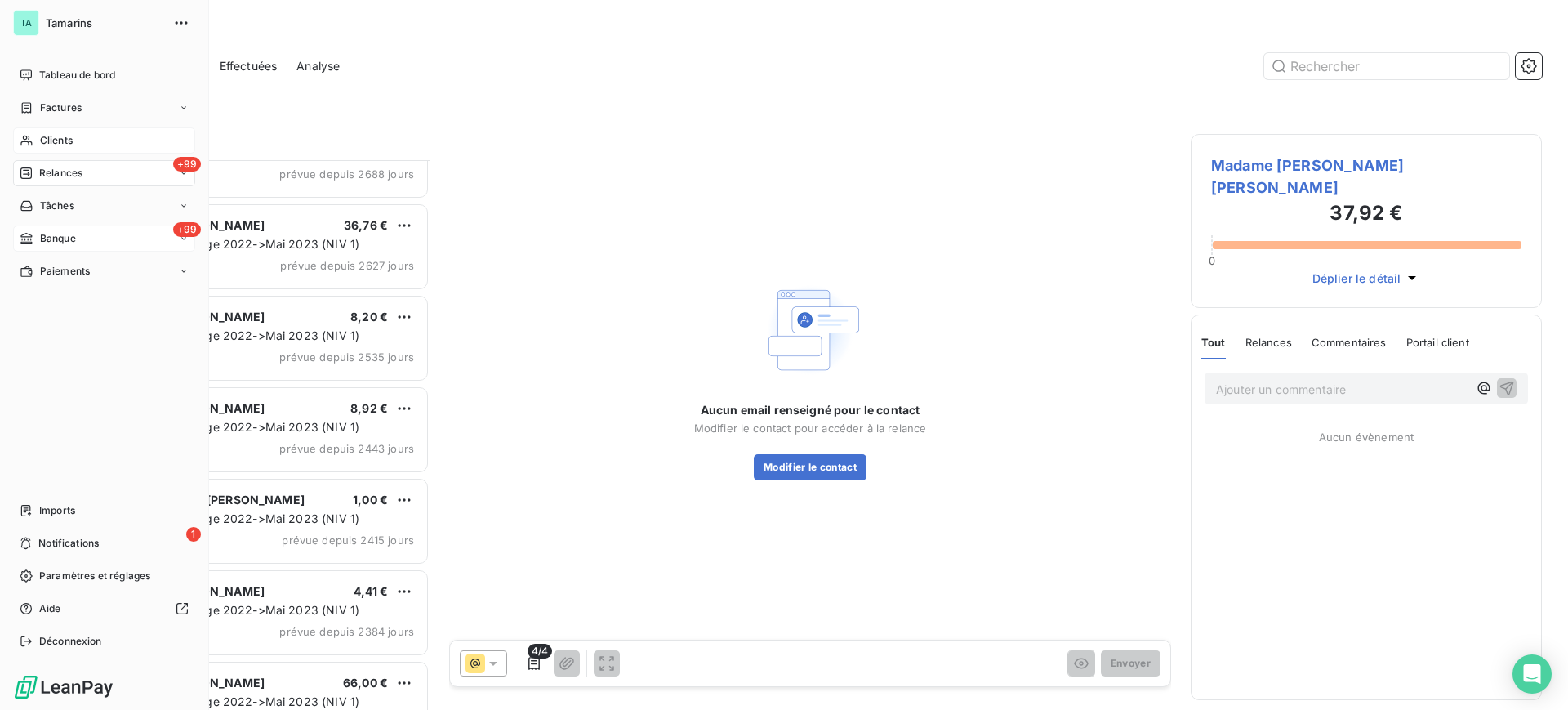
scroll to position [205, 0]
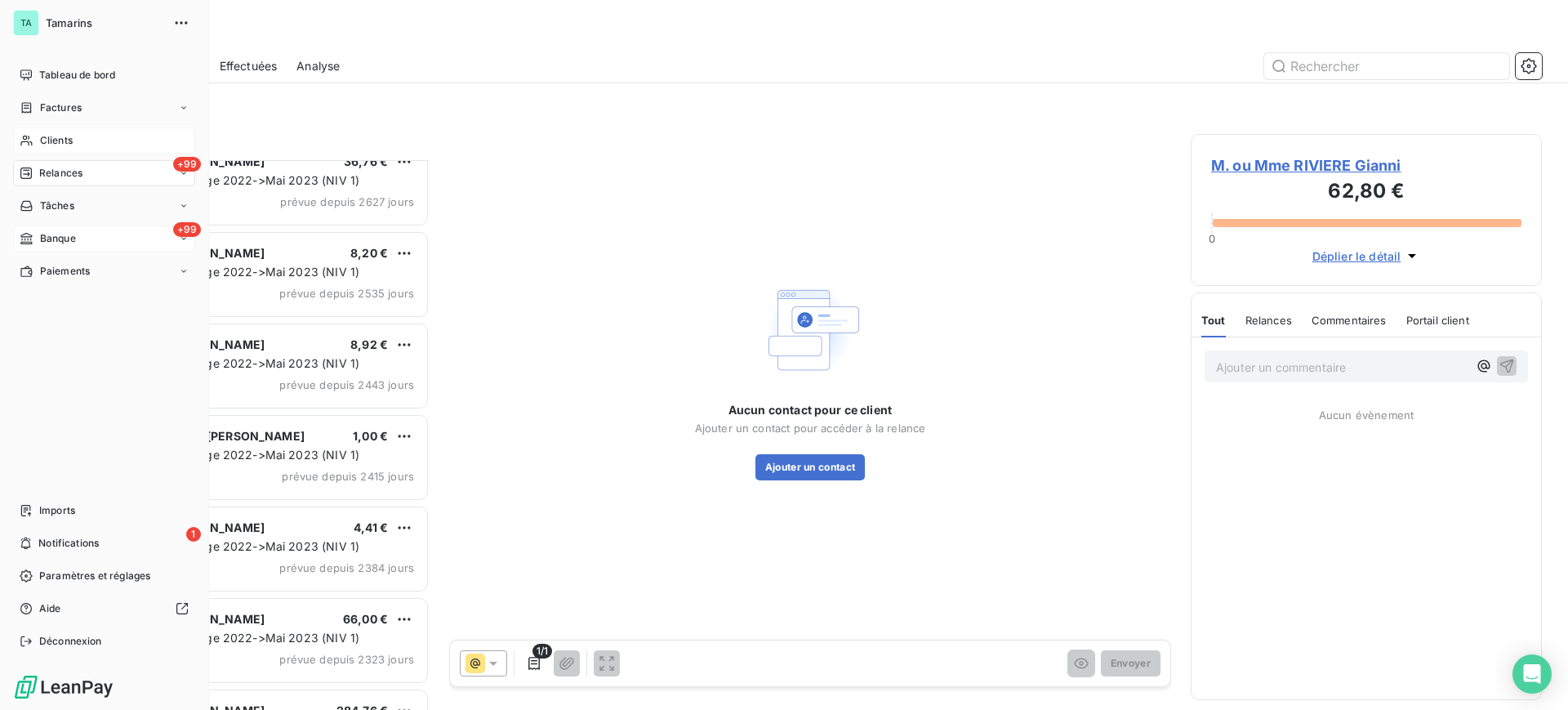
click at [68, 240] on span "Banque" at bounding box center [57, 238] width 36 height 15
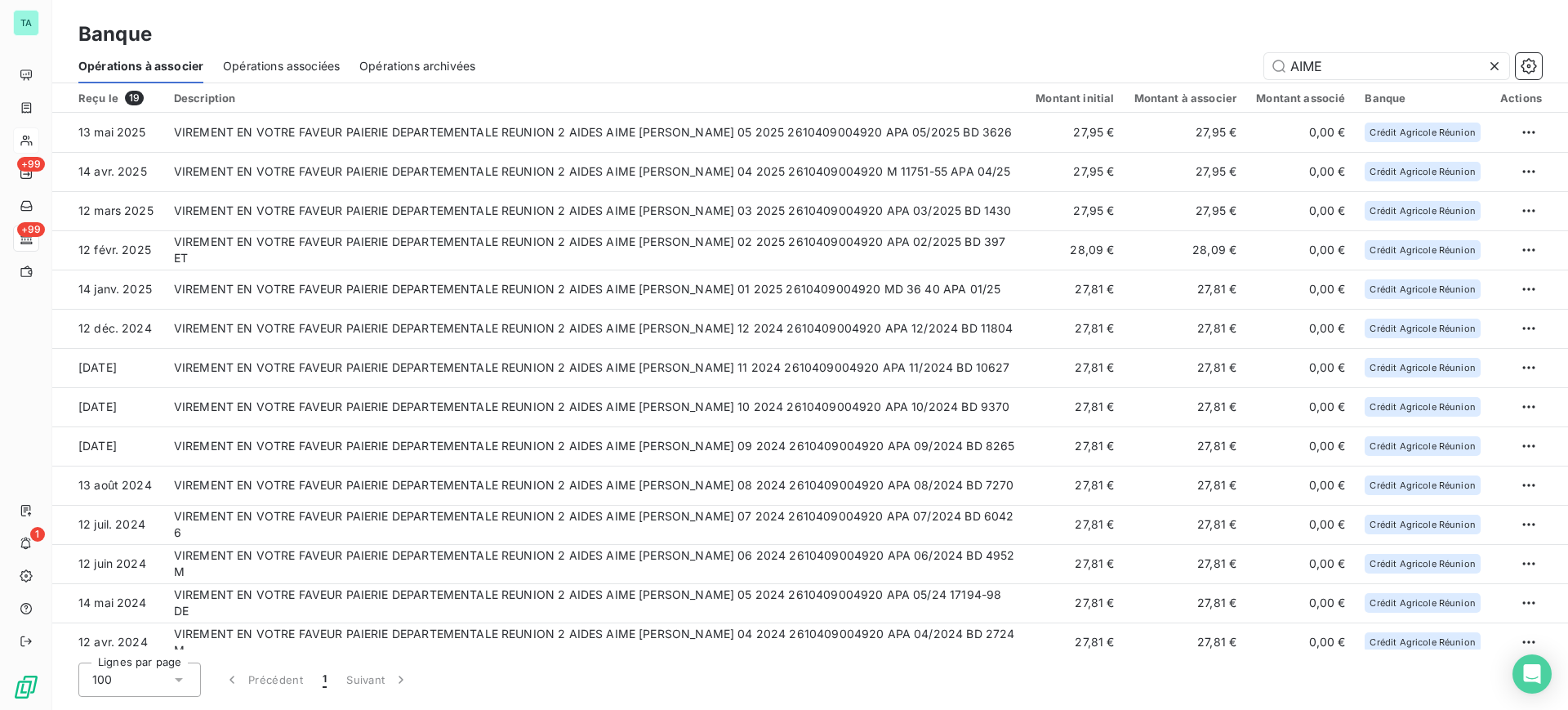
type input "AIME"
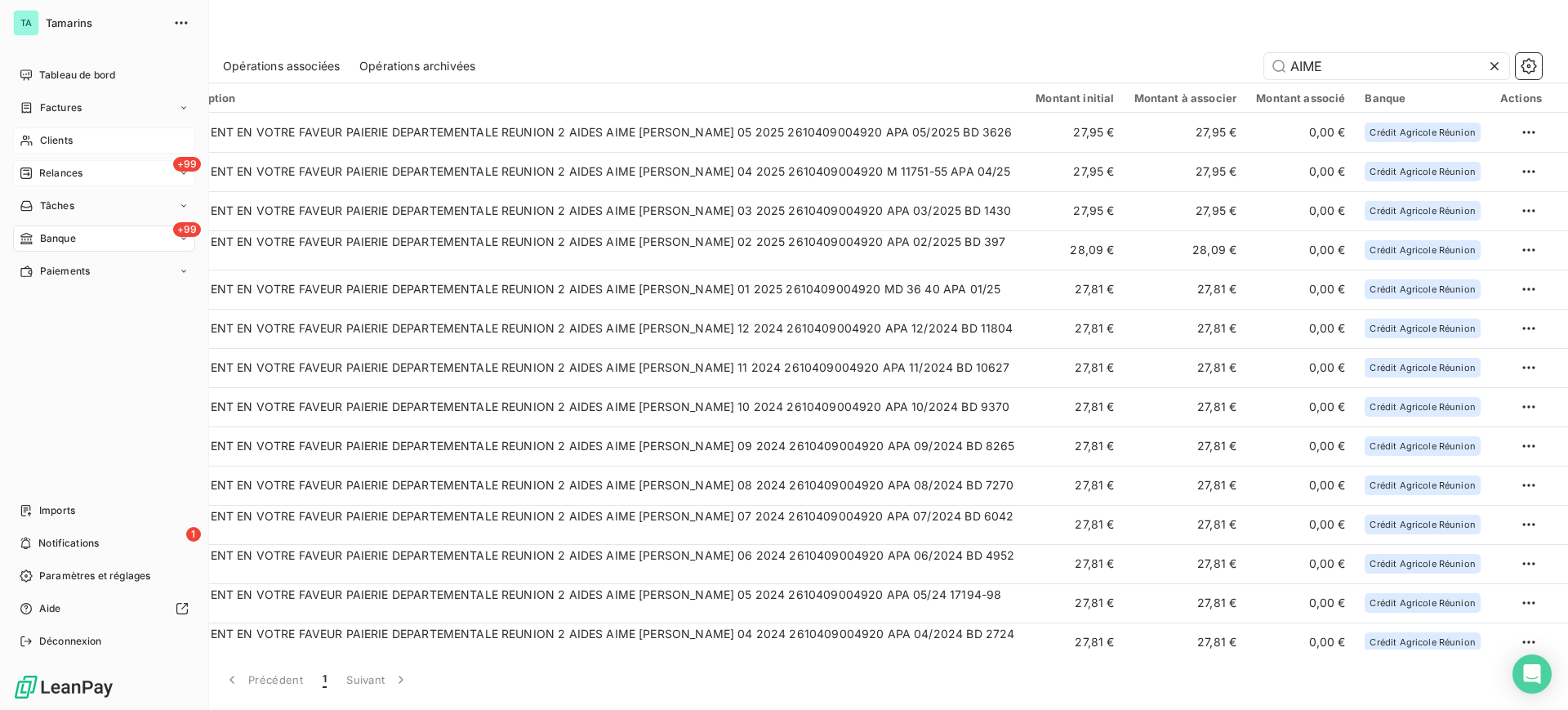
click at [62, 174] on span "Relances" at bounding box center [60, 172] width 43 height 15
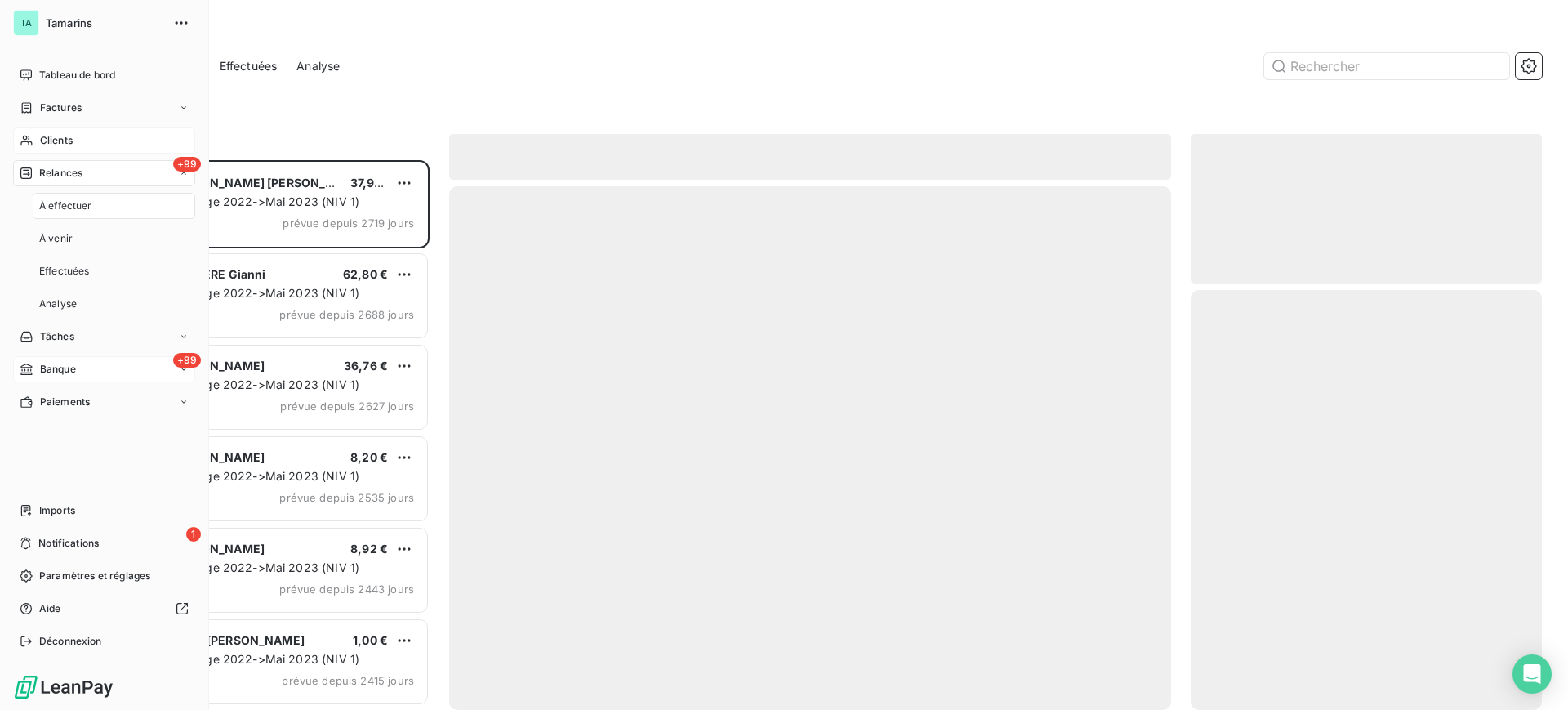
scroll to position [534, 336]
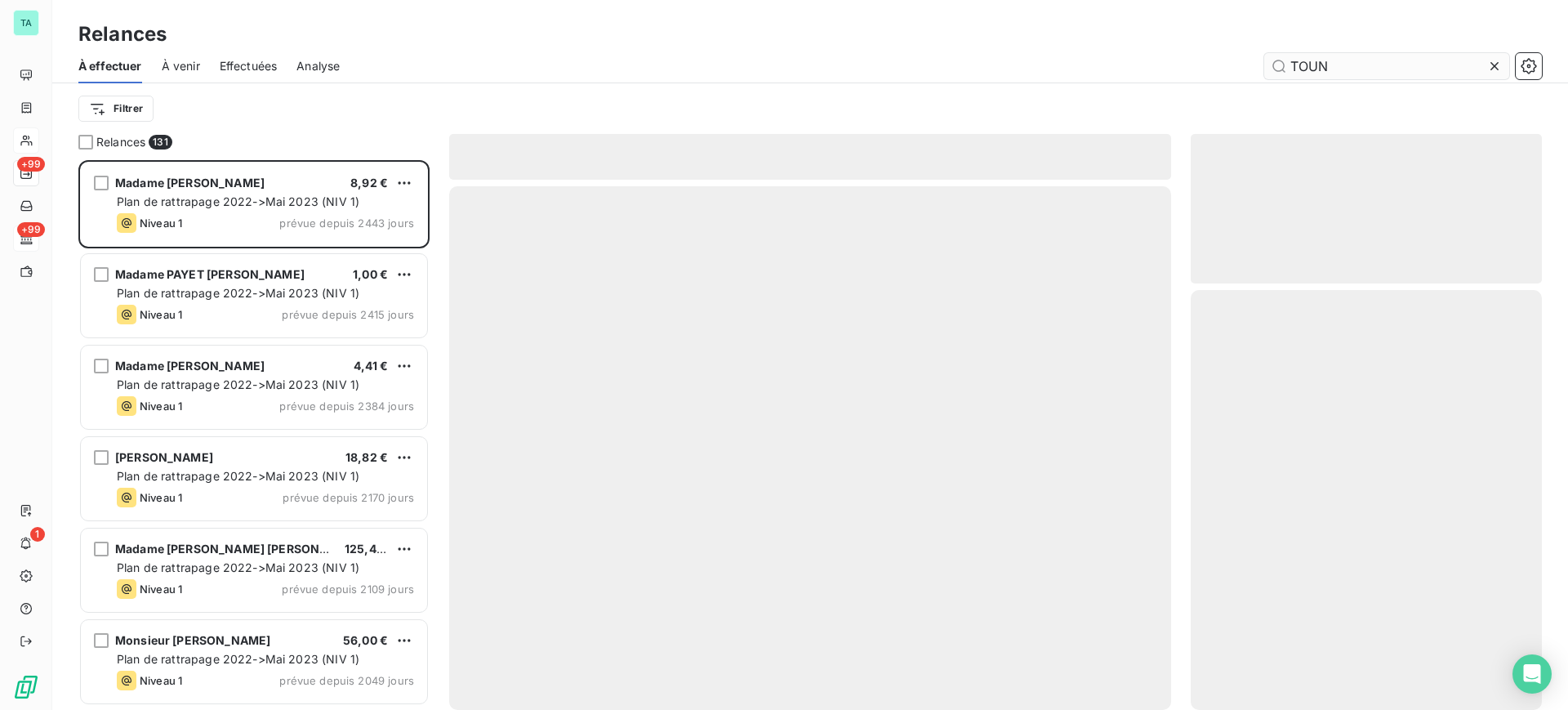
scroll to position [534, 336]
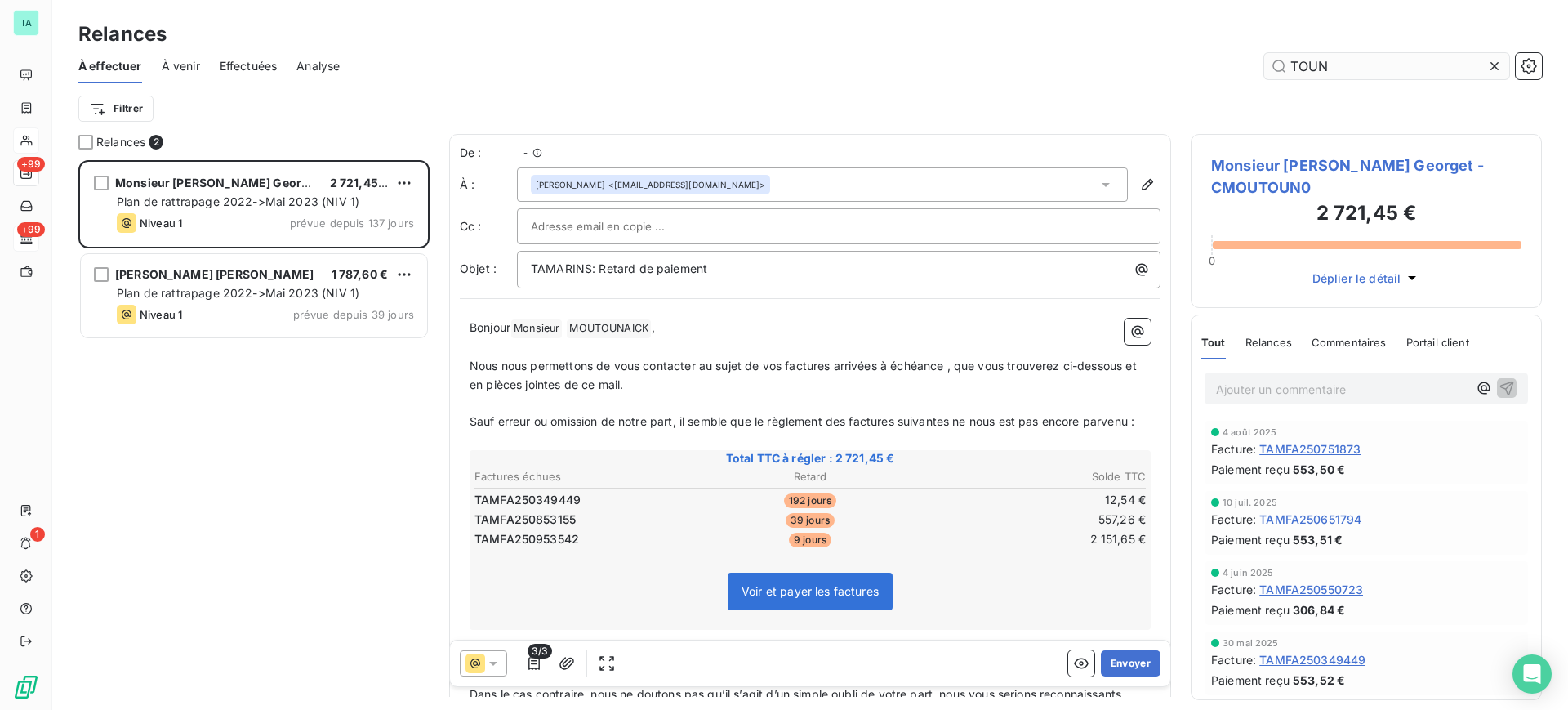
scroll to position [534, 336]
click at [1381, 72] on input "TOUN" at bounding box center [1387, 65] width 245 height 26
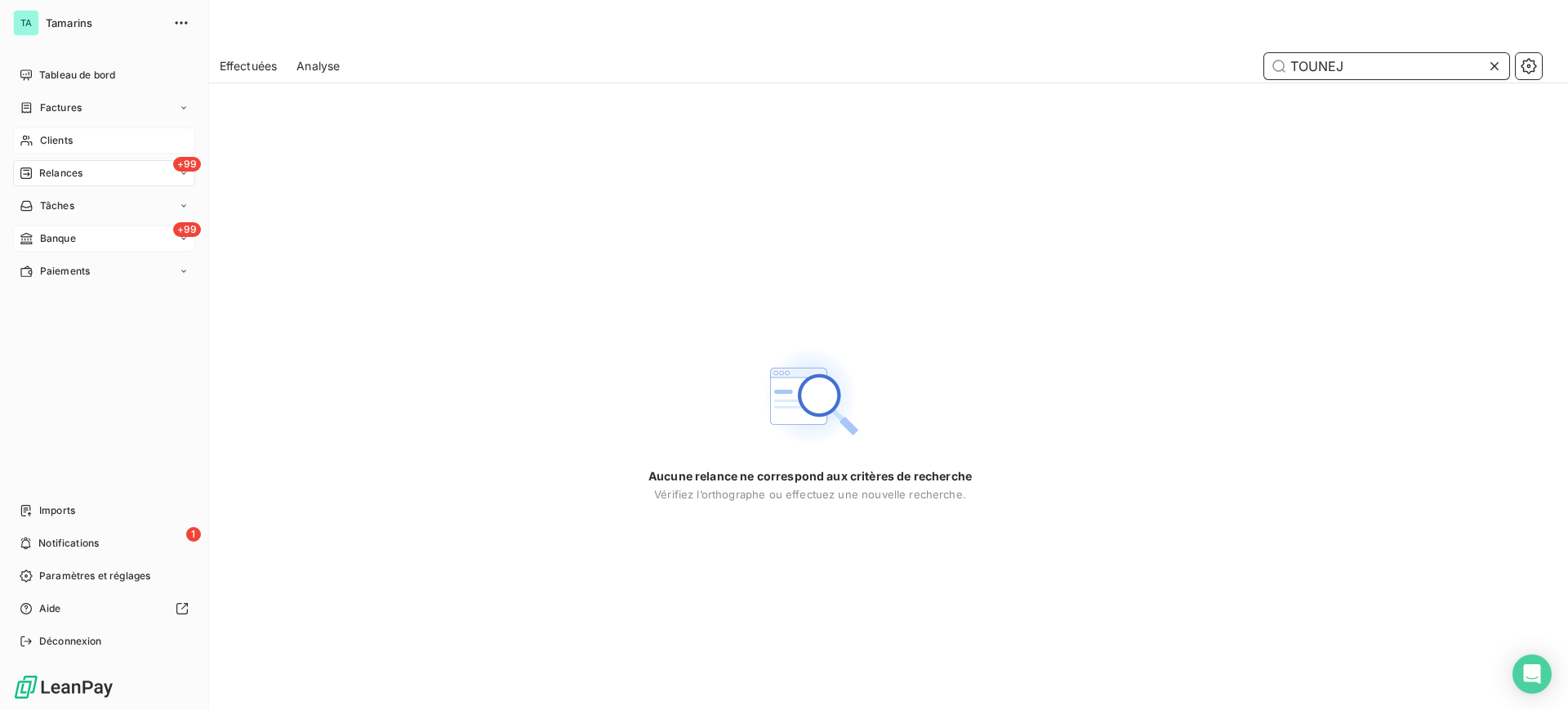
type input "TOUNEJ"
click at [63, 139] on span "Clients" at bounding box center [56, 140] width 33 height 15
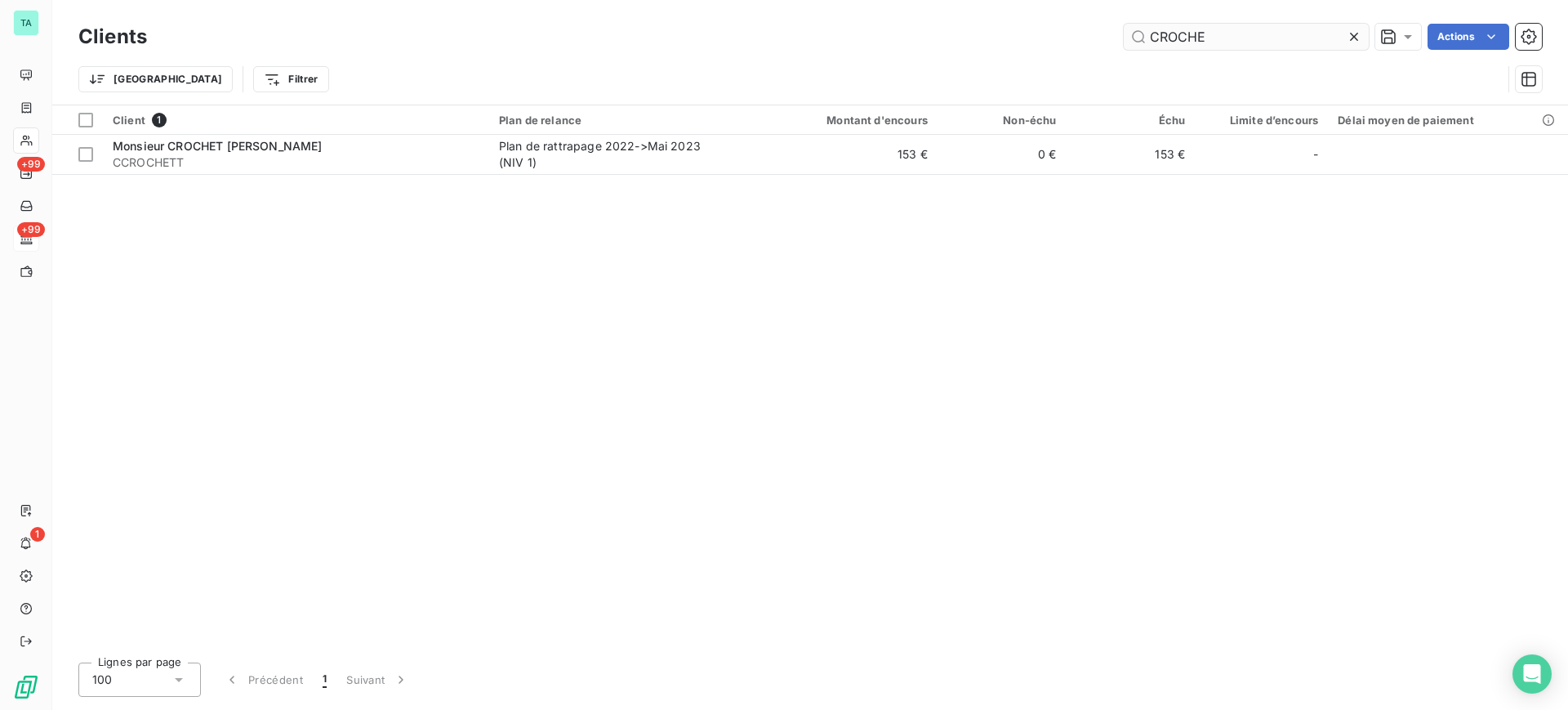
drag, startPoint x: 1228, startPoint y: 33, endPoint x: 1139, endPoint y: 28, distance: 89.1
click at [1139, 28] on input "CROCHE" at bounding box center [1247, 36] width 245 height 26
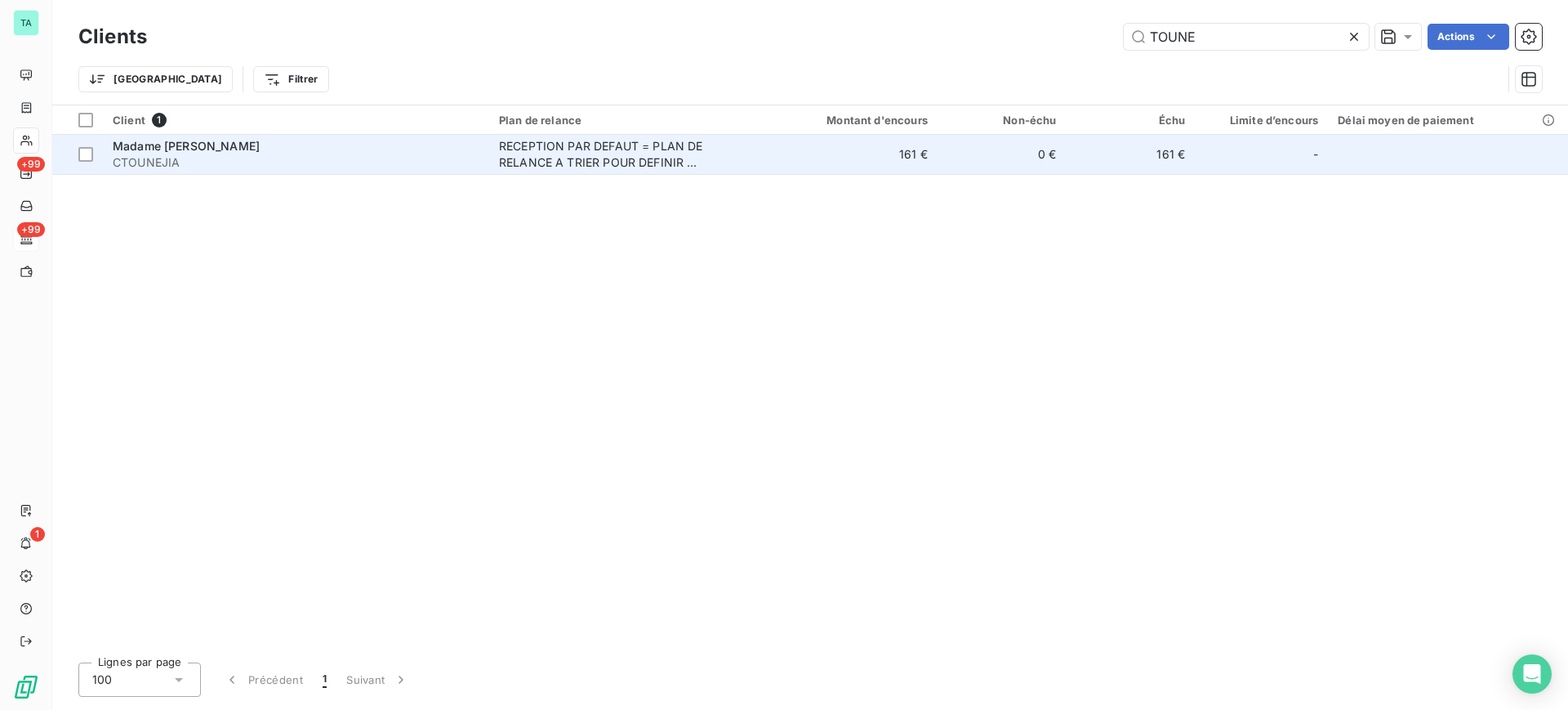
type input "TOUNE"
click at [285, 148] on div "Madame [PERSON_NAME]" at bounding box center [296, 146] width 366 height 17
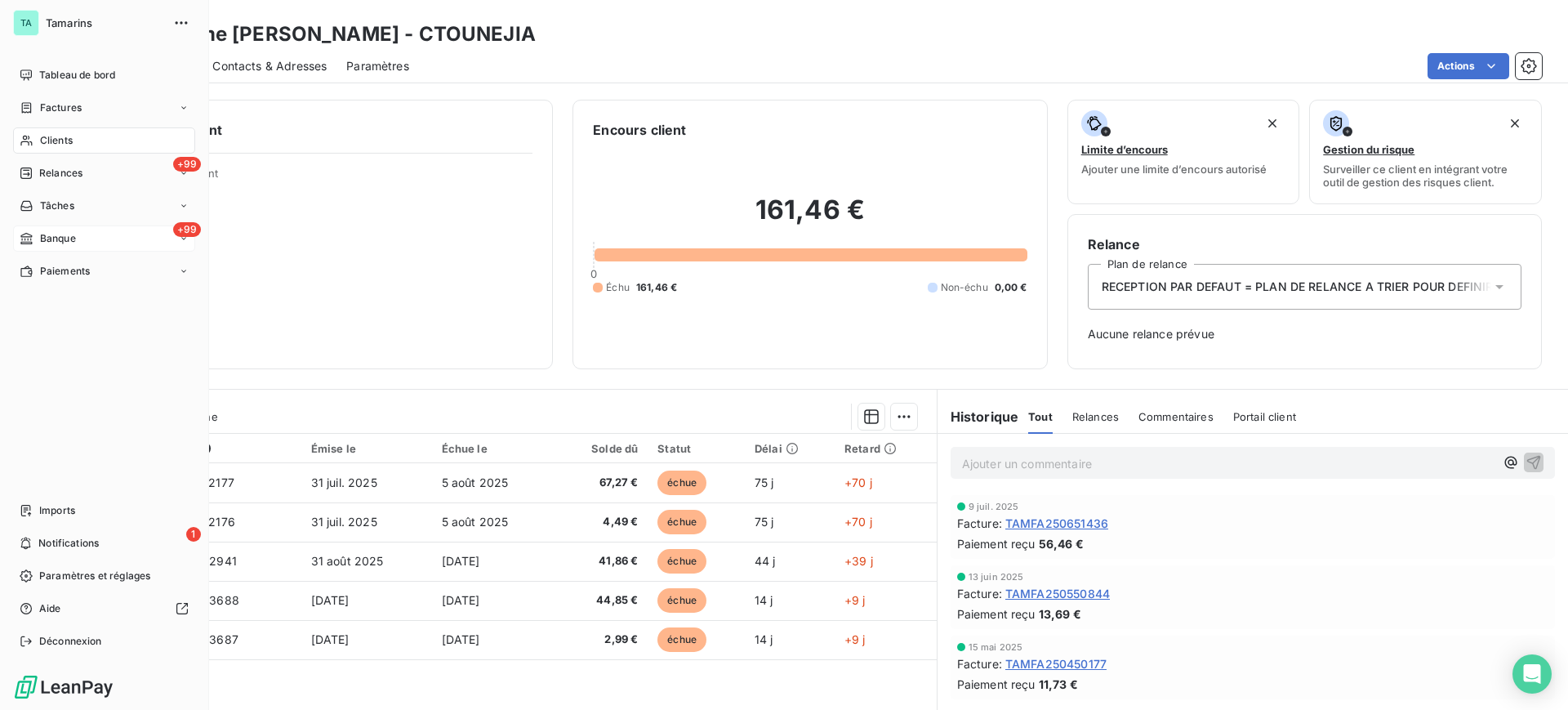
click at [58, 234] on span "Banque" at bounding box center [57, 238] width 36 height 15
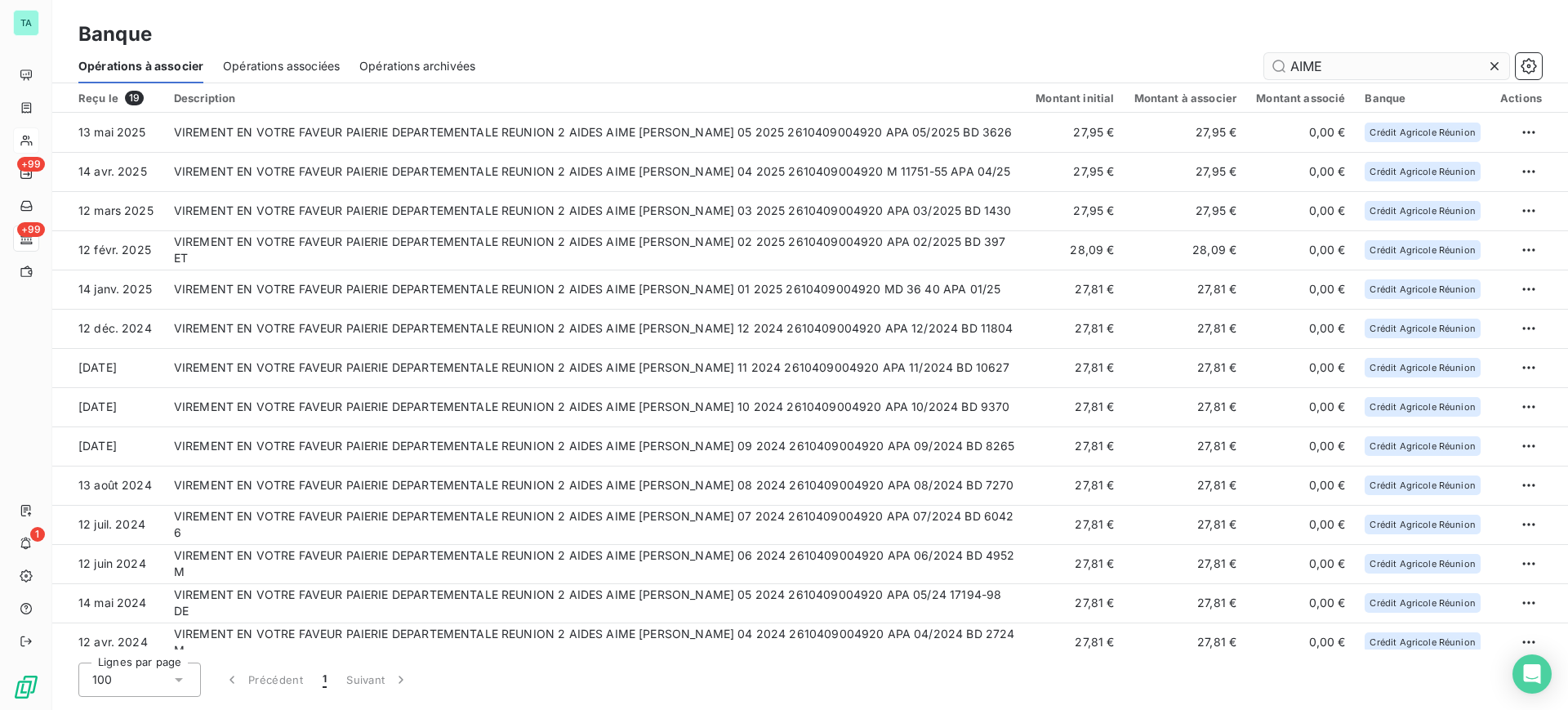
drag, startPoint x: 1330, startPoint y: 68, endPoint x: 1265, endPoint y: 56, distance: 66.1
click at [1265, 56] on input "AIME" at bounding box center [1387, 65] width 245 height 26
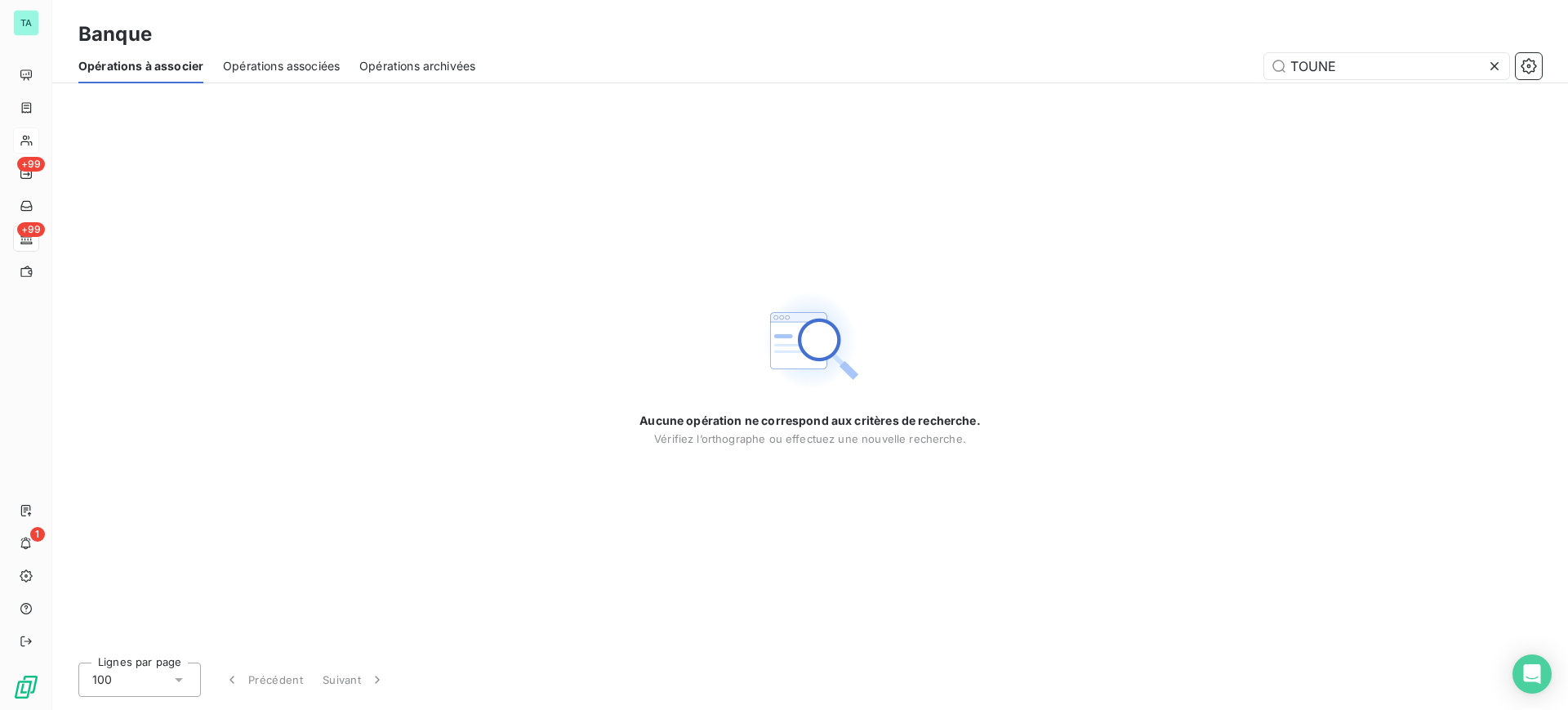
type input "TOUNE"
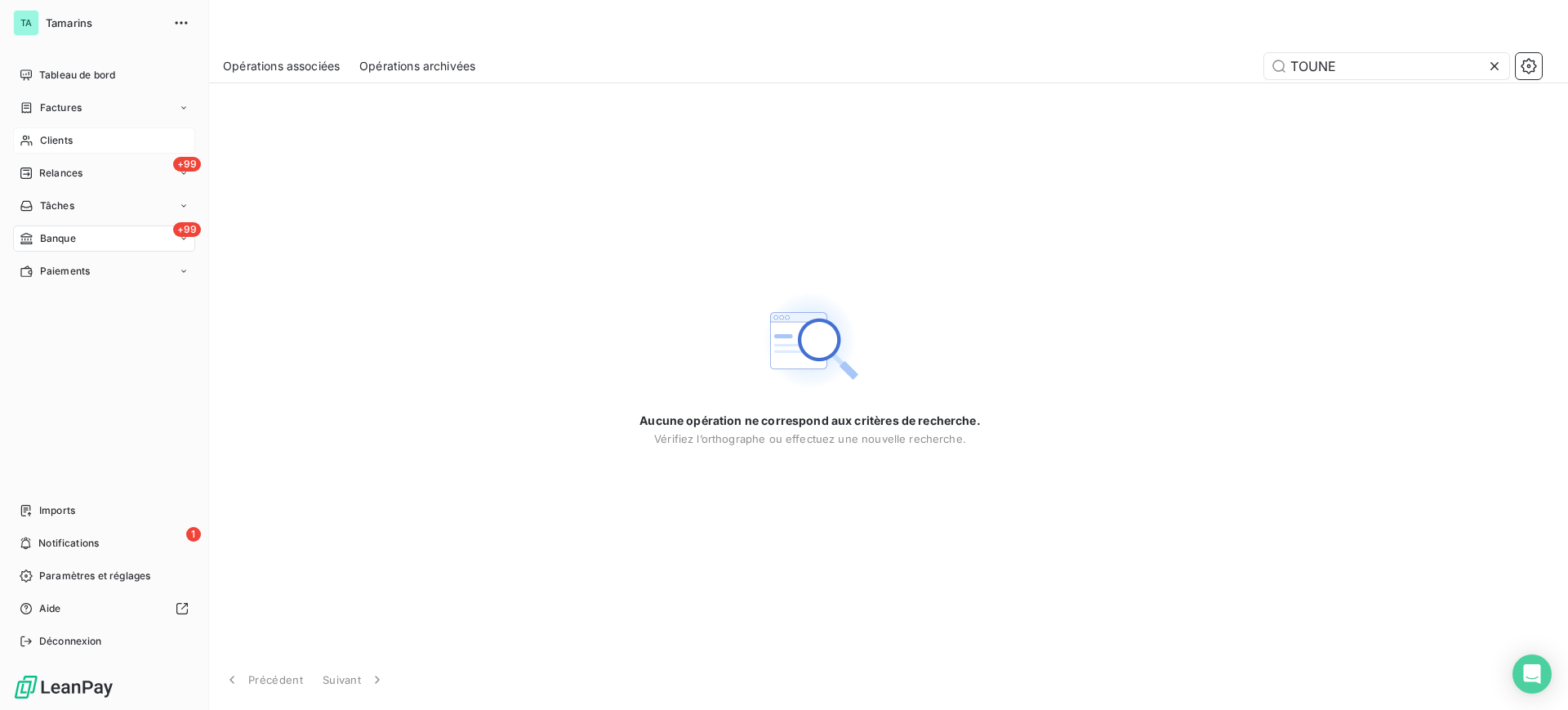
click at [65, 141] on span "Clients" at bounding box center [56, 140] width 33 height 15
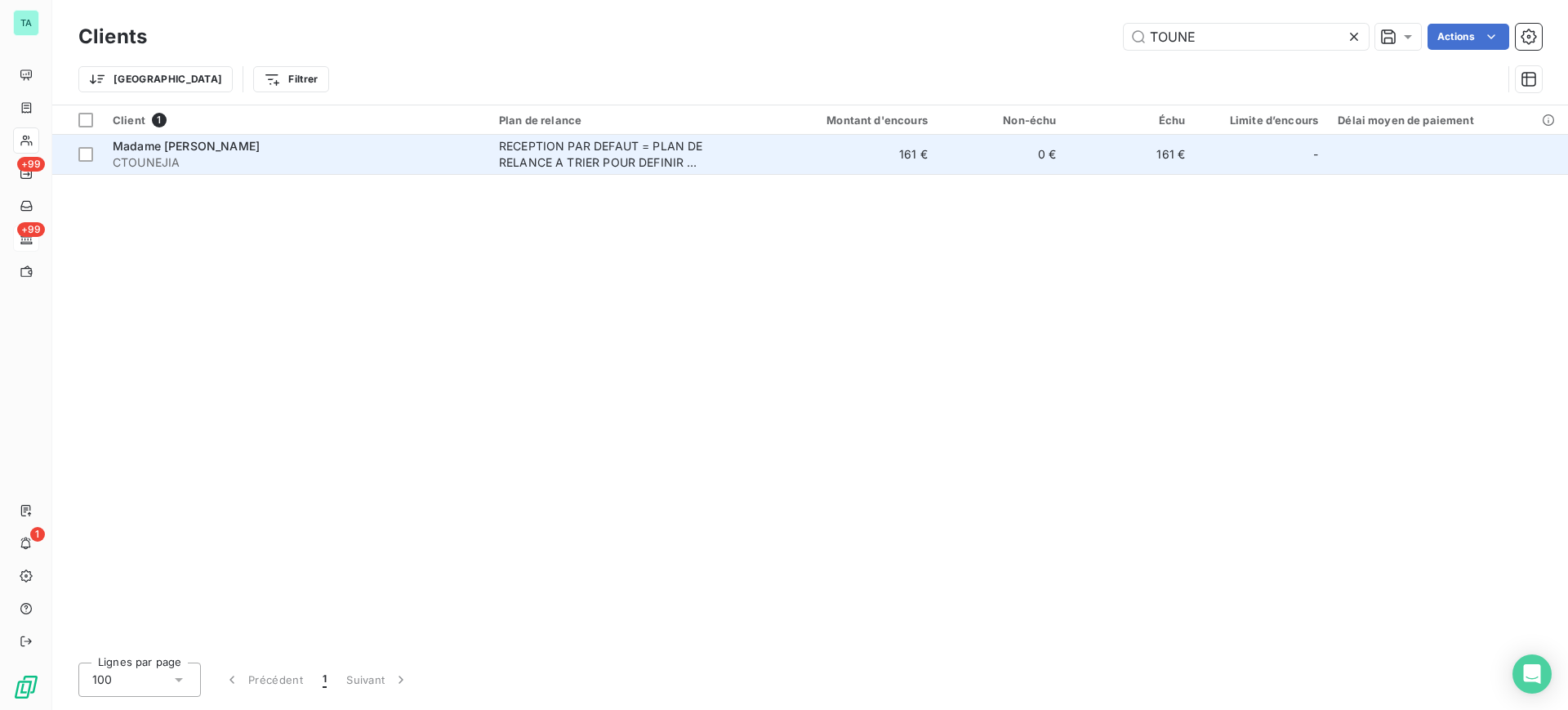
click at [512, 159] on div "RECEPTION PAR DEFAUT = PLAN DE RELANCE A TRIER POUR DEFINIR LE BON PROCESSUS" at bounding box center [601, 155] width 205 height 33
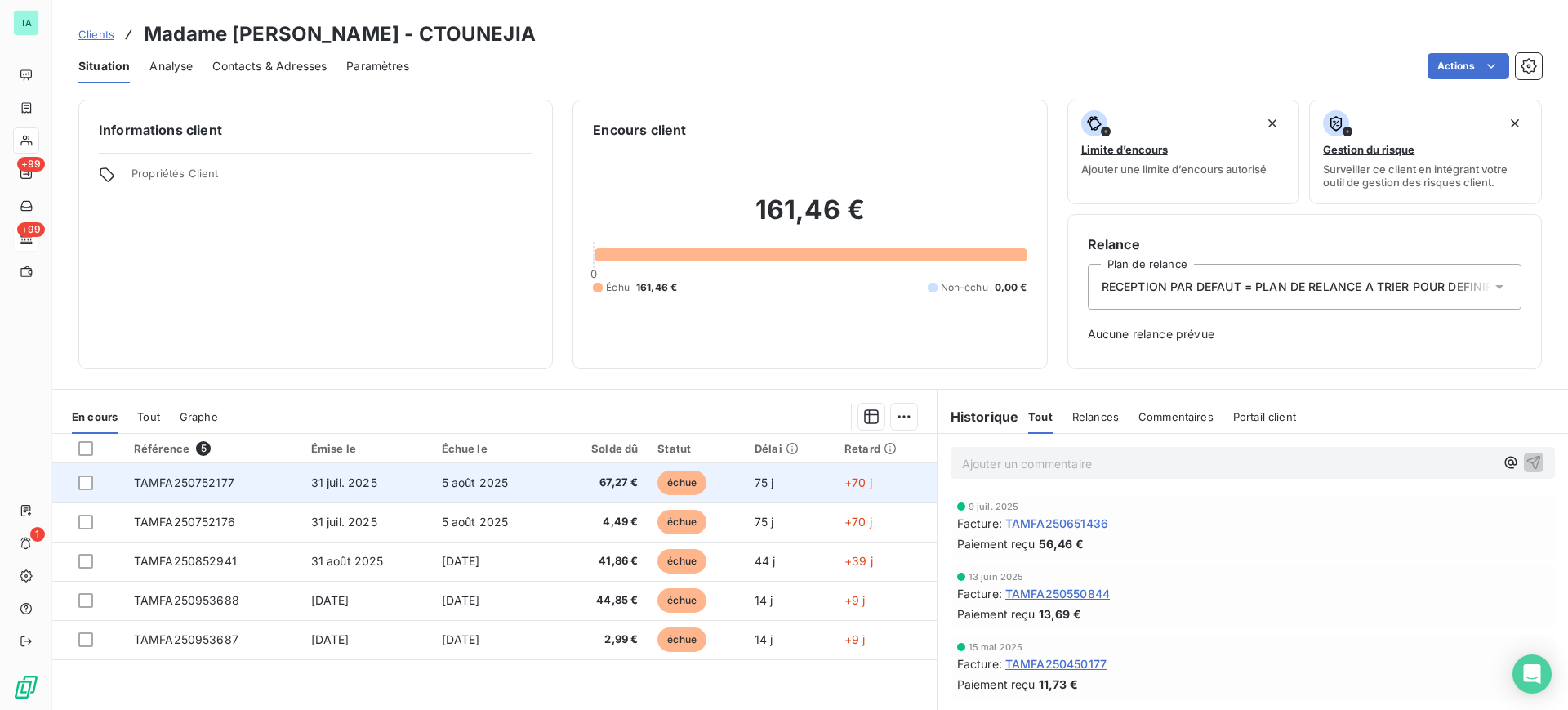
click at [618, 486] on span "67,27 €" at bounding box center [600, 482] width 74 height 17
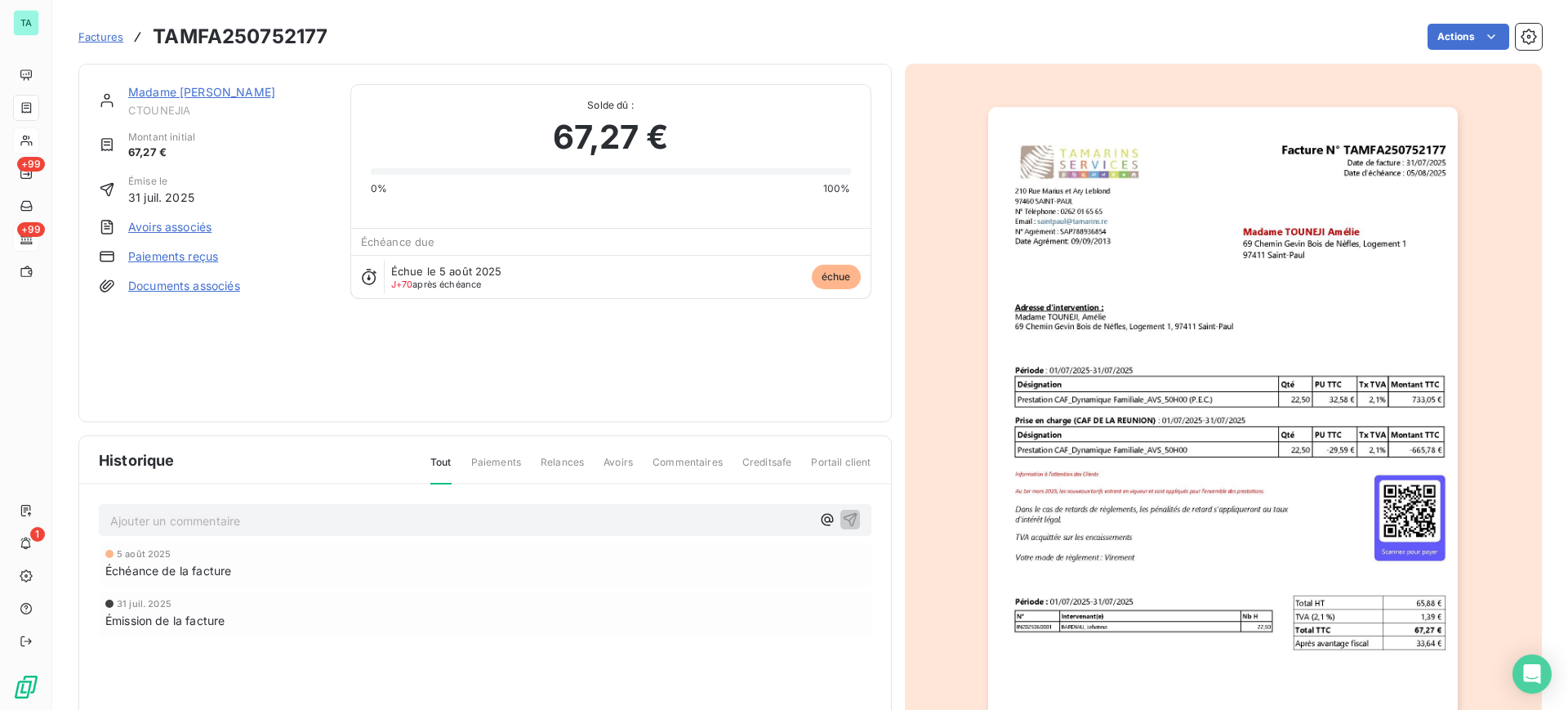
click at [179, 255] on link "Paiements reçus" at bounding box center [173, 256] width 90 height 17
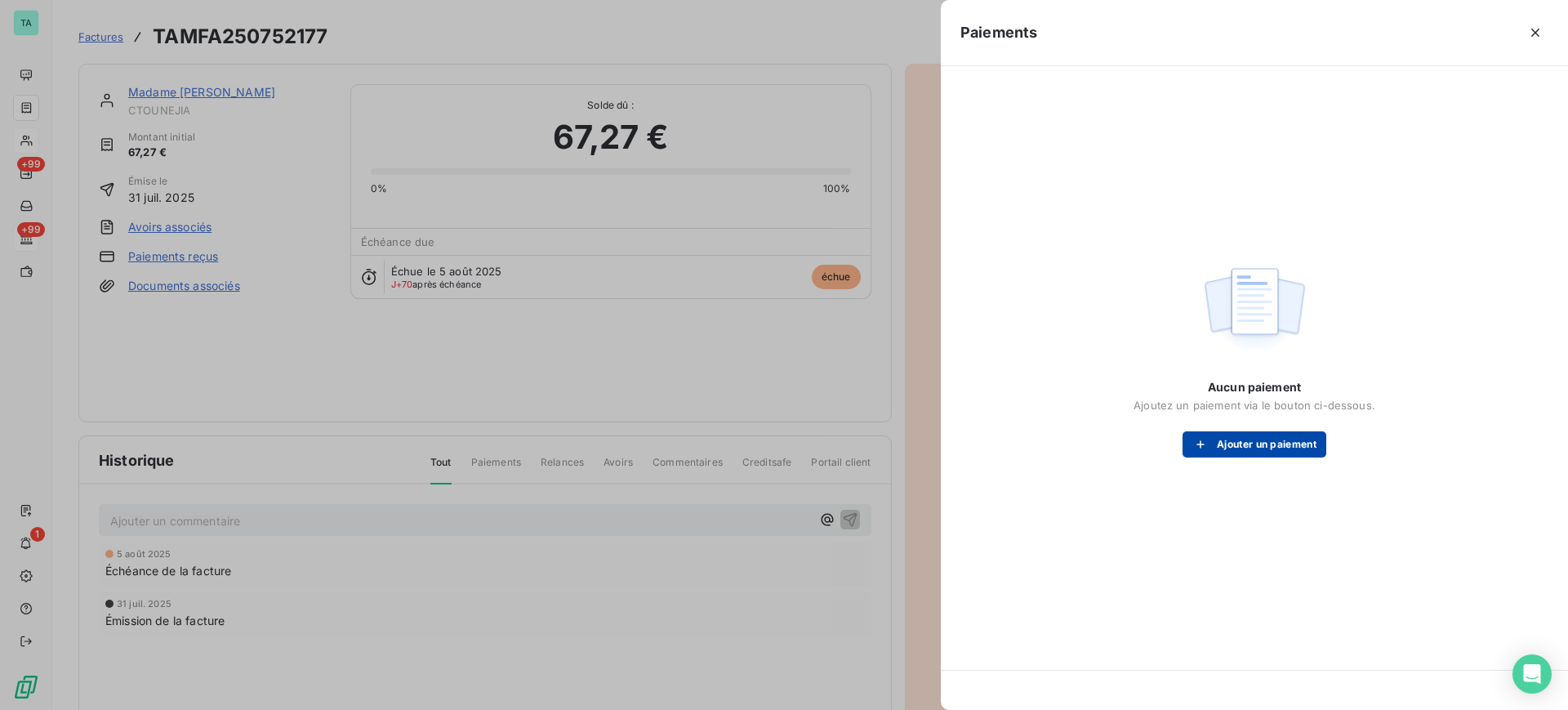
click at [1227, 444] on button "Ajouter un paiement" at bounding box center [1254, 444] width 144 height 26
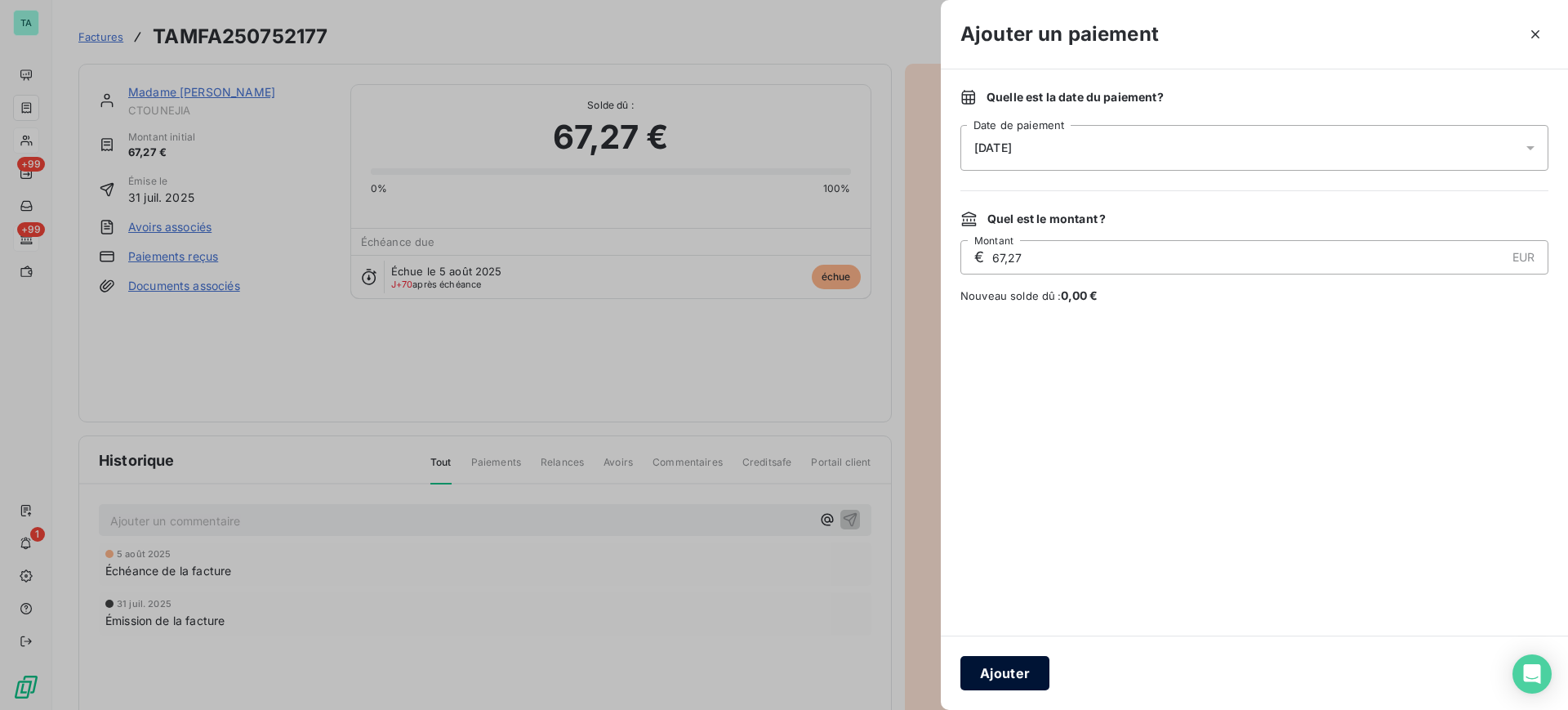
click at [1003, 673] on button "Ajouter" at bounding box center [1004, 672] width 89 height 34
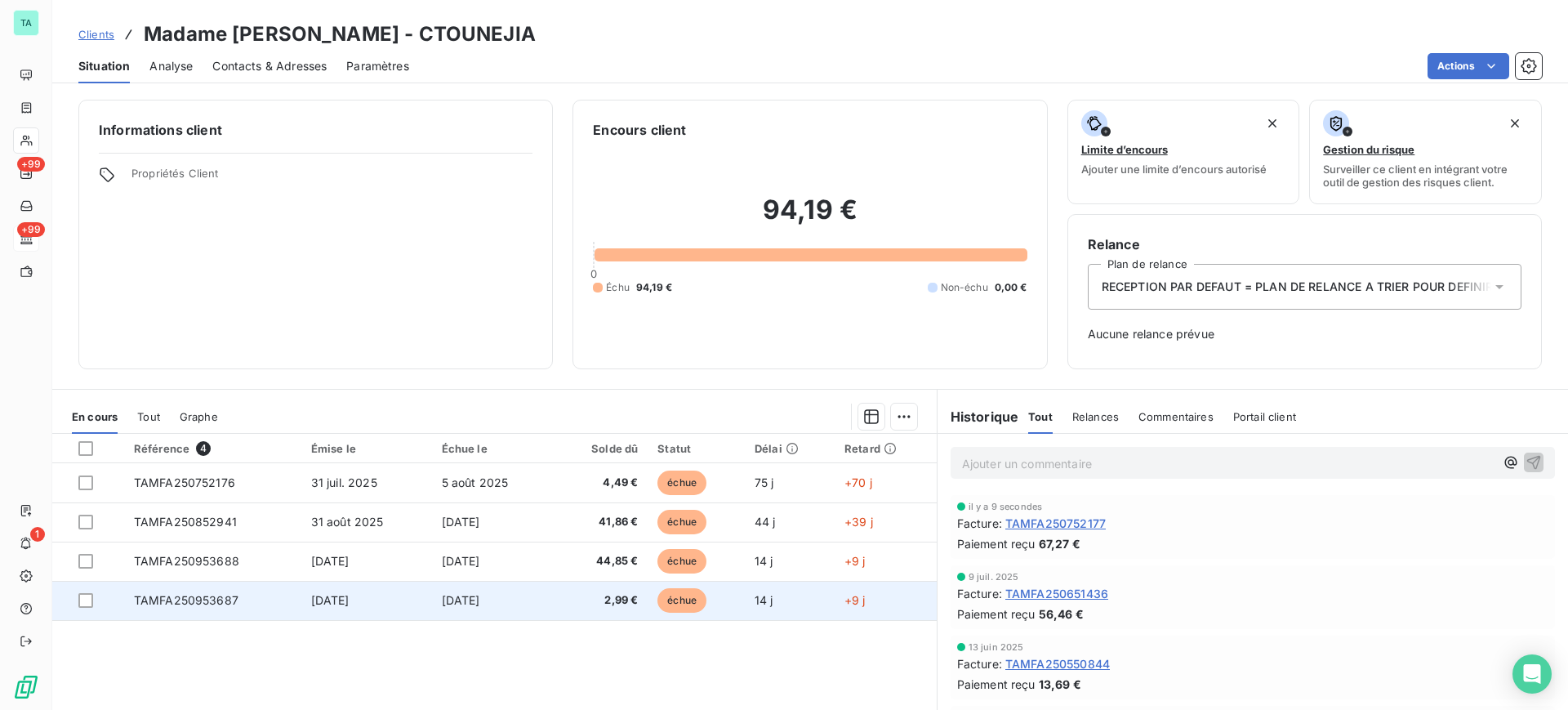
click at [642, 606] on td "2,99 €" at bounding box center [600, 600] width 93 height 39
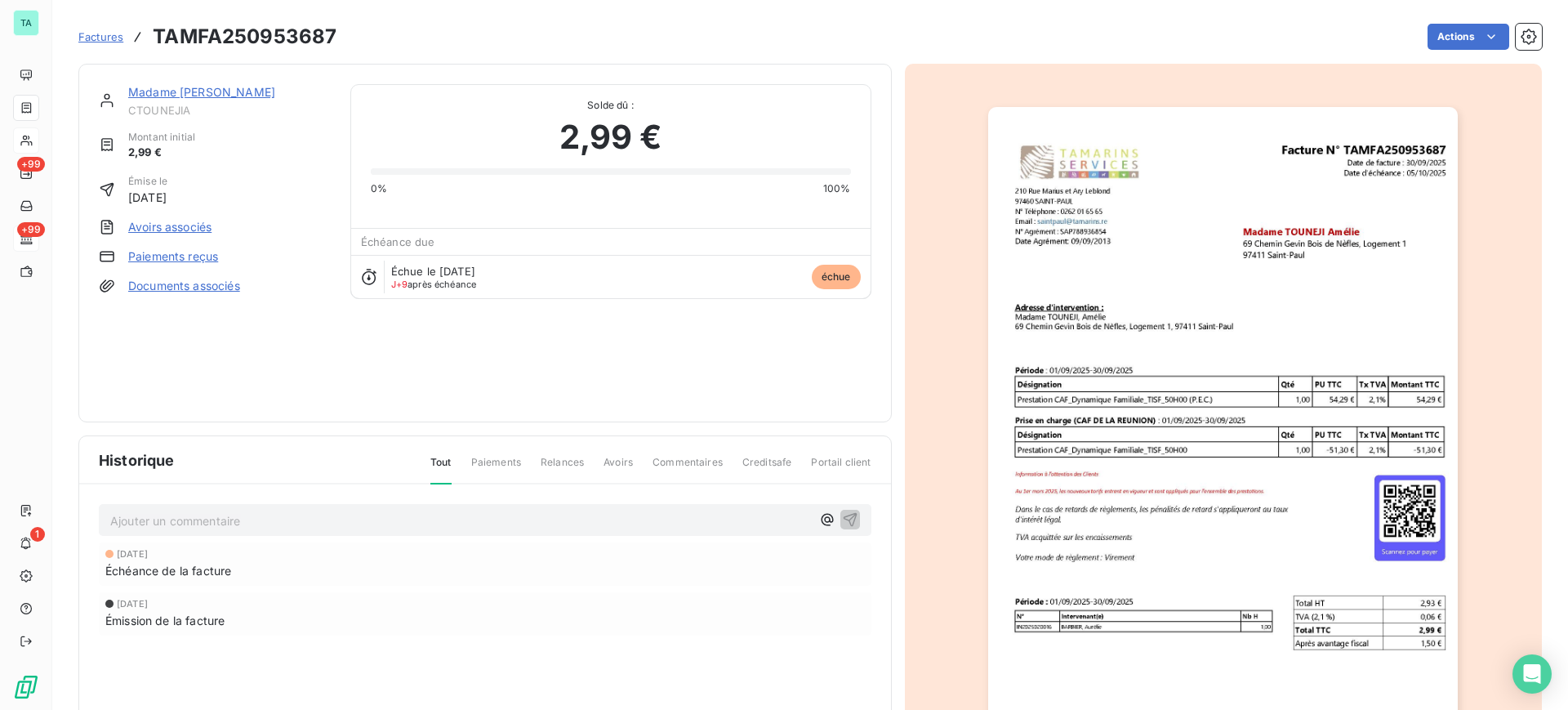
click at [193, 252] on link "Paiements reçus" at bounding box center [173, 256] width 90 height 17
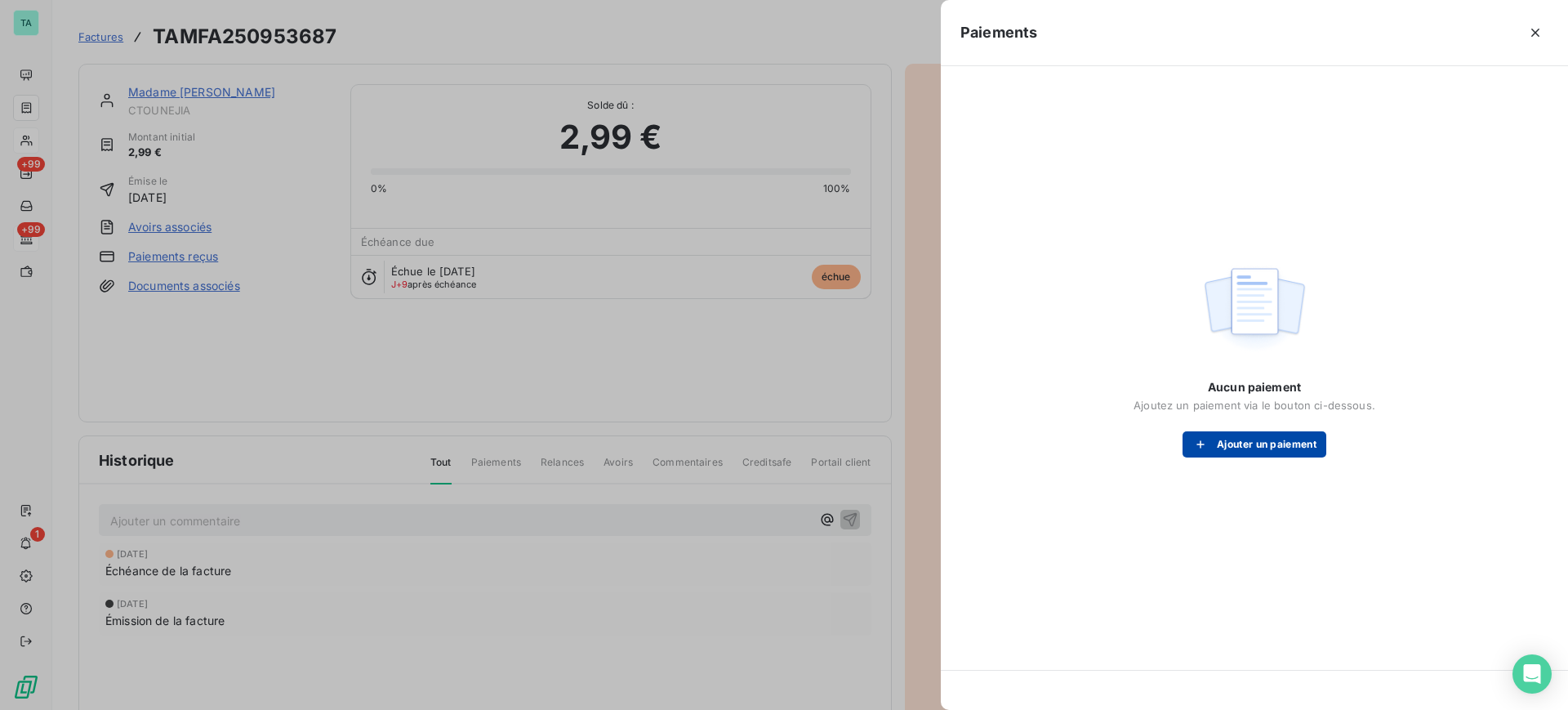
click at [1248, 450] on button "Ajouter un paiement" at bounding box center [1254, 444] width 144 height 26
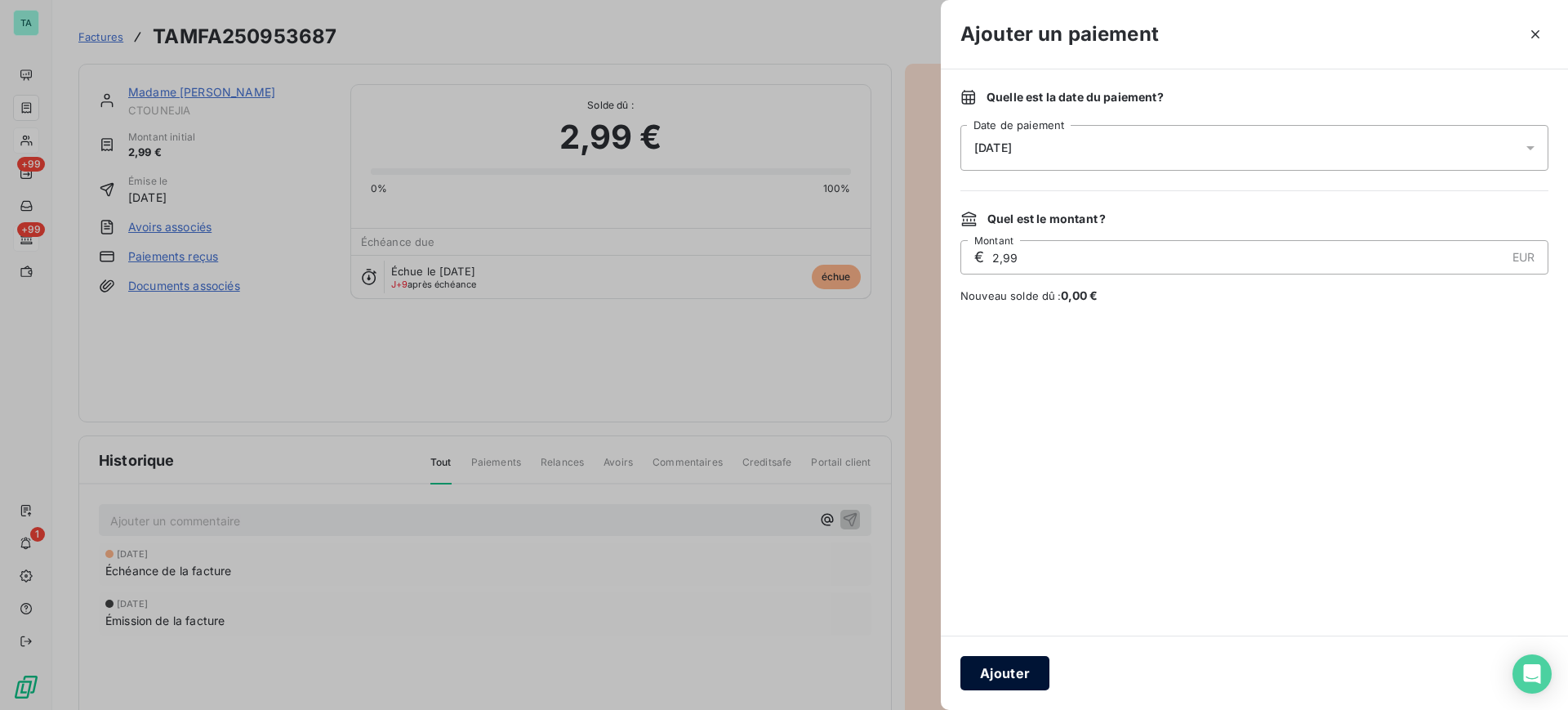
click at [1007, 667] on button "Ajouter" at bounding box center [1004, 672] width 89 height 34
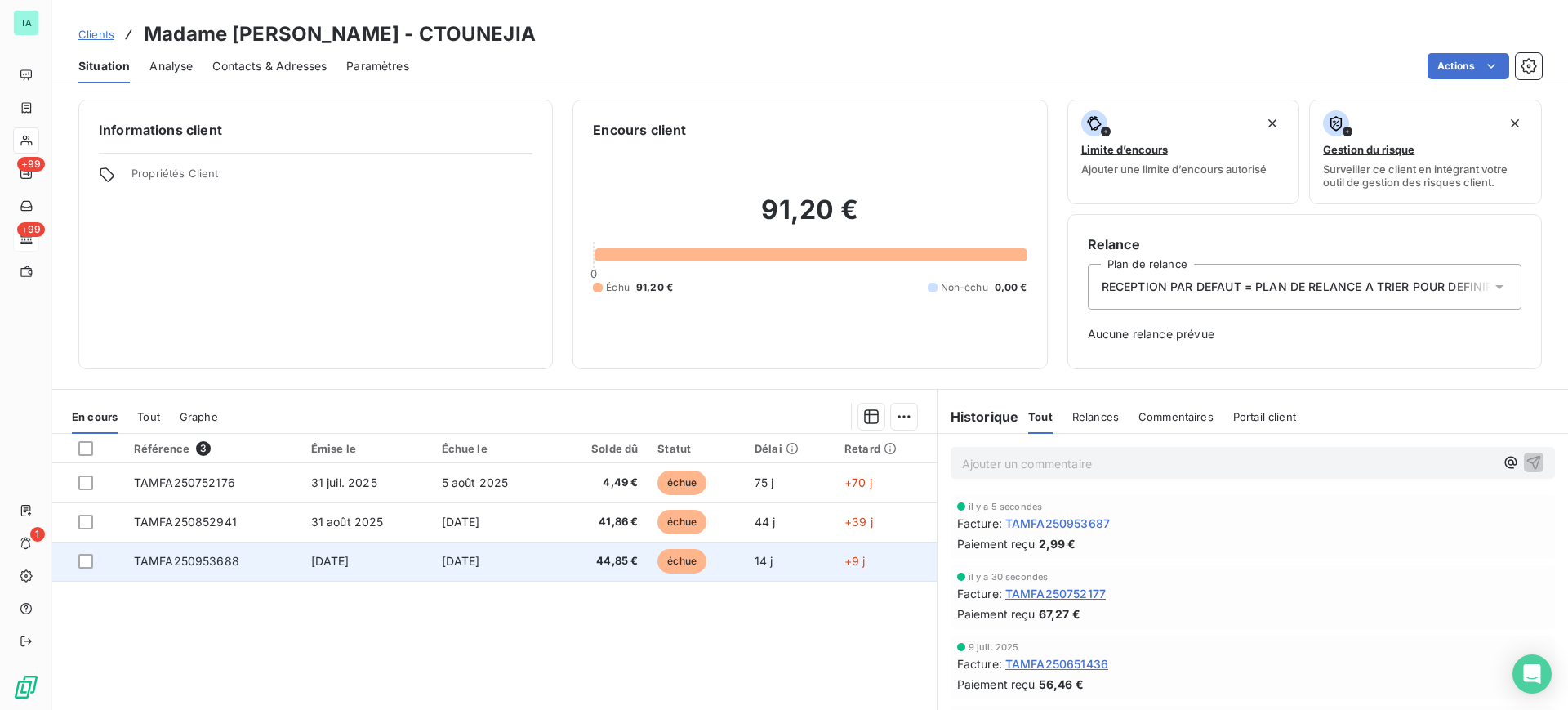
click at [641, 563] on td "44,85 €" at bounding box center [600, 561] width 93 height 39
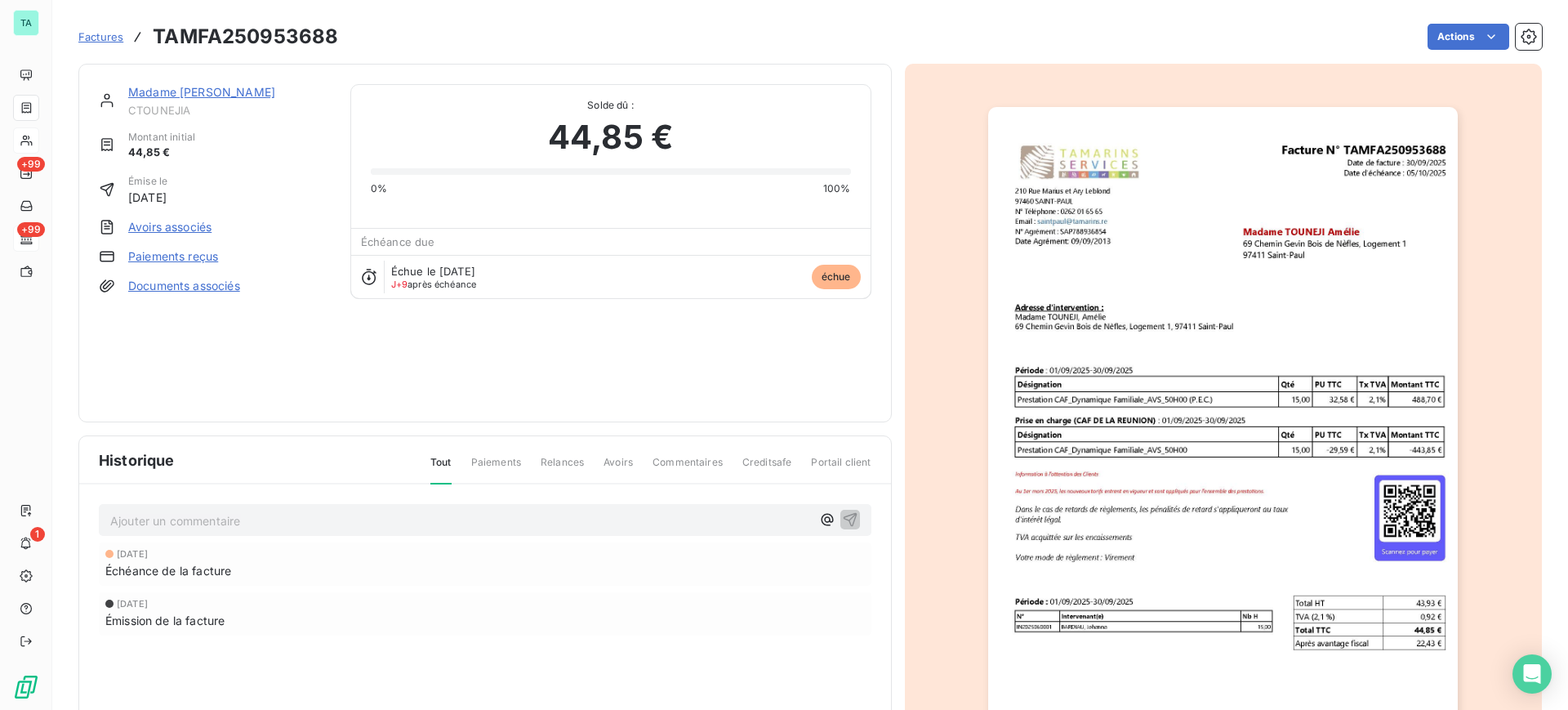
click at [199, 259] on link "Paiements reçus" at bounding box center [173, 256] width 90 height 17
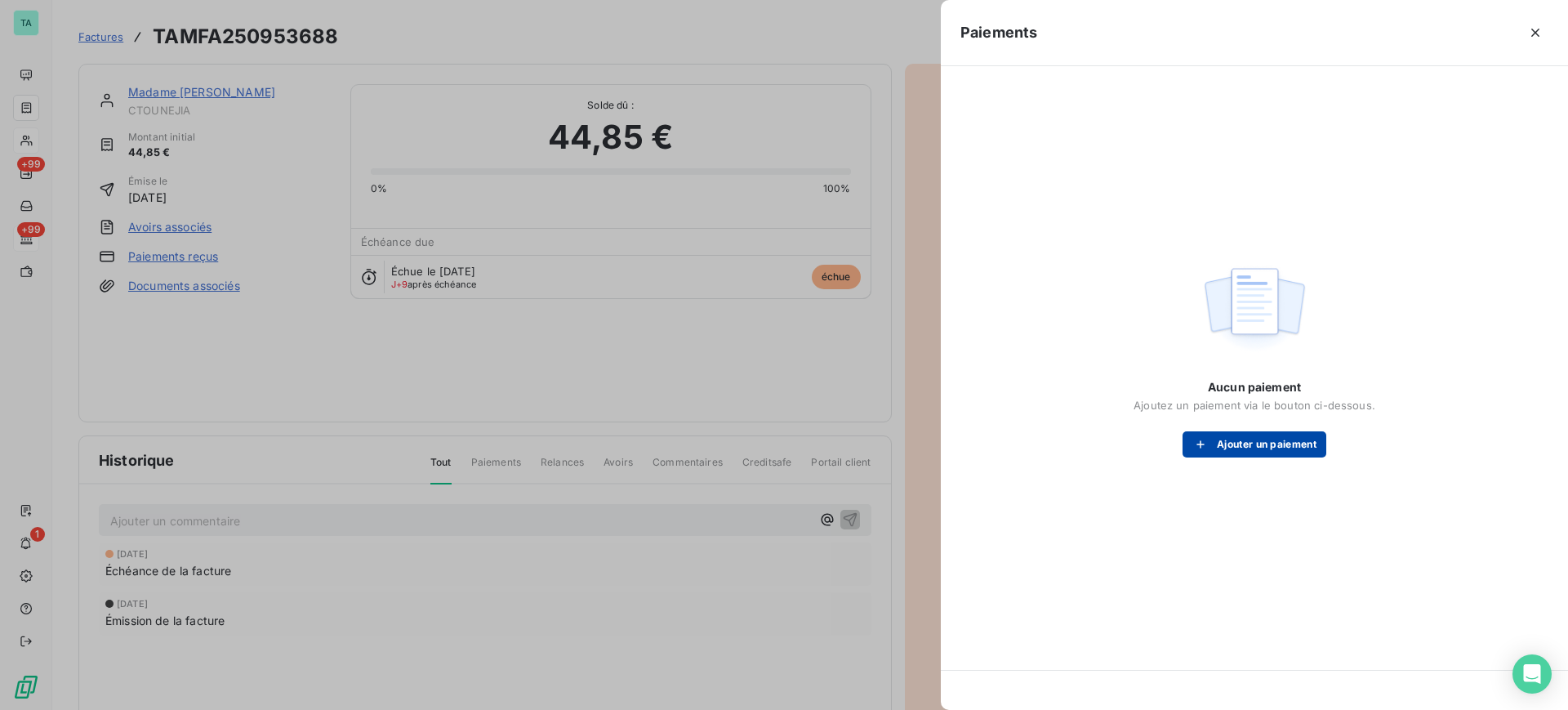
click at [1263, 445] on button "Ajouter un paiement" at bounding box center [1254, 444] width 144 height 26
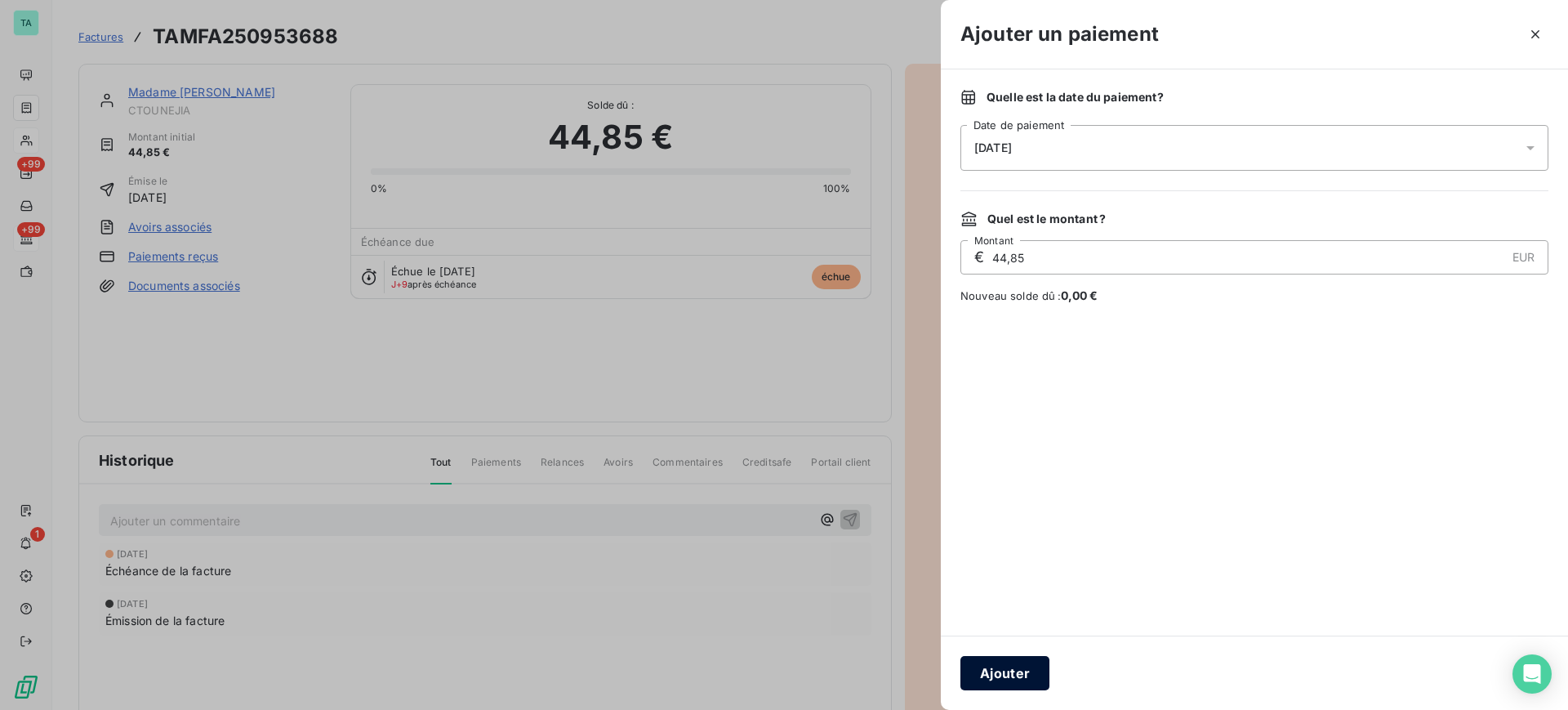
click at [989, 668] on button "Ajouter" at bounding box center [1004, 672] width 89 height 34
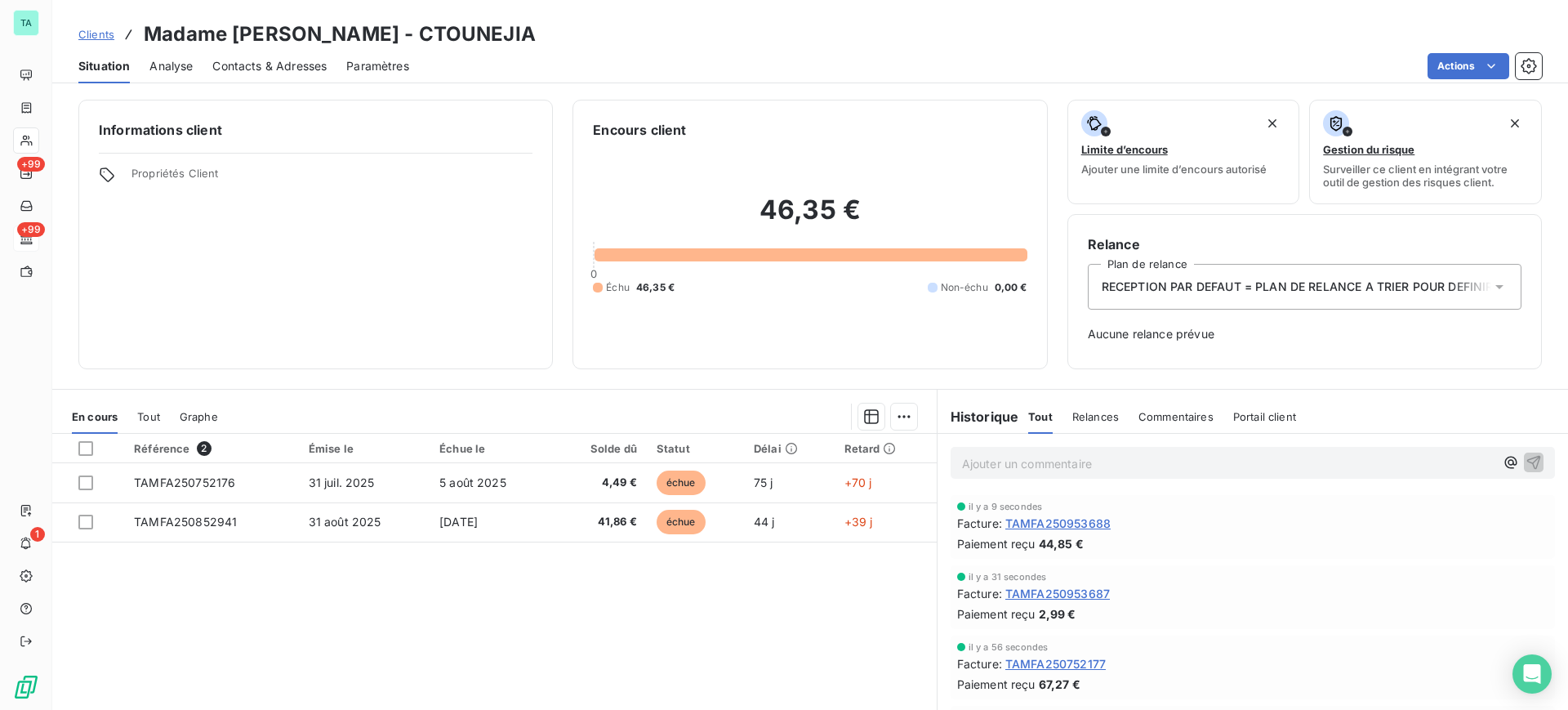
click at [1491, 280] on icon at bounding box center [1499, 286] width 17 height 17
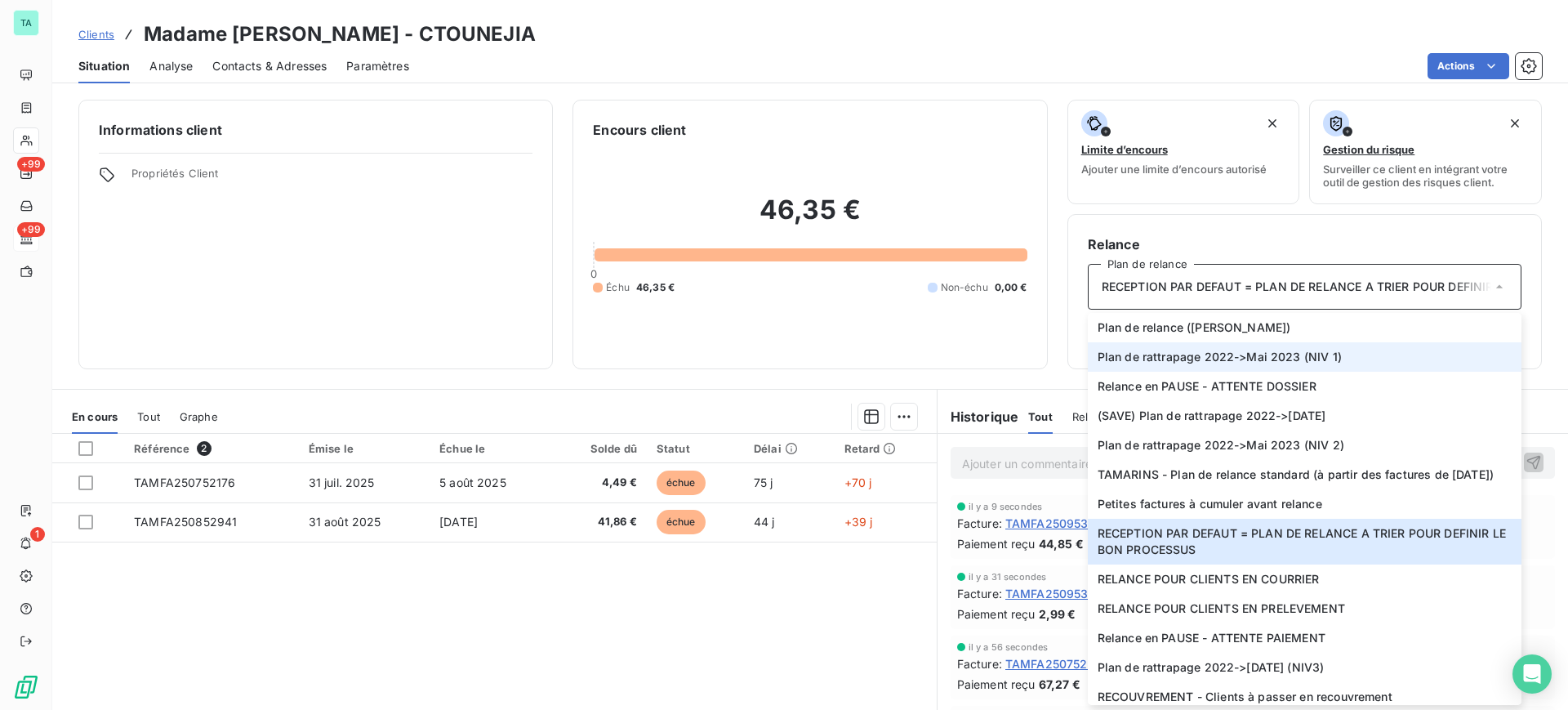
click at [1303, 363] on span "Plan de rattrapage 2022->Mai 2023 (NIV 1)" at bounding box center [1219, 356] width 244 height 17
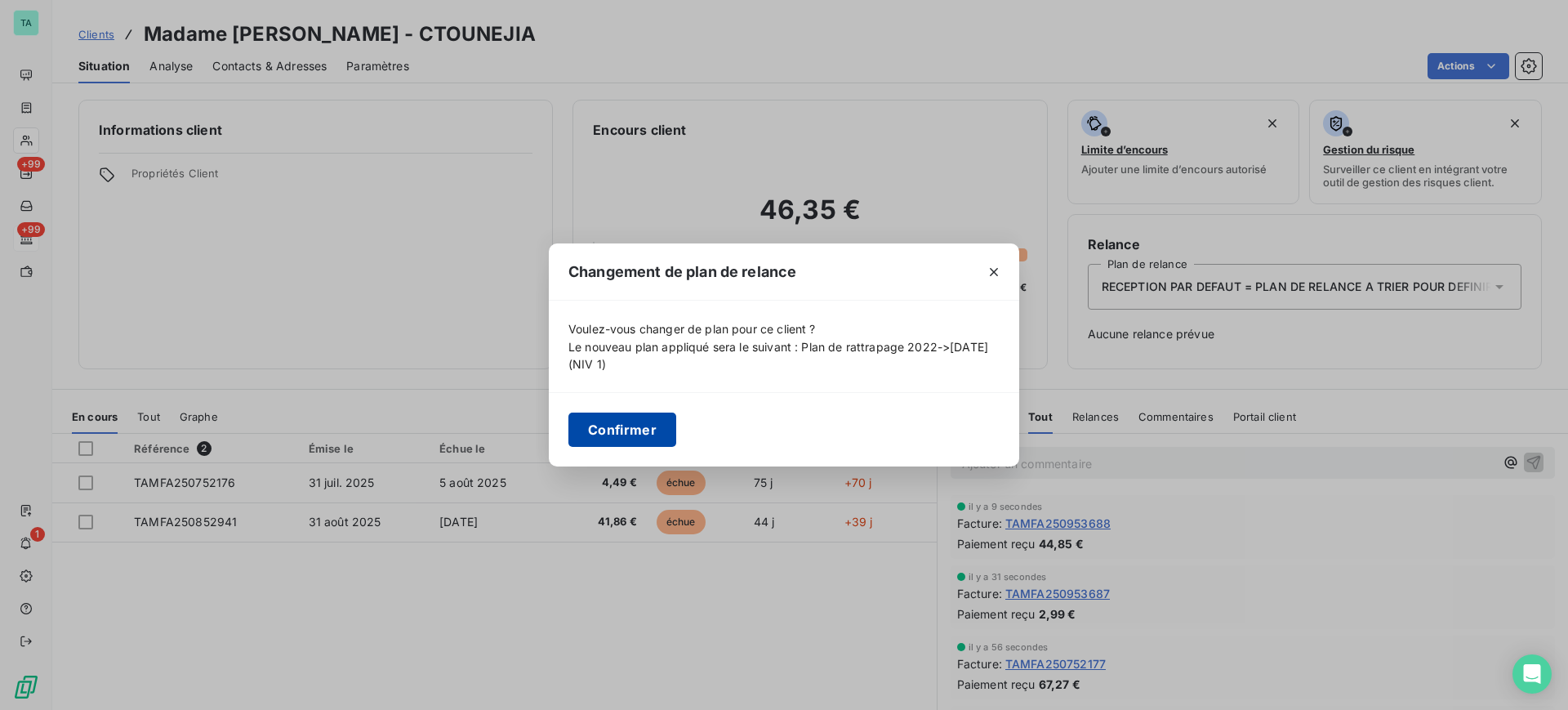
click at [639, 436] on button "Confirmer" at bounding box center [622, 429] width 108 height 34
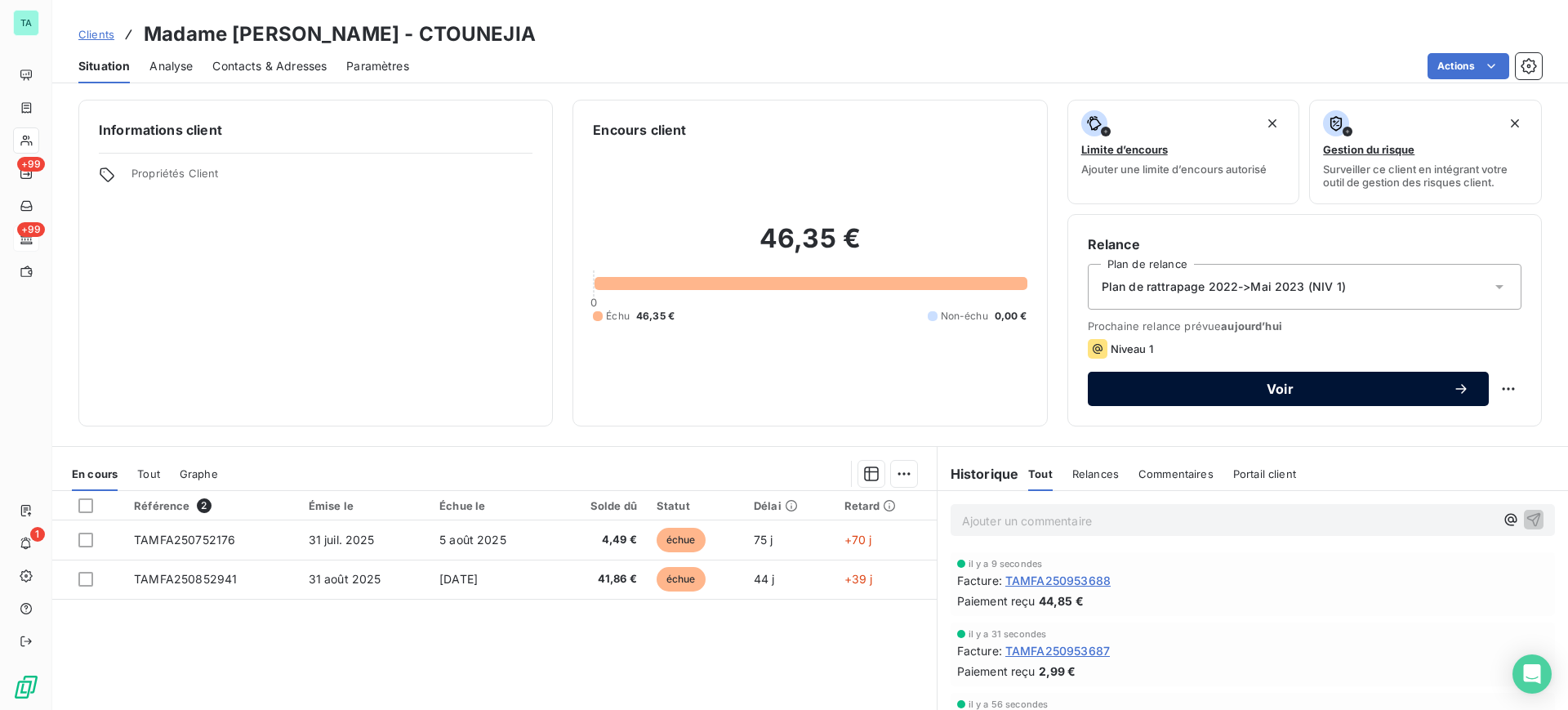
click at [1144, 385] on span "Voir" at bounding box center [1280, 388] width 346 height 13
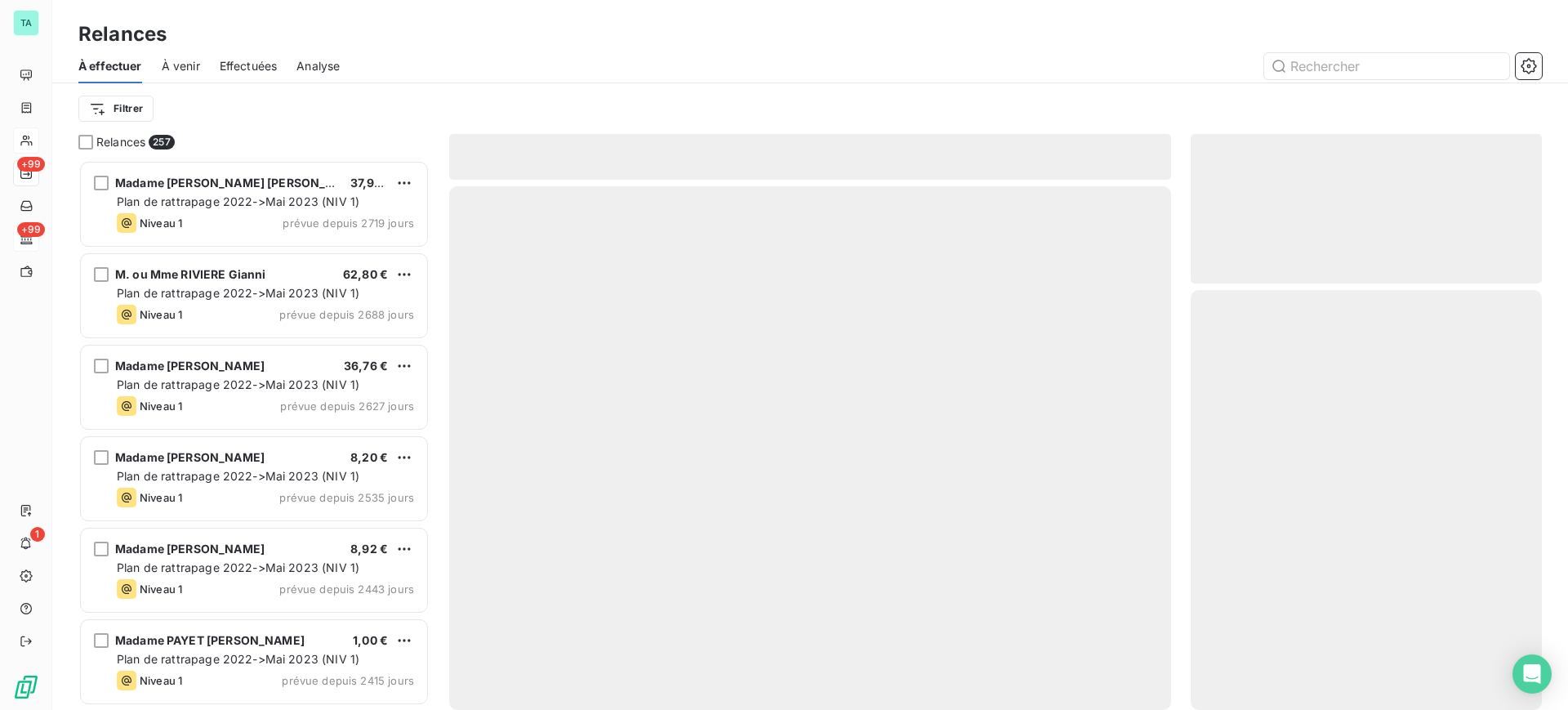
scroll to position [534, 336]
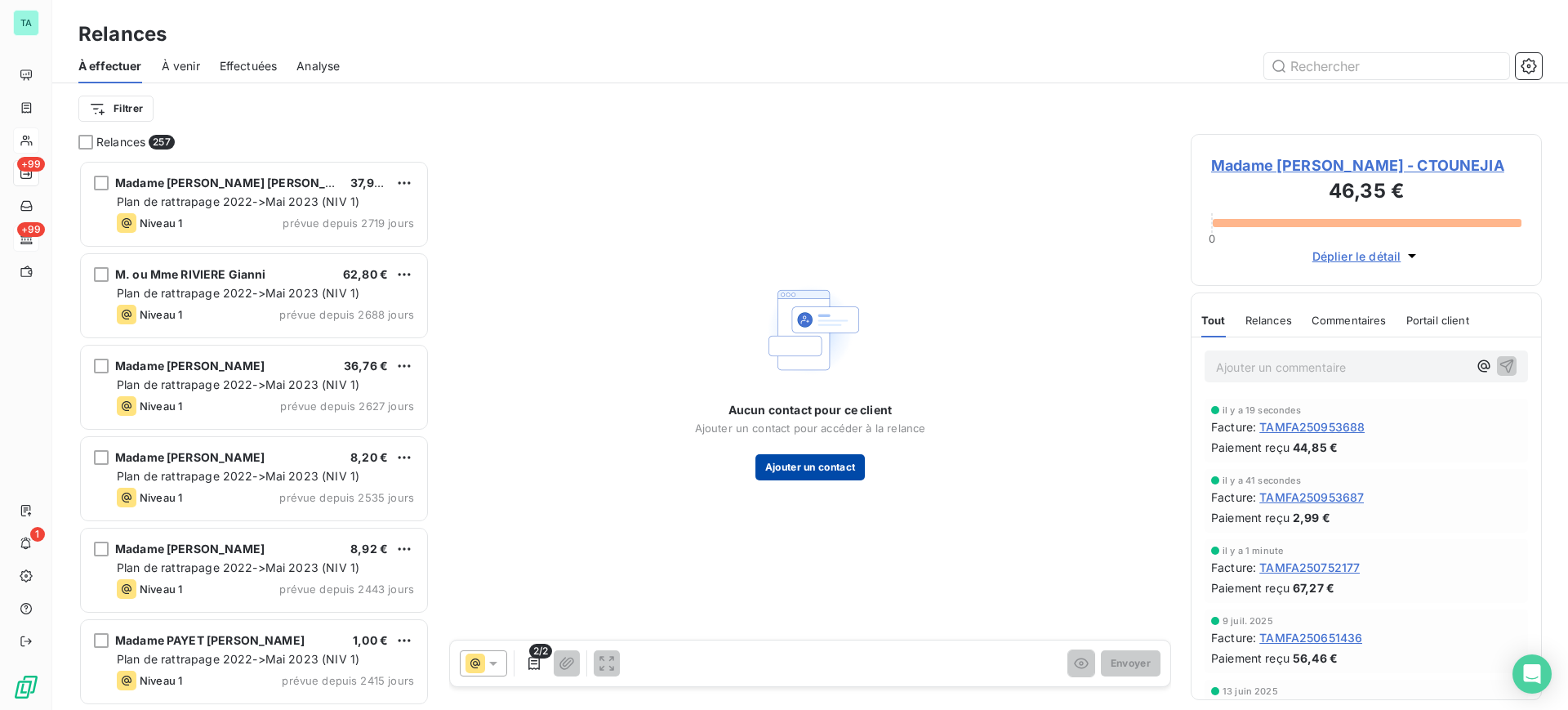
click at [812, 472] on button "Ajouter un contact" at bounding box center [809, 467] width 110 height 26
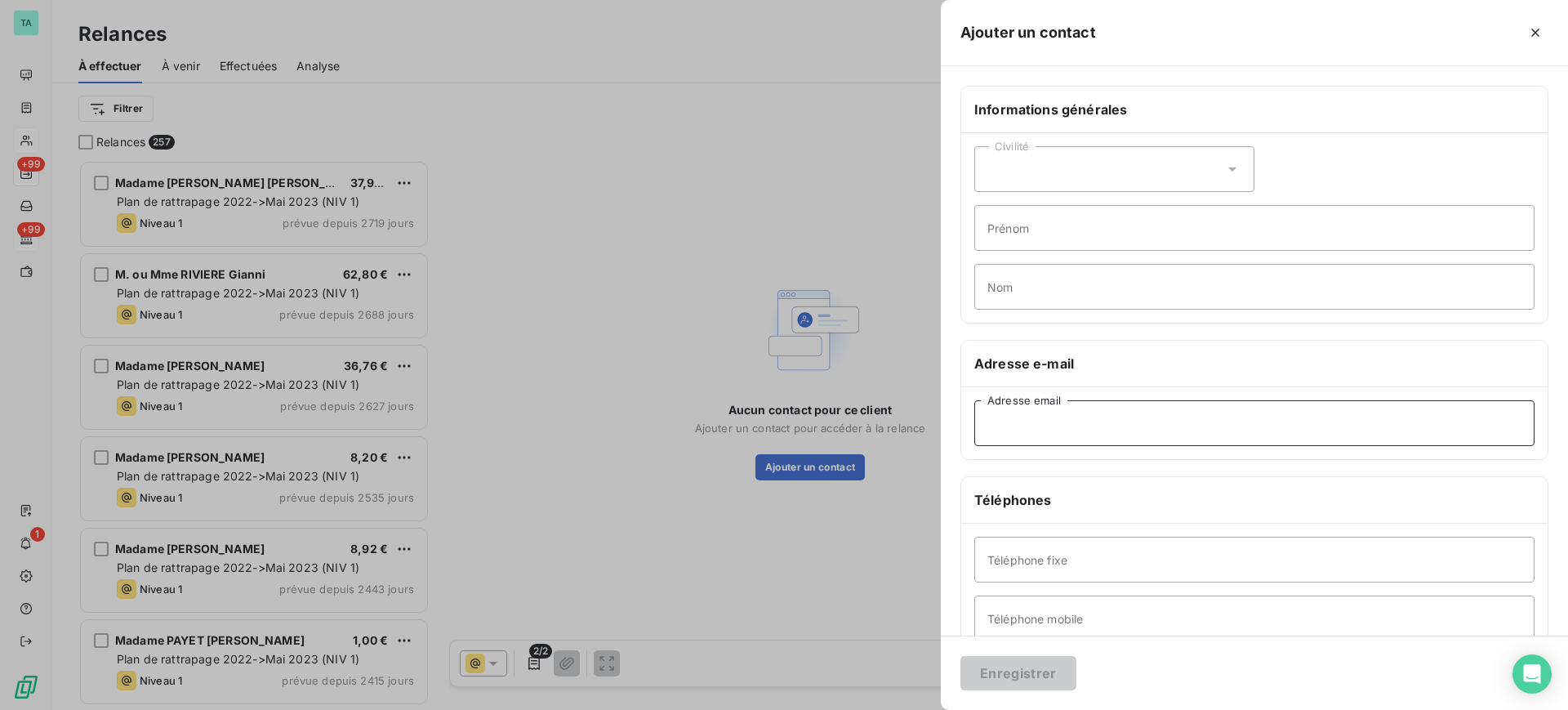
click at [986, 436] on input "Adresse email" at bounding box center [1253, 423] width 560 height 46
paste input "[EMAIL_ADDRESS][DOMAIN_NAME]"
type input "[EMAIL_ADDRESS][DOMAIN_NAME]"
click at [1224, 161] on icon at bounding box center [1232, 168] width 17 height 17
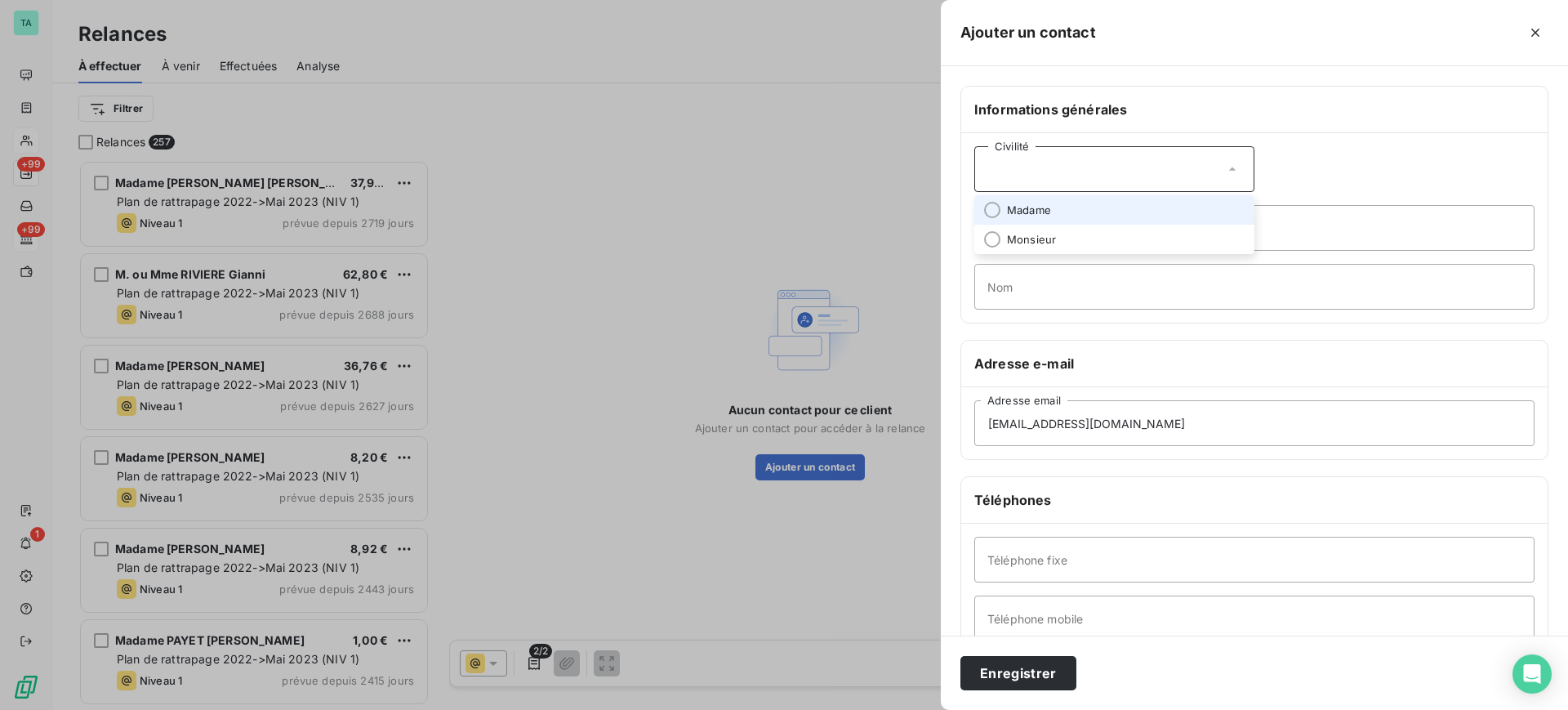
click at [993, 207] on input "radio" at bounding box center [991, 209] width 17 height 17
click at [1016, 241] on input "Prénom" at bounding box center [1253, 227] width 560 height 46
type input "[PERSON_NAME]"
click at [1013, 283] on input "Nom" at bounding box center [1253, 286] width 560 height 46
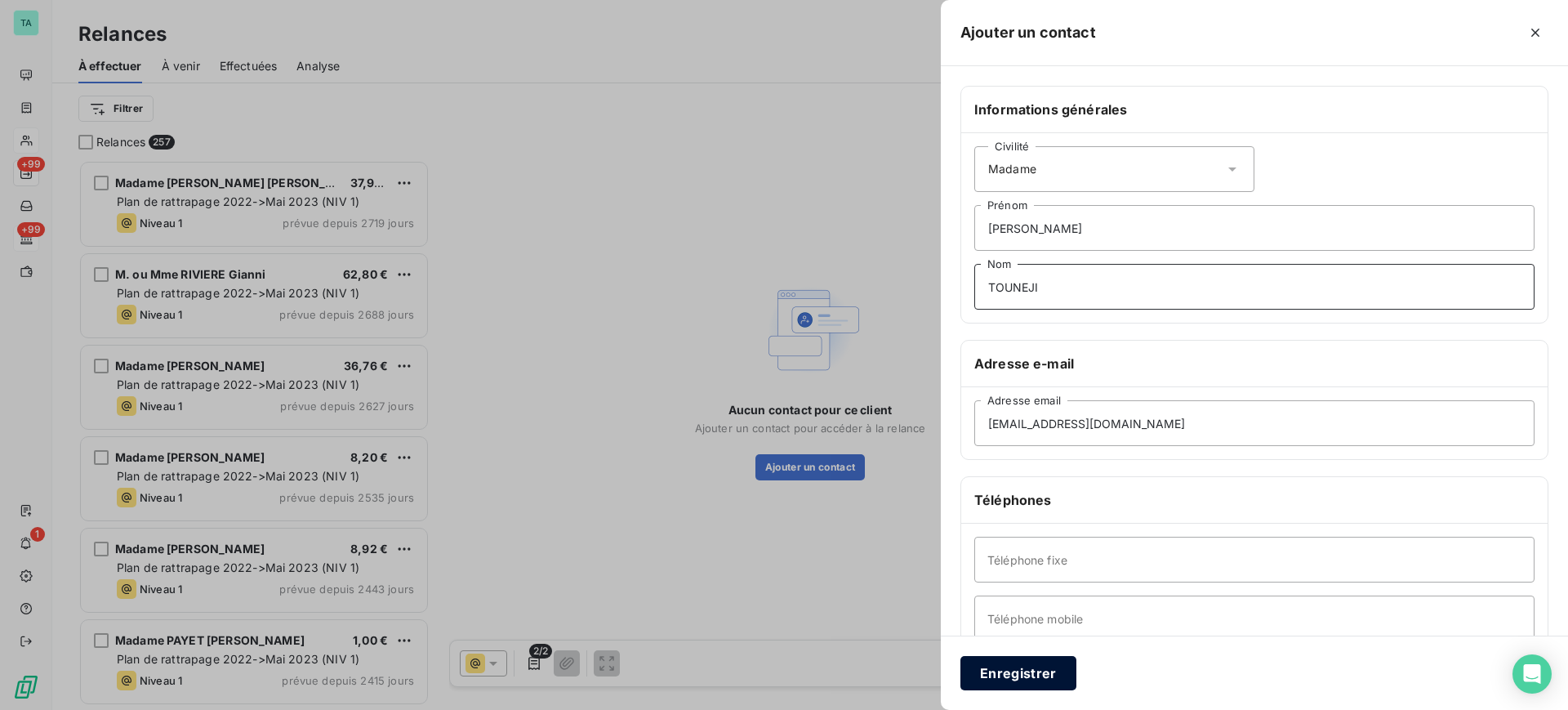
type input "TOUNEJI"
click at [1033, 676] on button "Enregistrer" at bounding box center [1018, 672] width 116 height 34
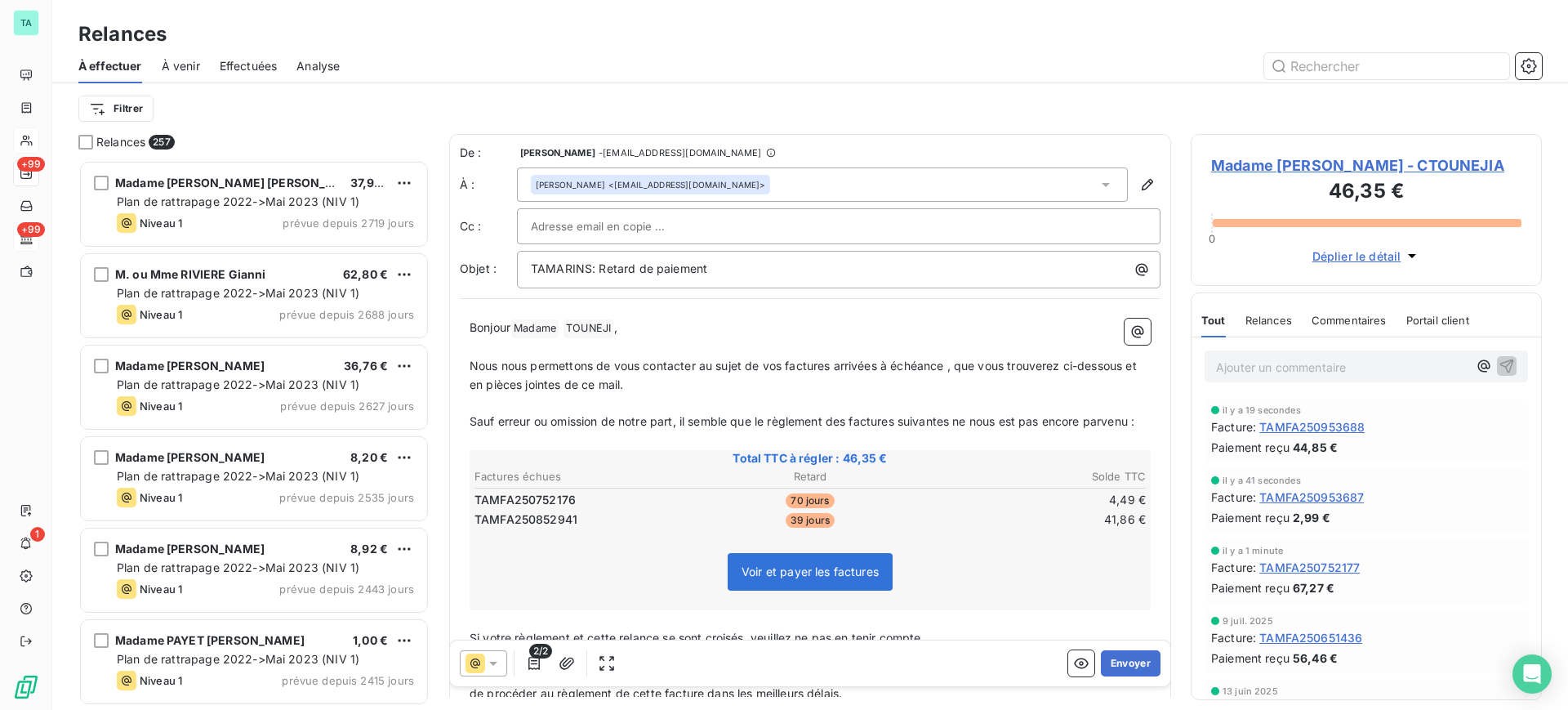
click at [608, 233] on input "text" at bounding box center [618, 226] width 175 height 24
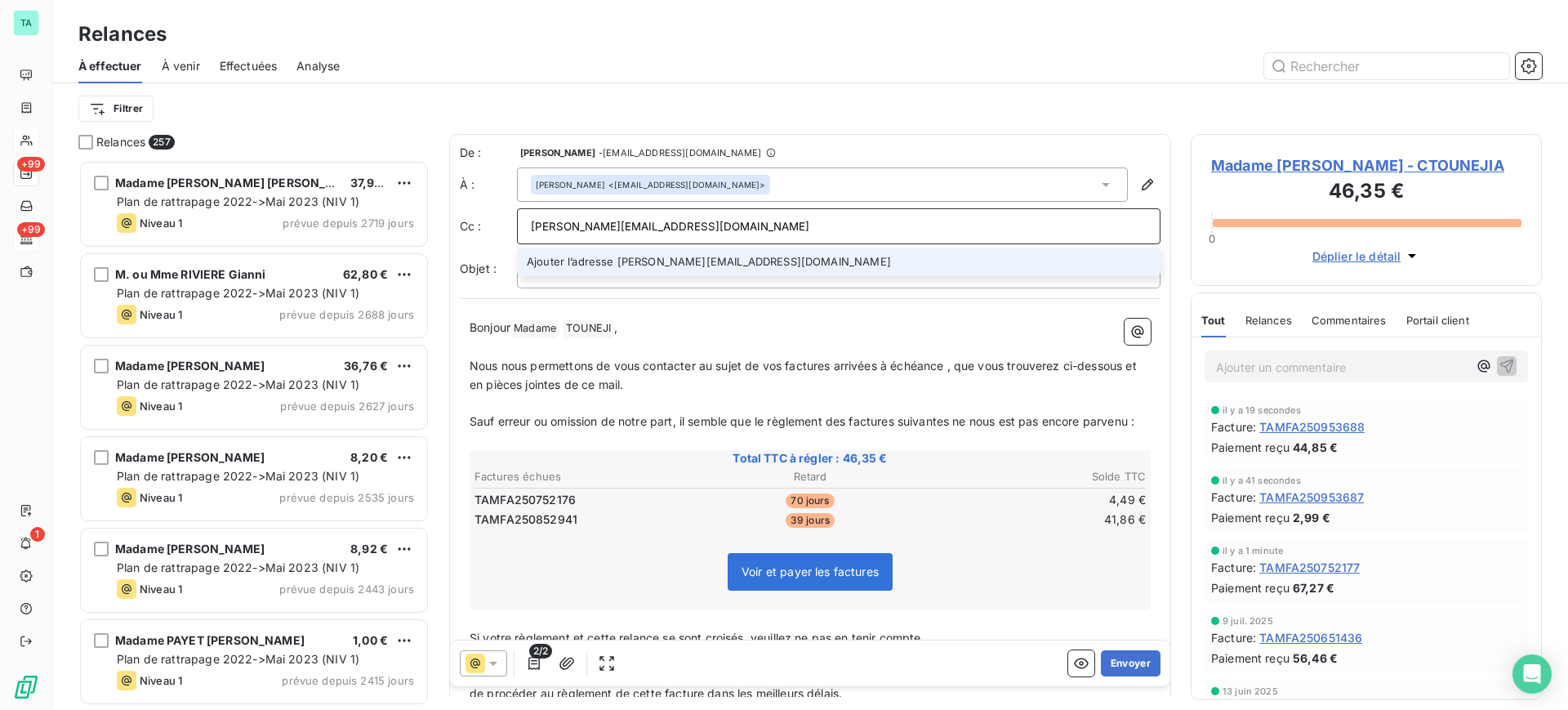
drag, startPoint x: 692, startPoint y: 222, endPoint x: 526, endPoint y: 216, distance: 166.1
click at [526, 216] on div "[PERSON_NAME][EMAIL_ADDRESS][DOMAIN_NAME]" at bounding box center [839, 226] width 644 height 36
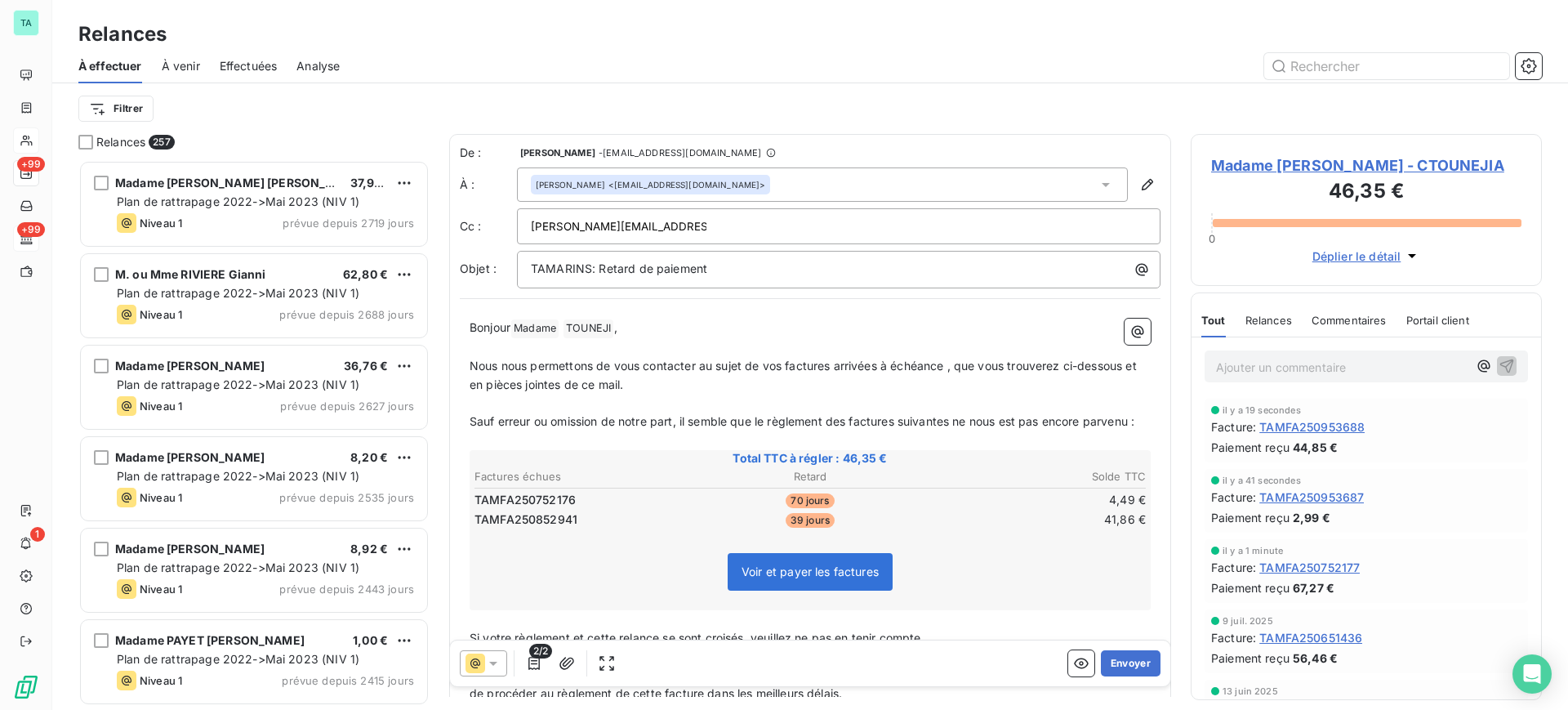
type input "[PERSON_NAME][EMAIL_ADDRESS][DOMAIN_NAME]"
click at [708, 272] on p "TAMARINS: Retard de paiement" at bounding box center [842, 270] width 624 height 19
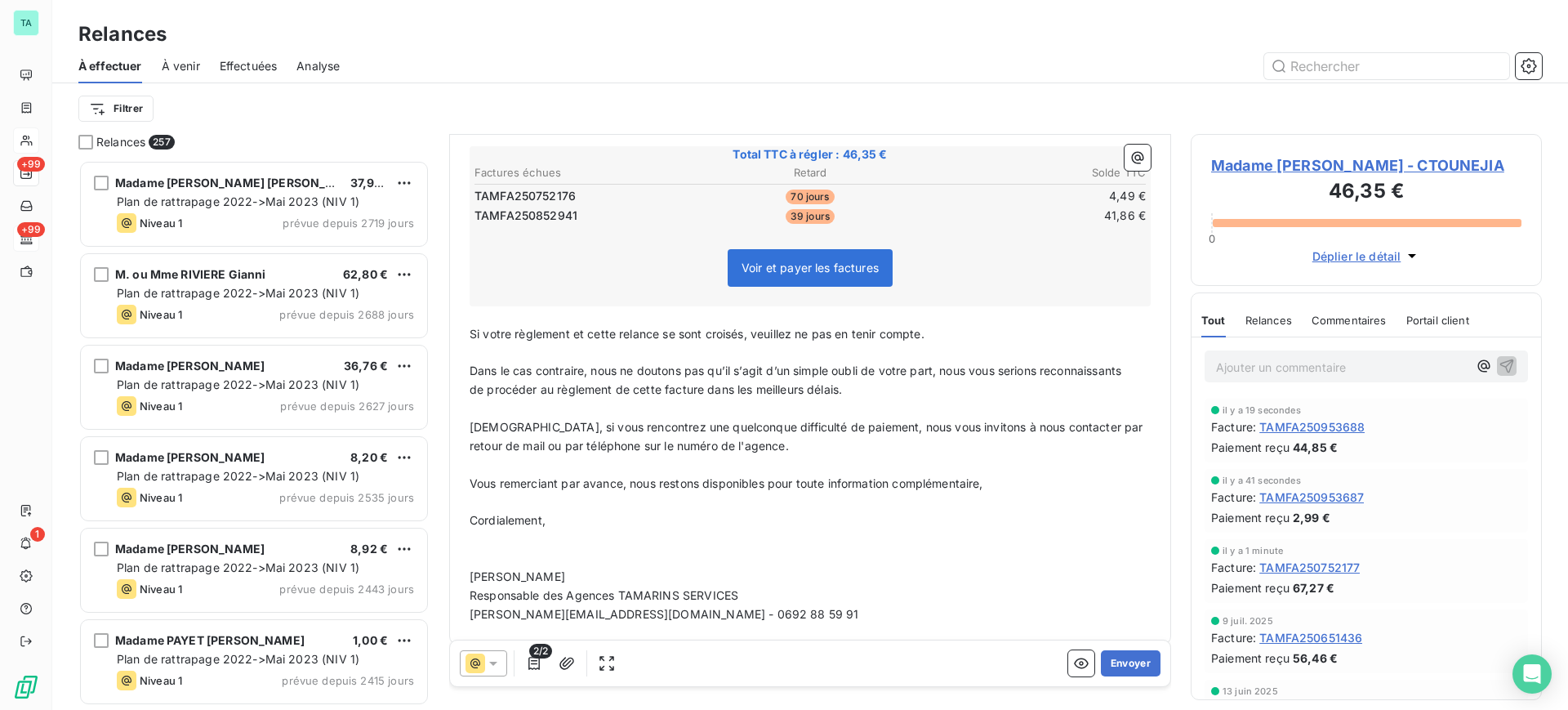
scroll to position [340, 0]
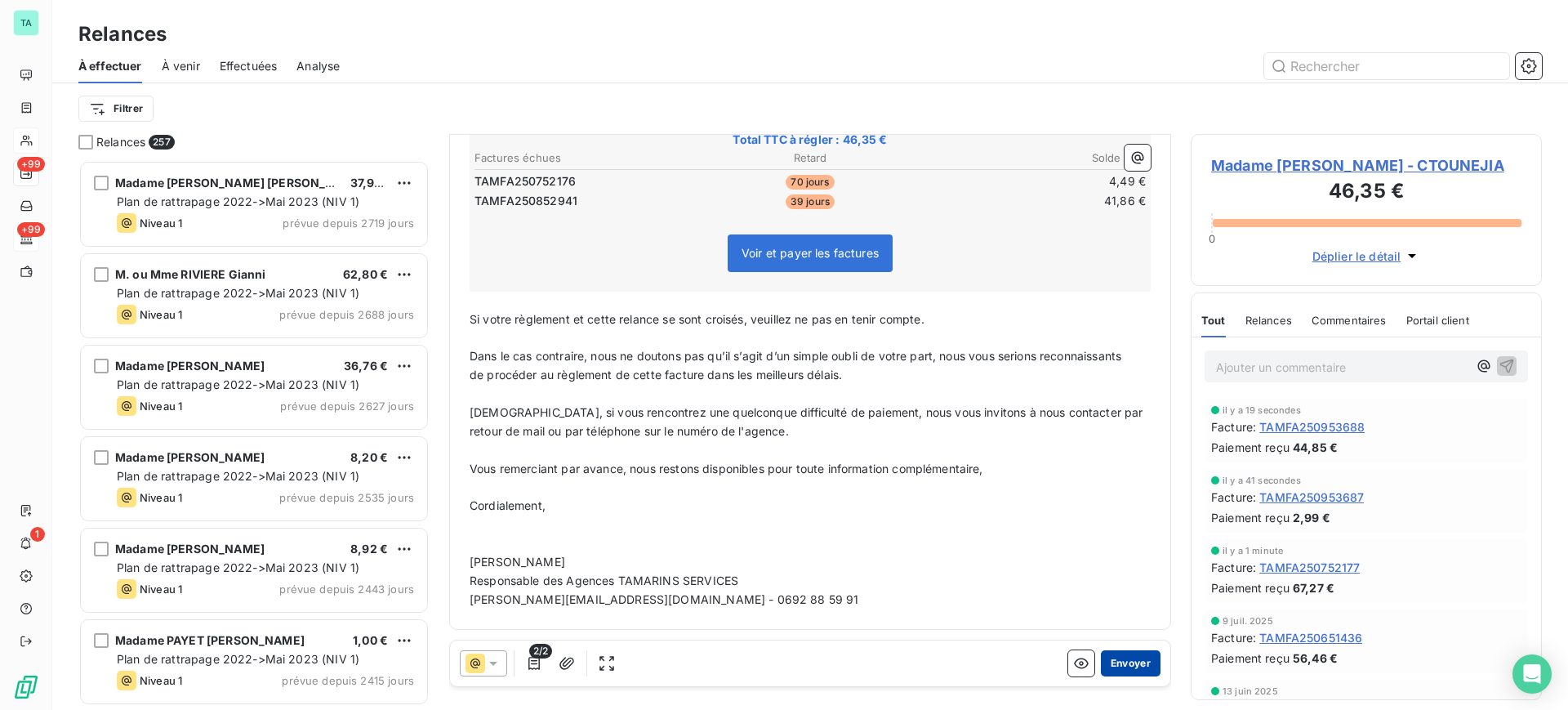
click at [1102, 665] on button "Envoyer" at bounding box center [1130, 662] width 59 height 26
